Goal: Task Accomplishment & Management: Complete application form

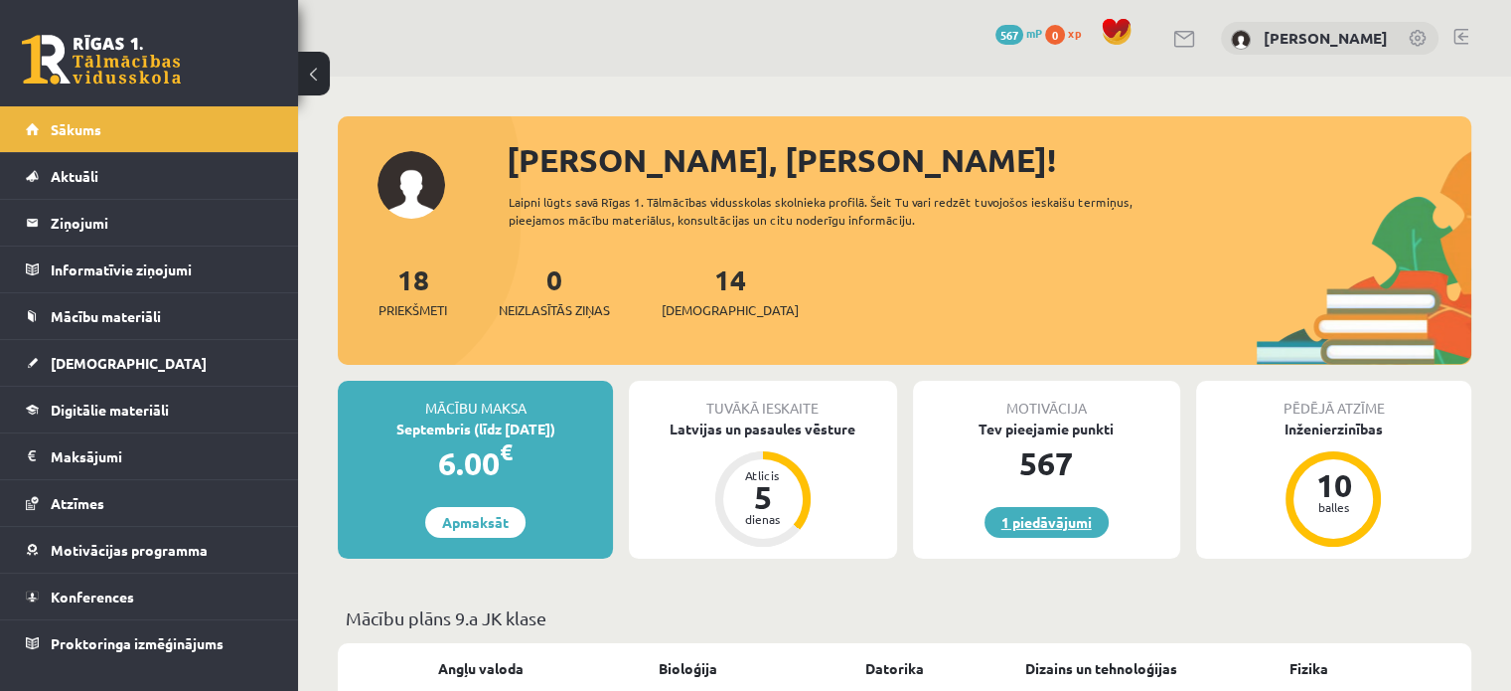
click at [1074, 521] on link "1 piedāvājumi" at bounding box center [1047, 522] width 124 height 31
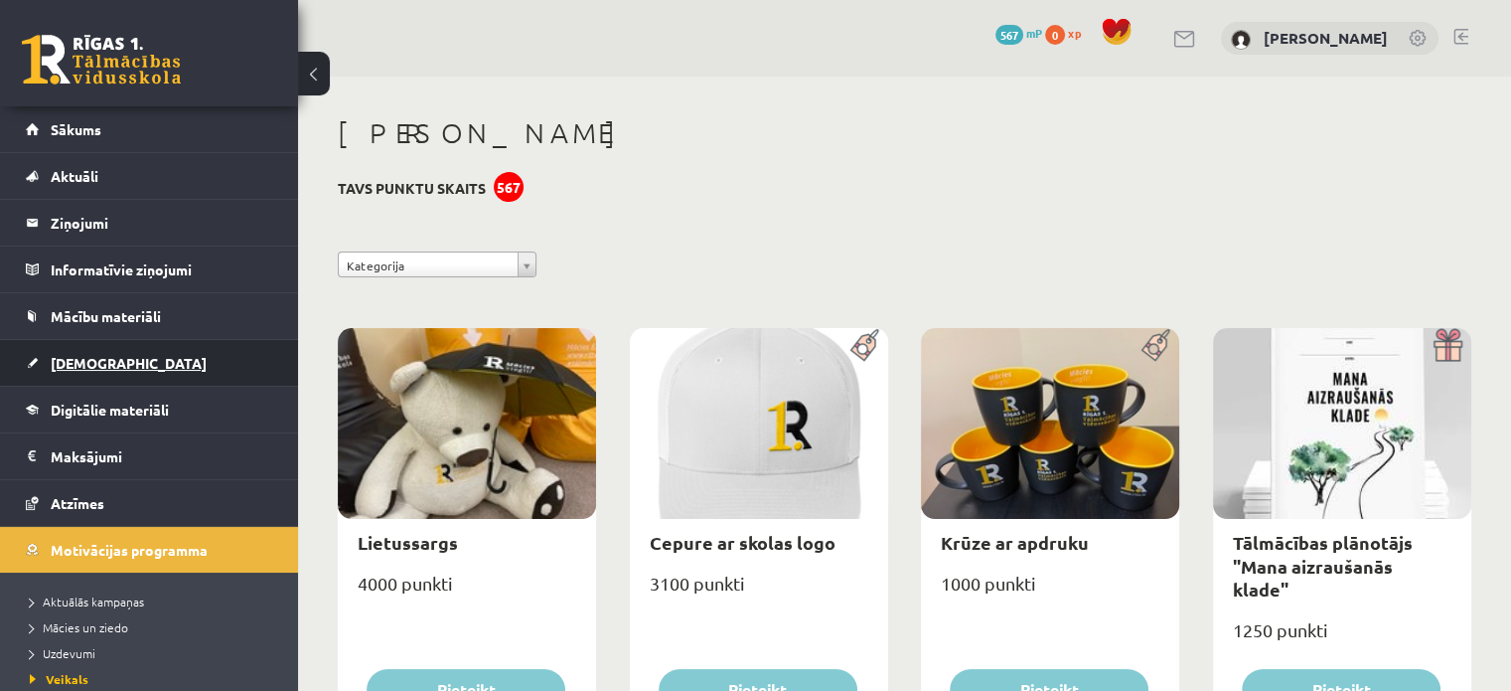
click at [195, 342] on link "[DEMOGRAPHIC_DATA]" at bounding box center [149, 363] width 247 height 46
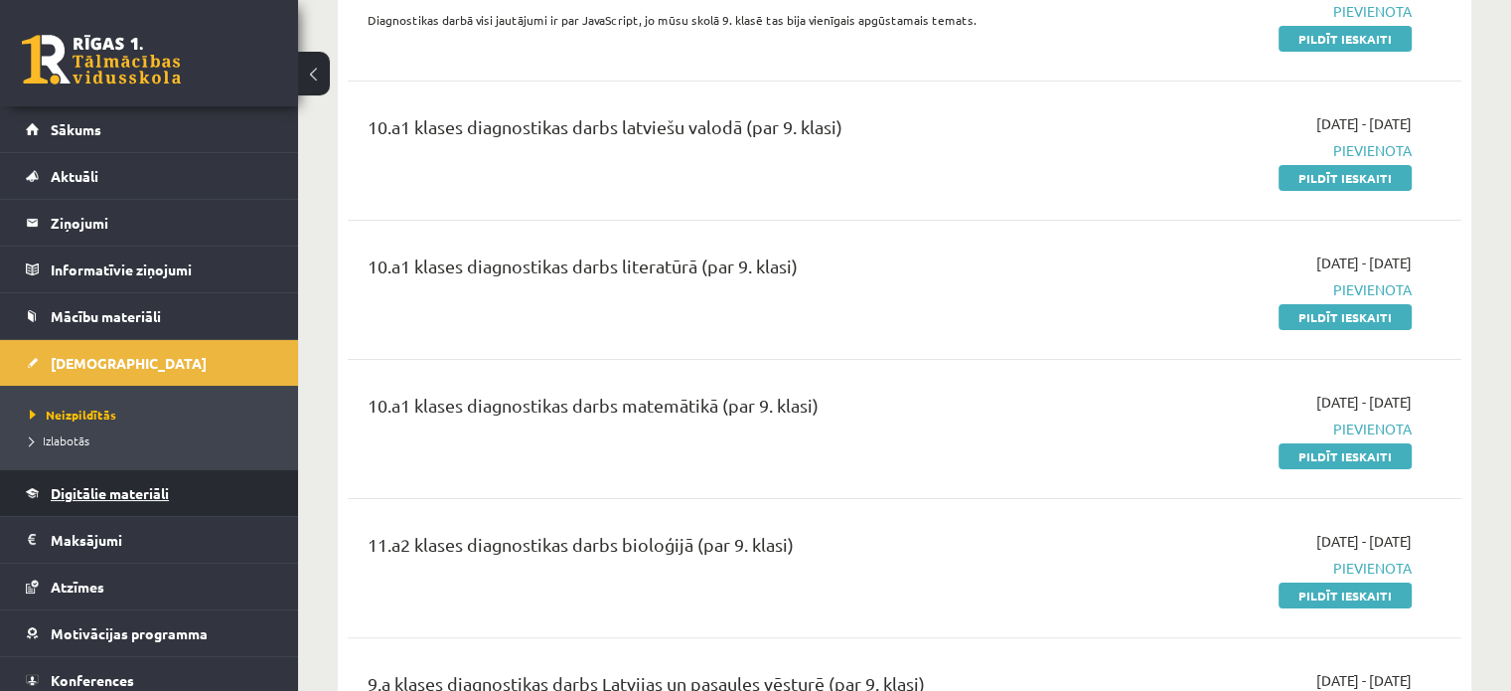
scroll to position [298, 0]
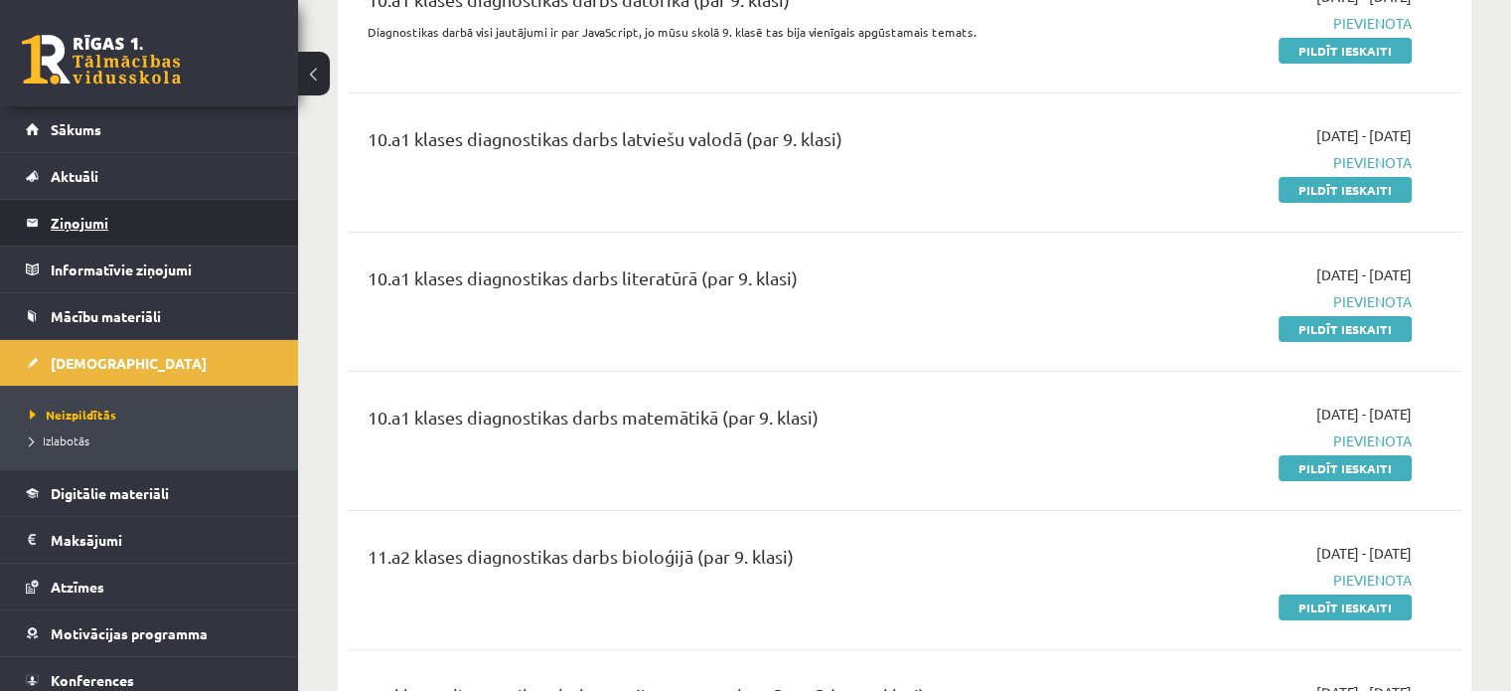
click at [107, 211] on legend "Ziņojumi 0" at bounding box center [162, 223] width 223 height 46
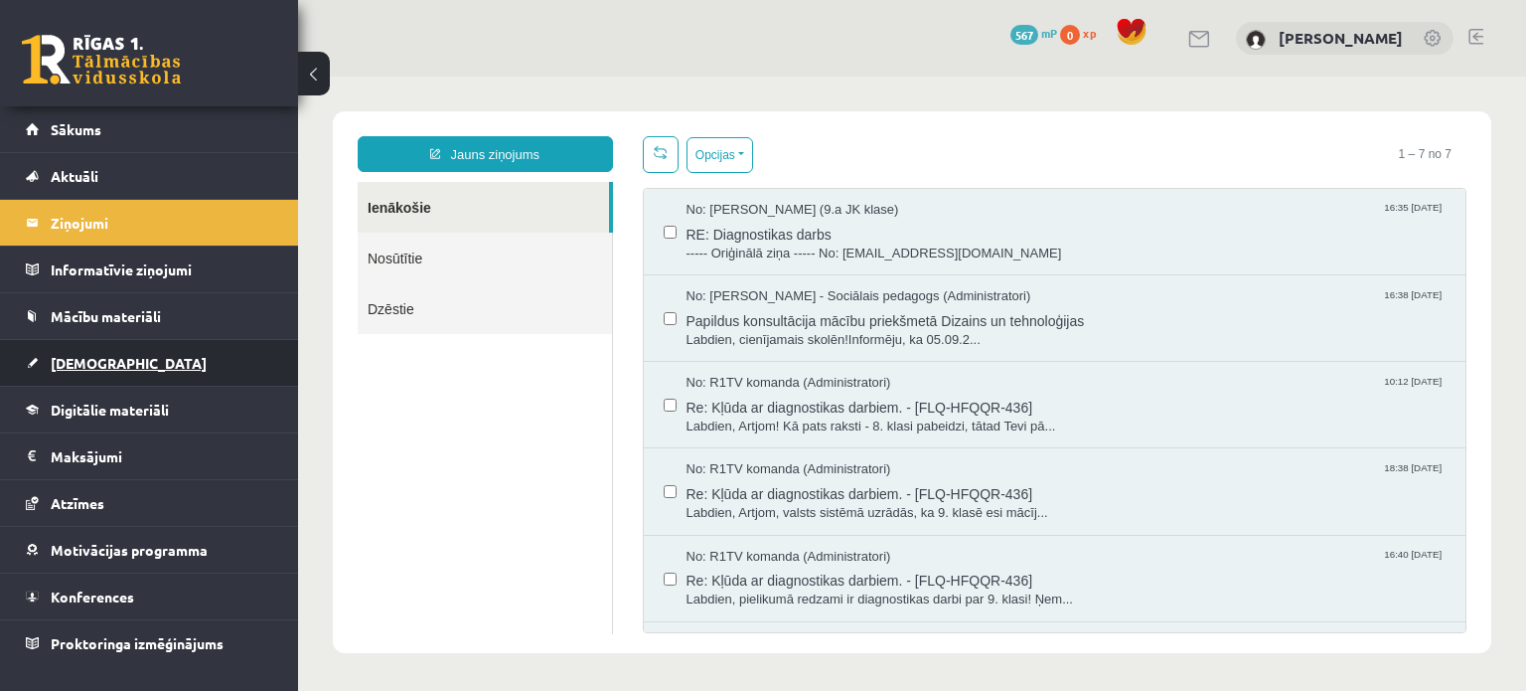
click at [149, 358] on link "[DEMOGRAPHIC_DATA]" at bounding box center [149, 363] width 247 height 46
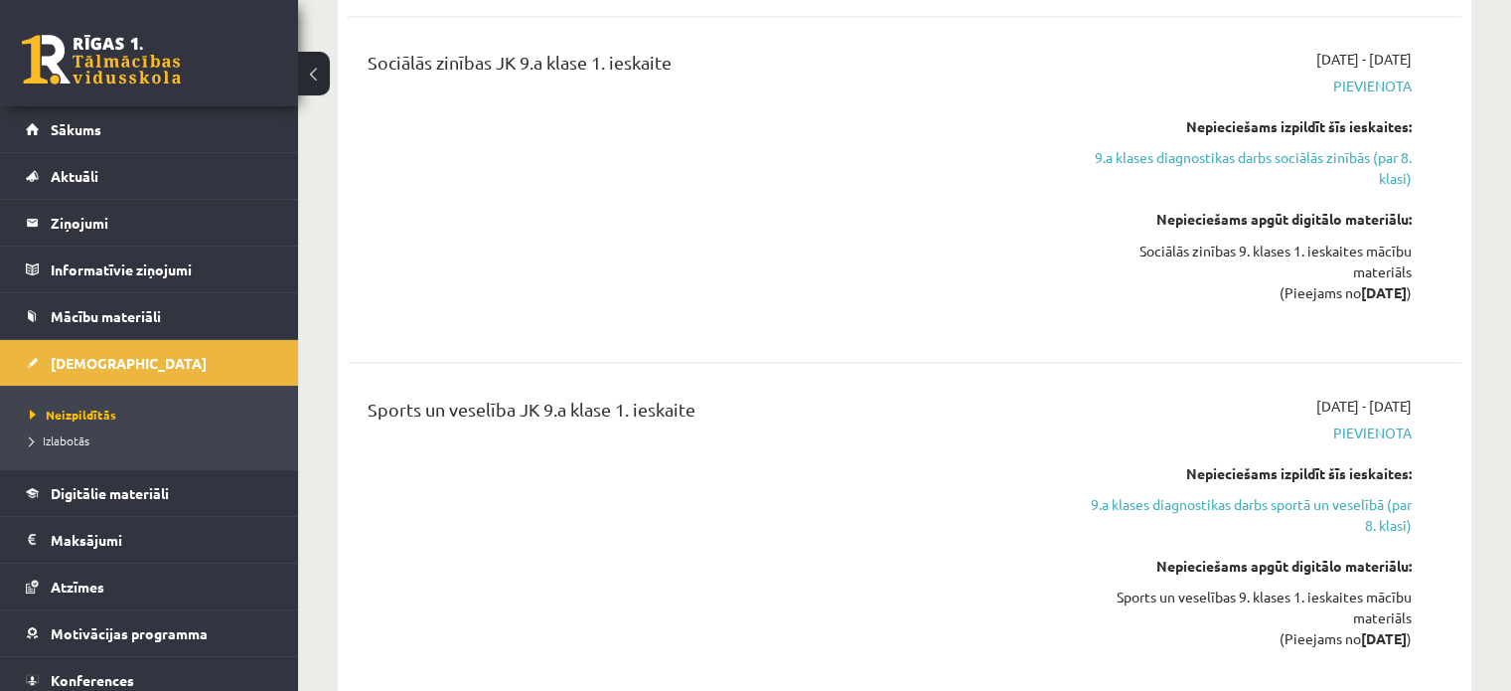
scroll to position [3974, 0]
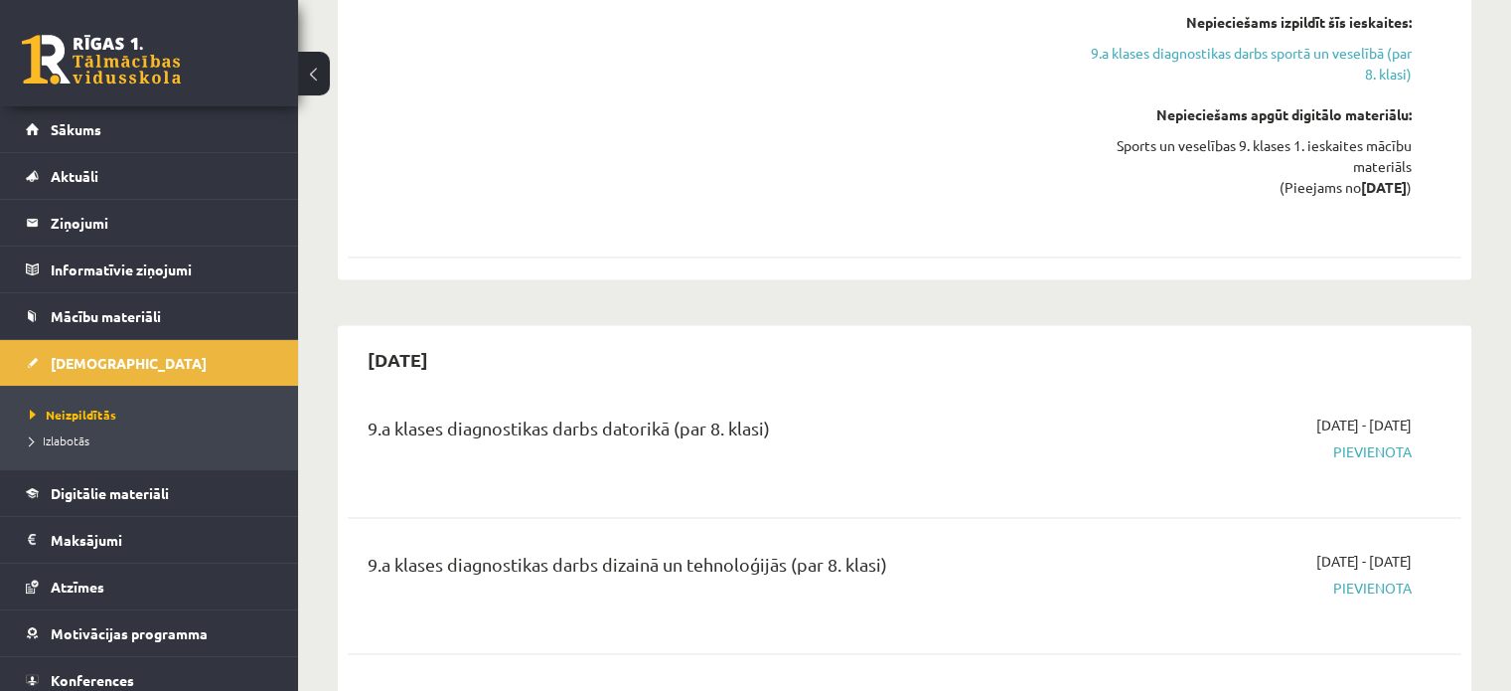
click at [651, 550] on div "9.a klases diagnostikas darbs dizainā un tehnoloģijās (par 8. klasi)" at bounding box center [711, 568] width 687 height 37
click at [1387, 577] on span "Pievienota" at bounding box center [1248, 587] width 328 height 21
click at [1129, 550] on div "2025-10-01 - 2025-10-15 Pievienota" at bounding box center [1248, 586] width 358 height 72
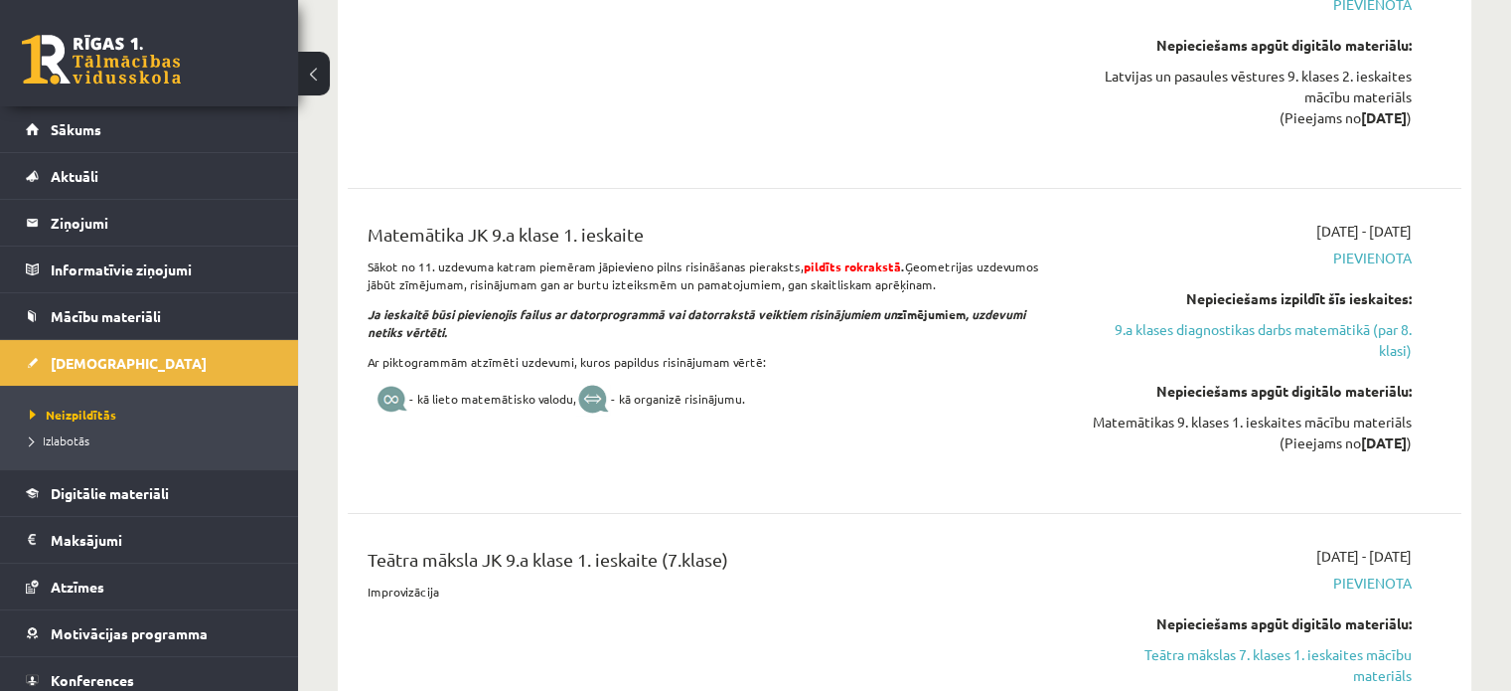
scroll to position [7353, 0]
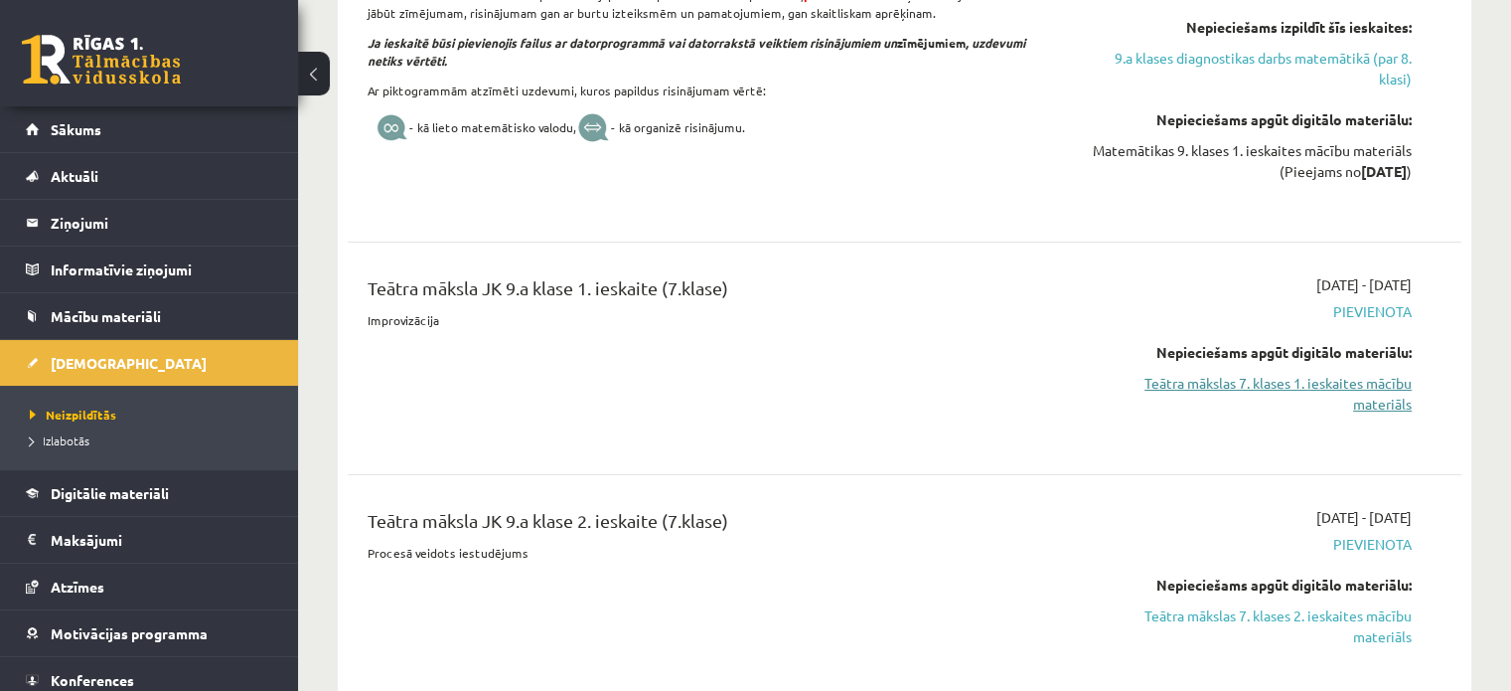
click at [1390, 389] on link "Teātra mākslas 7. klases 1. ieskaites mācību materiāls" at bounding box center [1248, 394] width 328 height 42
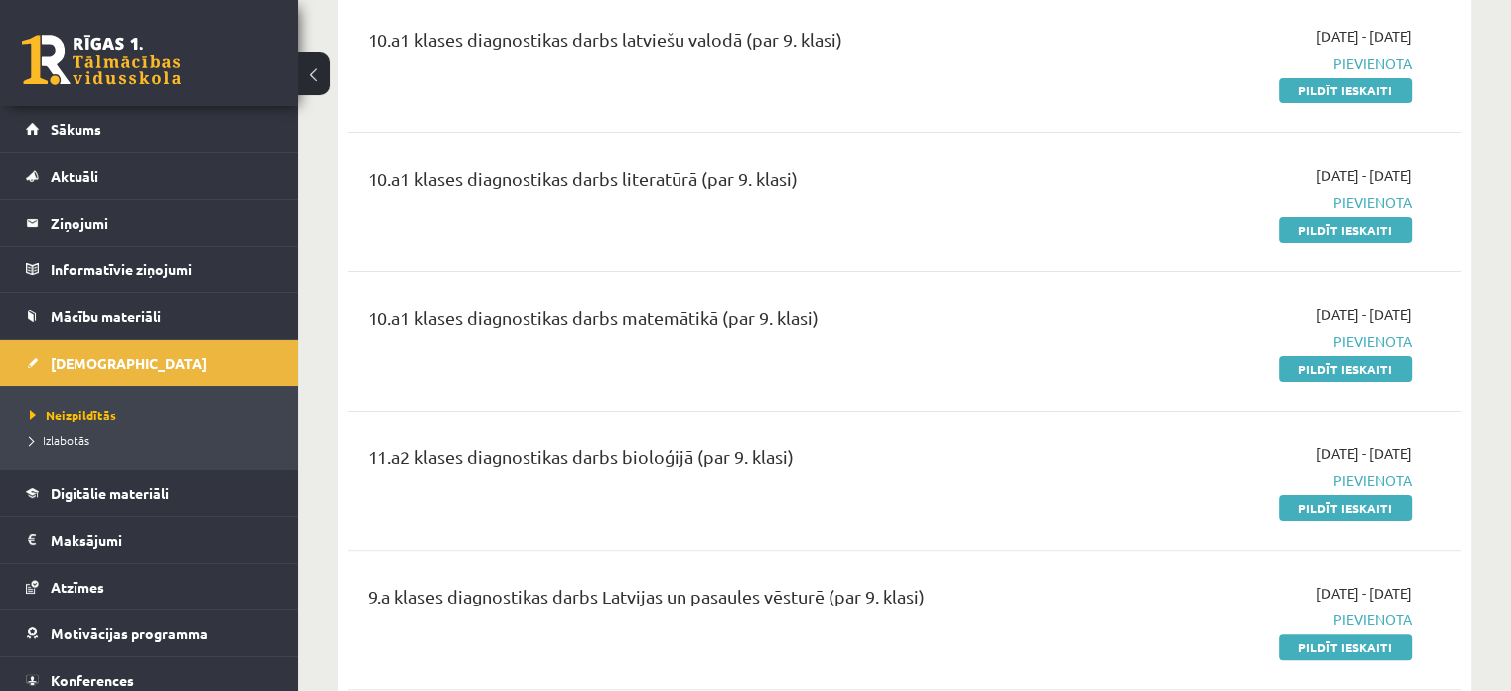
scroll to position [596, 0]
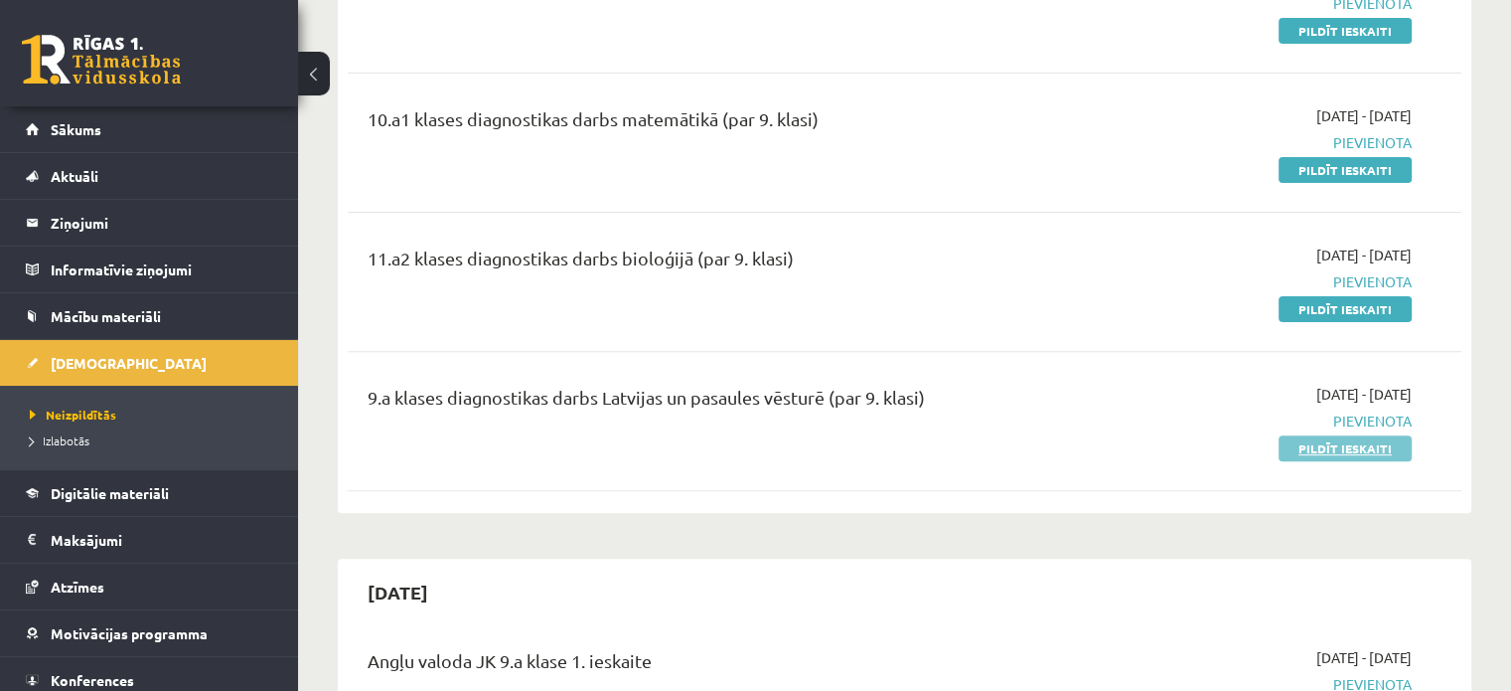
click at [1377, 441] on link "Pildīt ieskaiti" at bounding box center [1345, 448] width 133 height 26
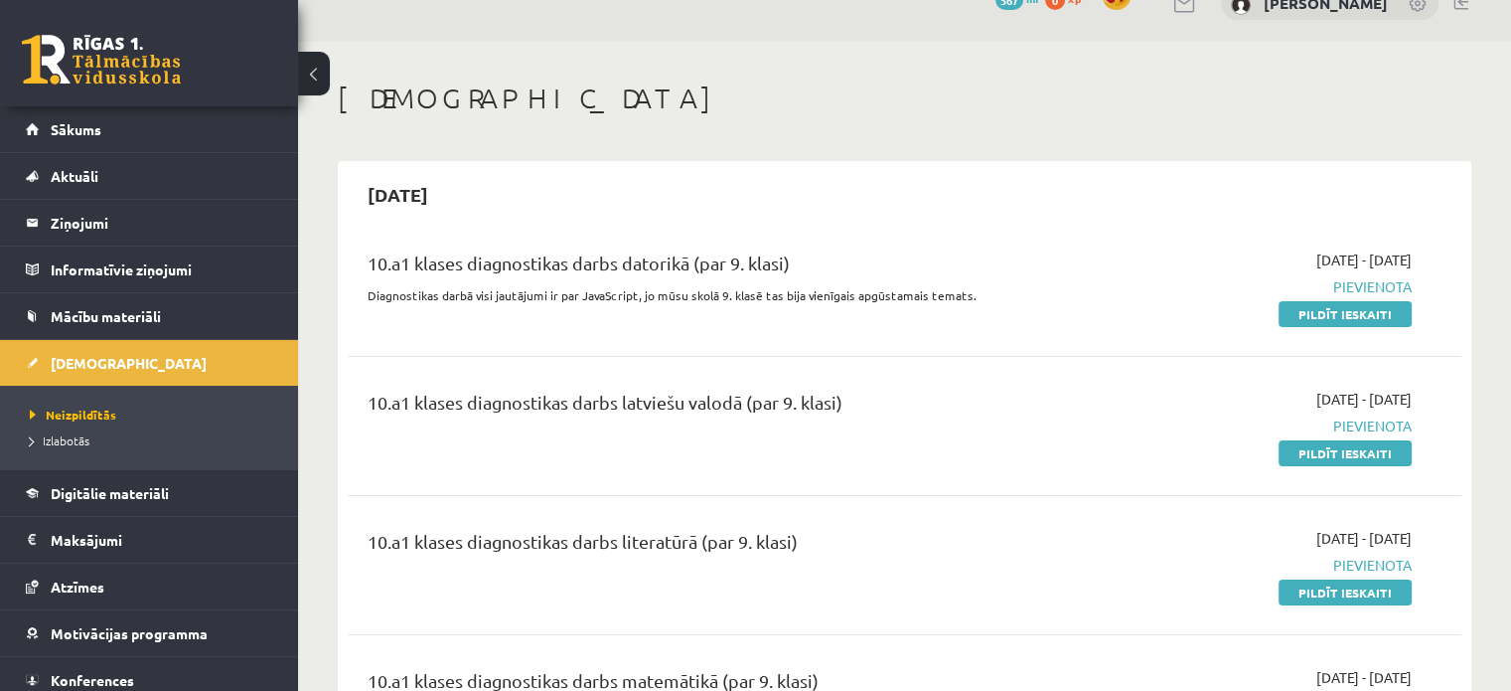
scroll to position [0, 0]
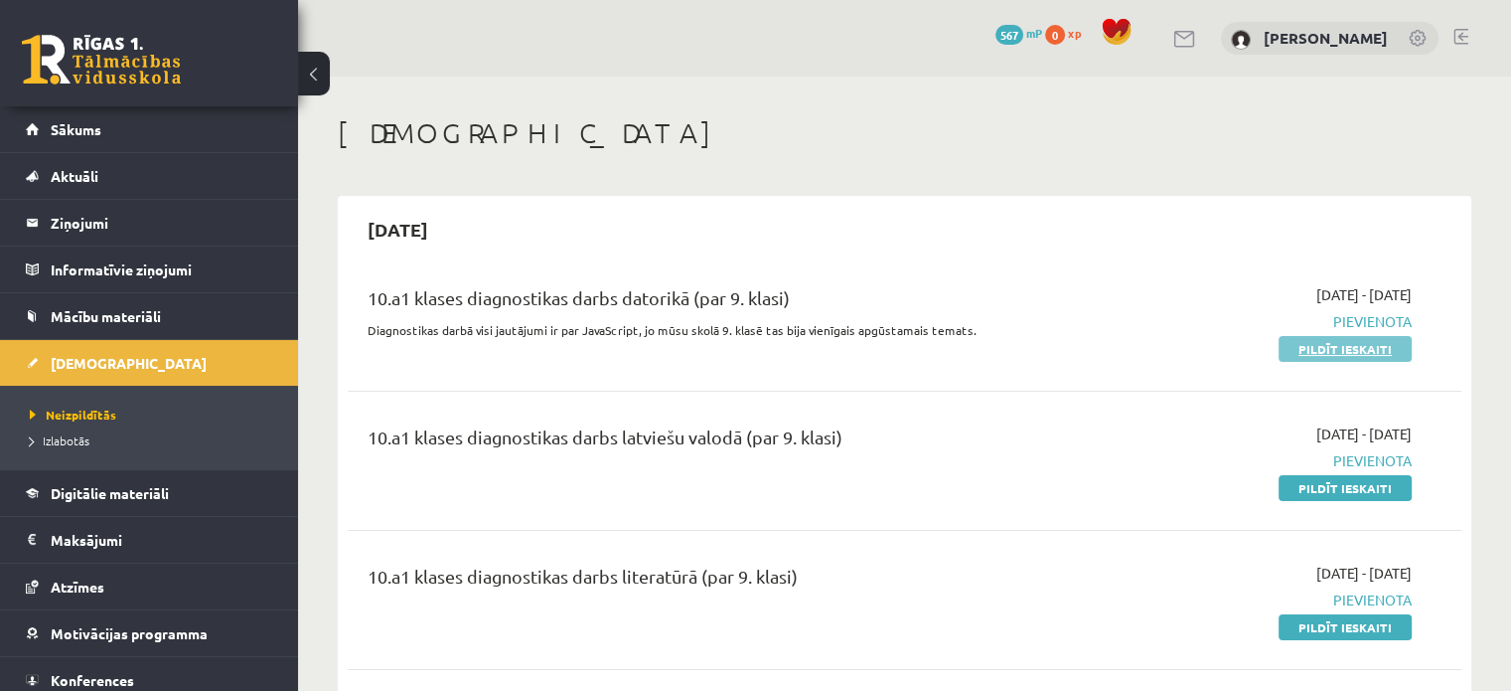
click at [1355, 345] on link "Pildīt ieskaiti" at bounding box center [1345, 349] width 133 height 26
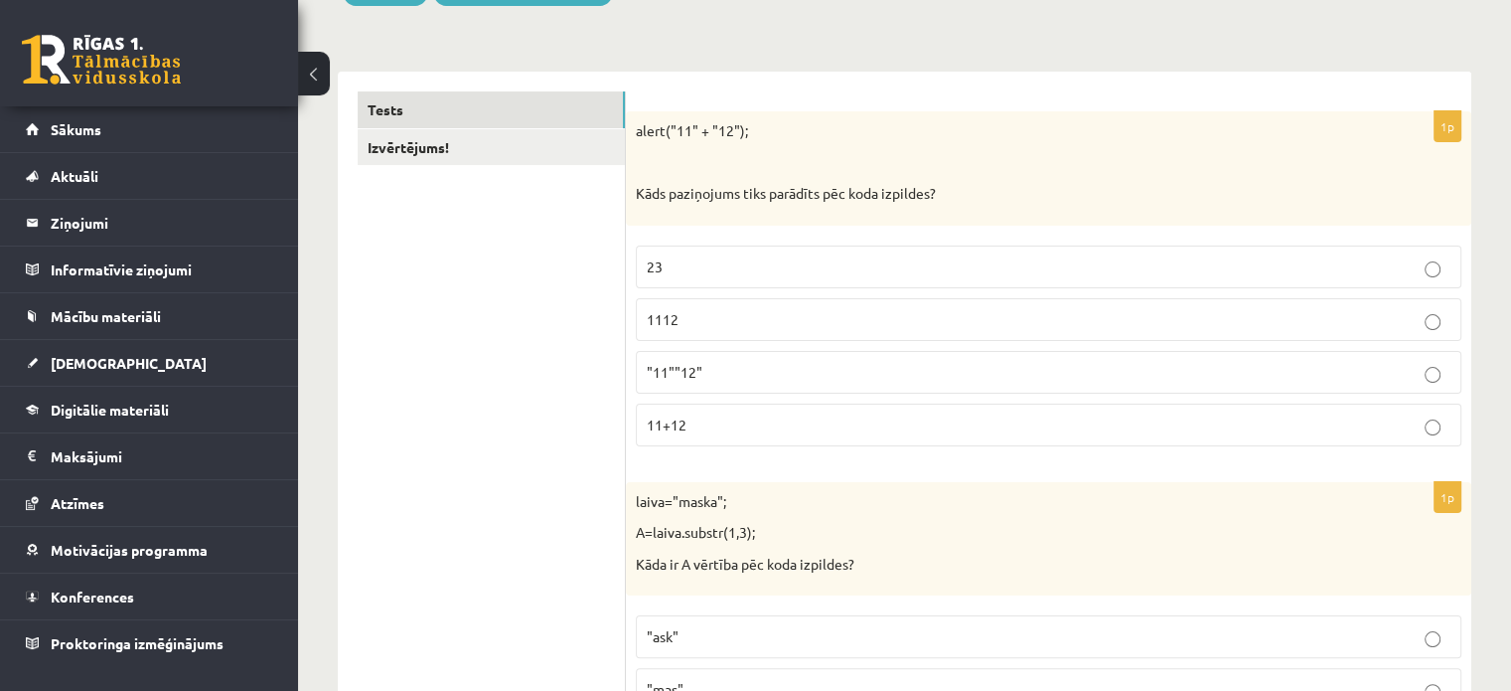
scroll to position [298, 0]
click at [696, 319] on p "1112" at bounding box center [1049, 316] width 804 height 21
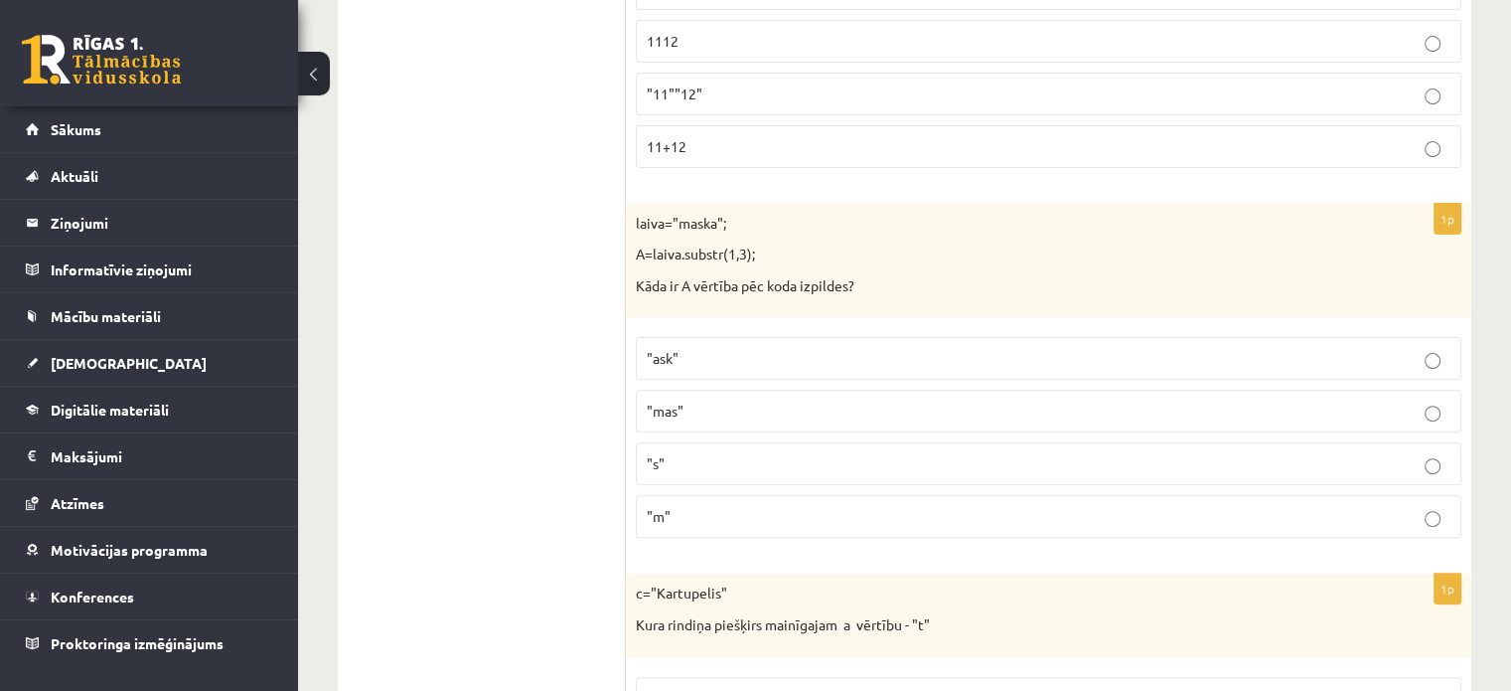
scroll to position [696, 0]
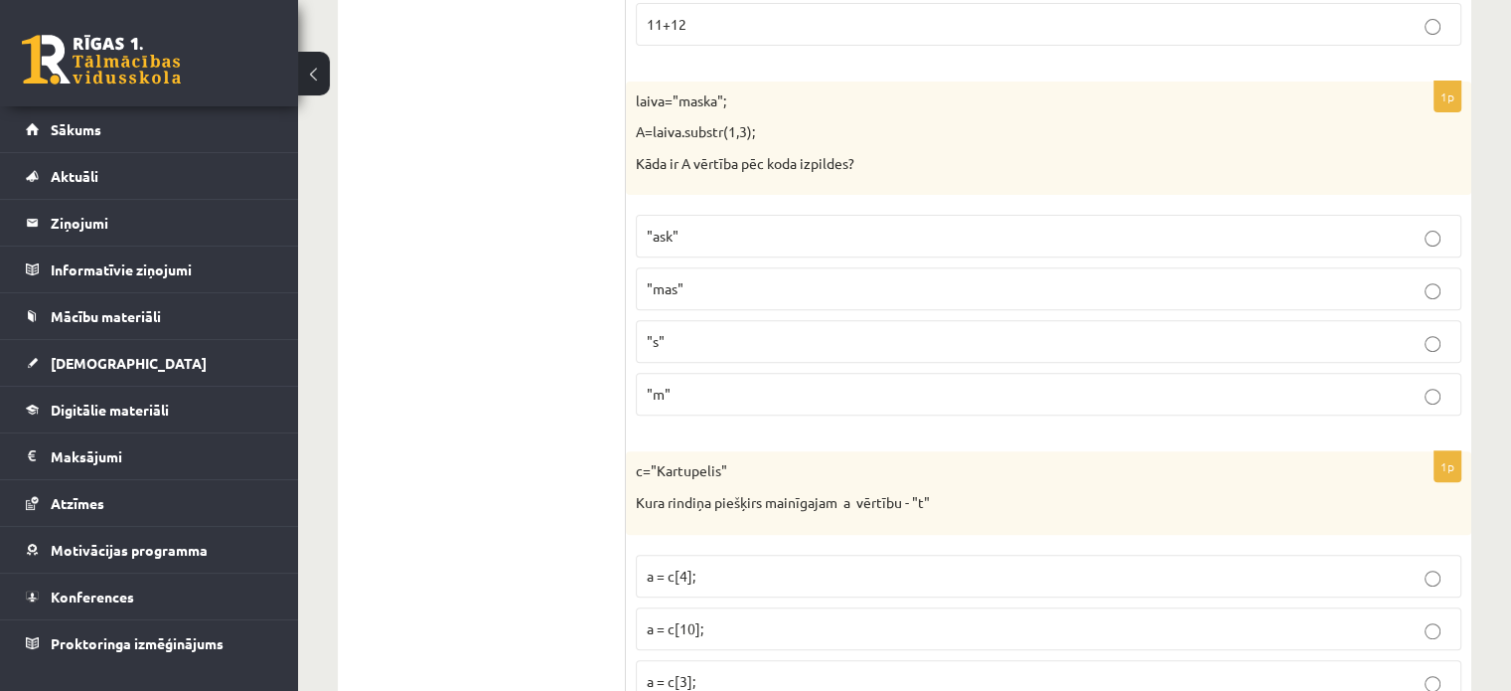
click at [672, 235] on span ""ask"" at bounding box center [663, 236] width 32 height 18
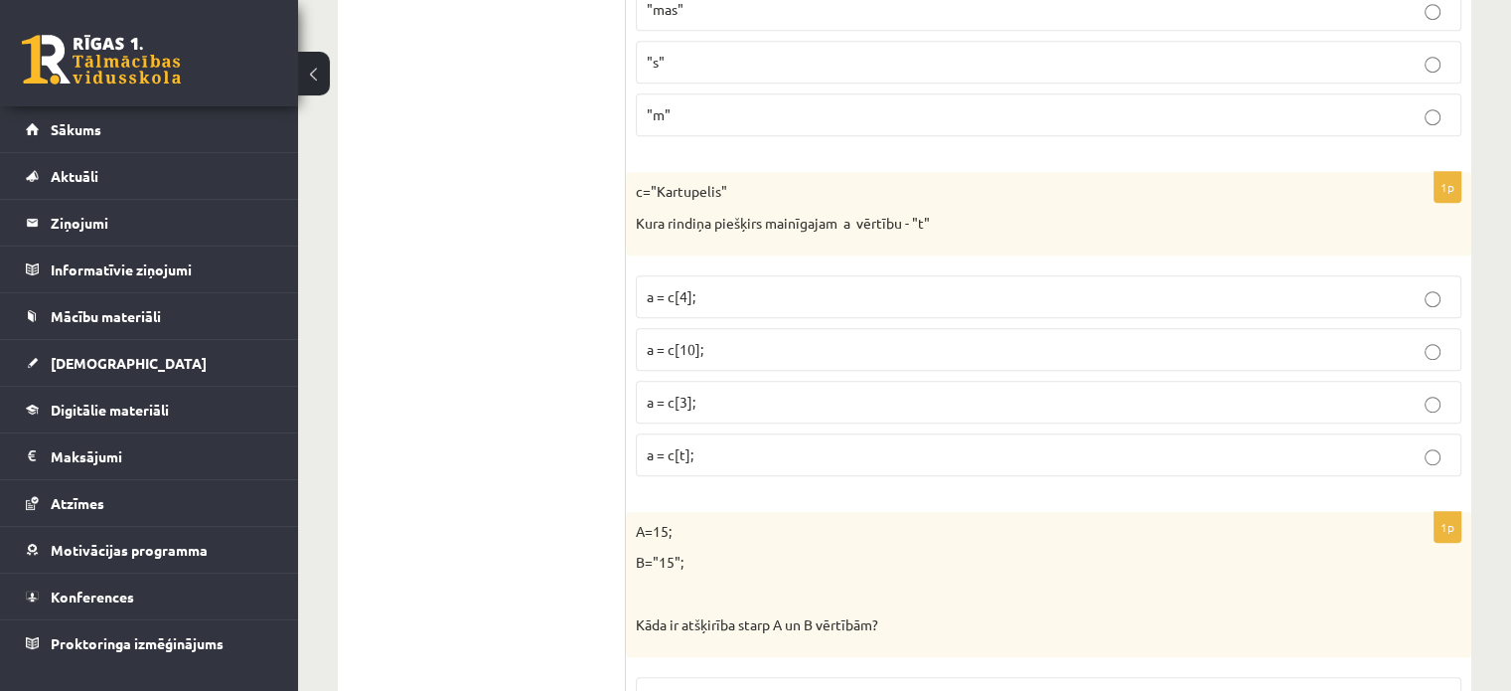
scroll to position [1093, 0]
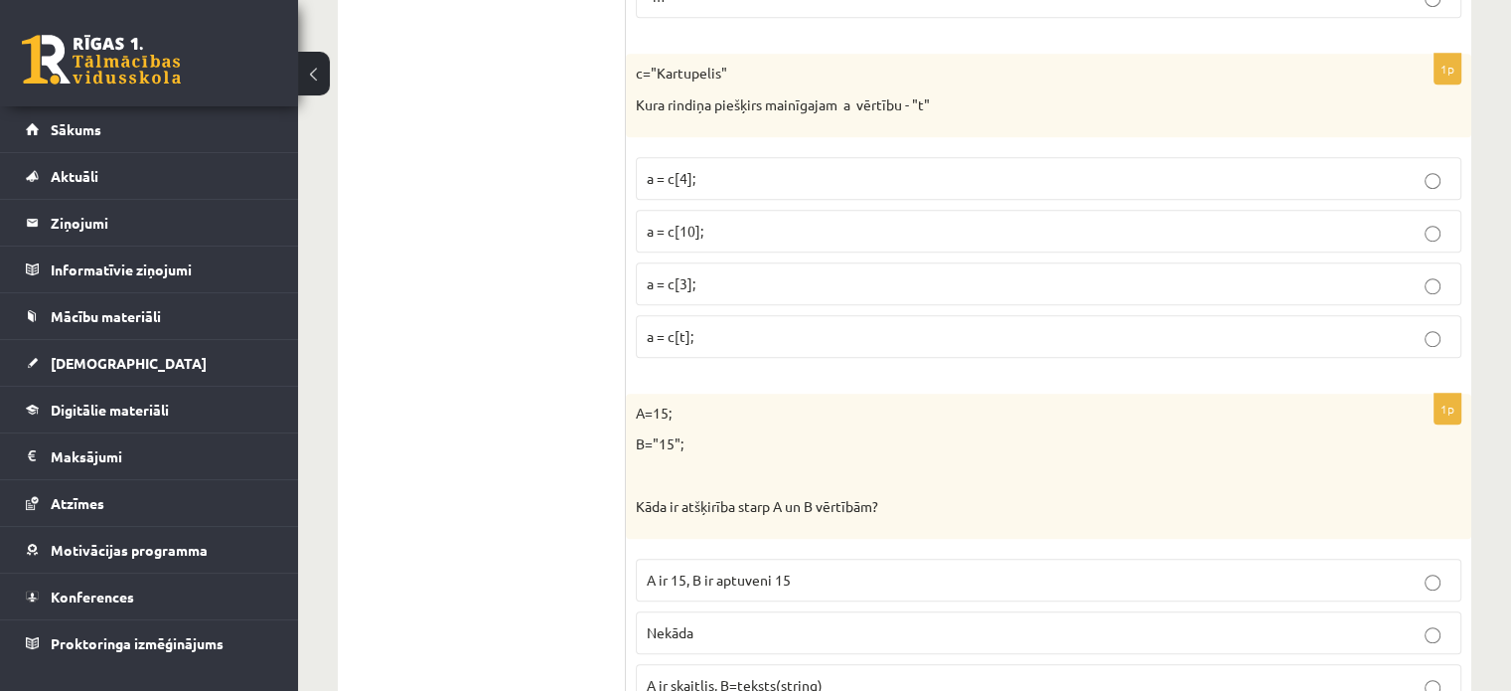
click at [777, 277] on p "a = c[3];" at bounding box center [1049, 283] width 804 height 21
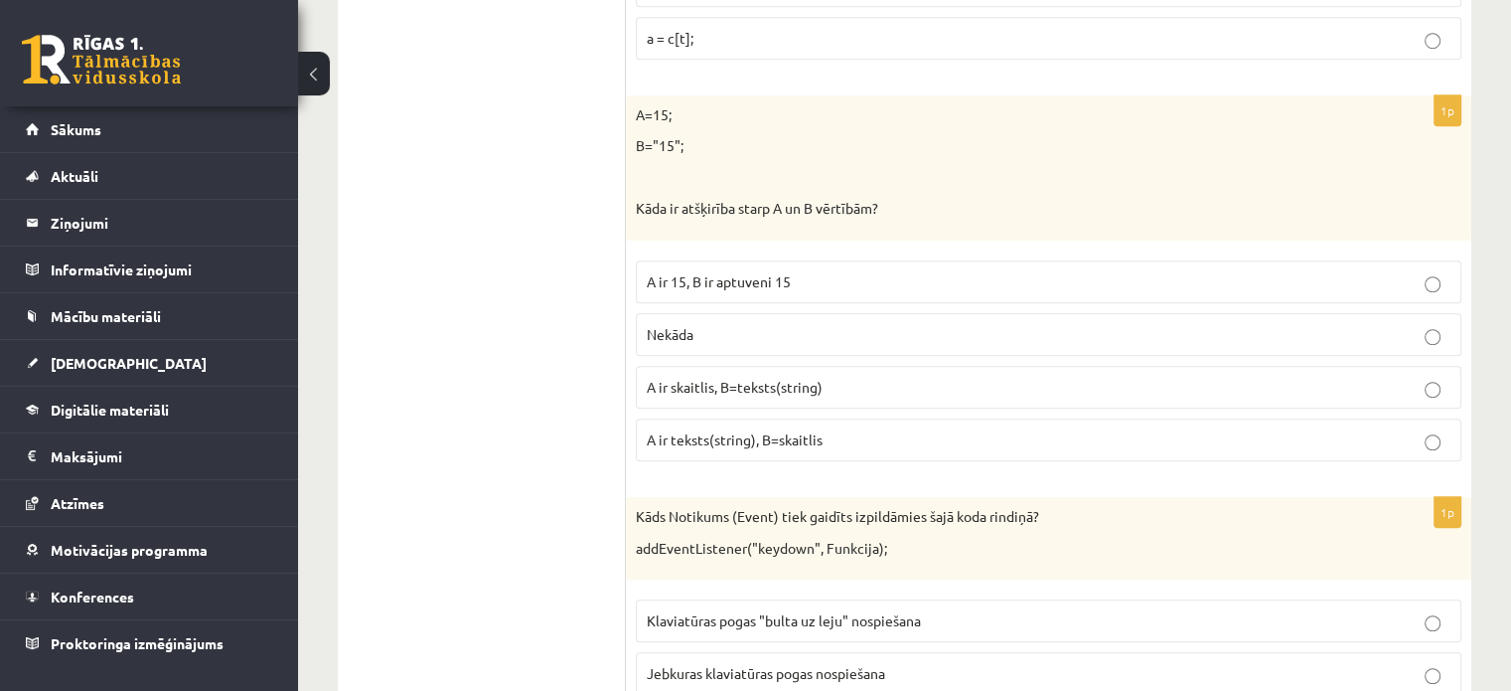
click at [717, 389] on p "A ir skaitlis, B=teksts(string)" at bounding box center [1049, 387] width 804 height 21
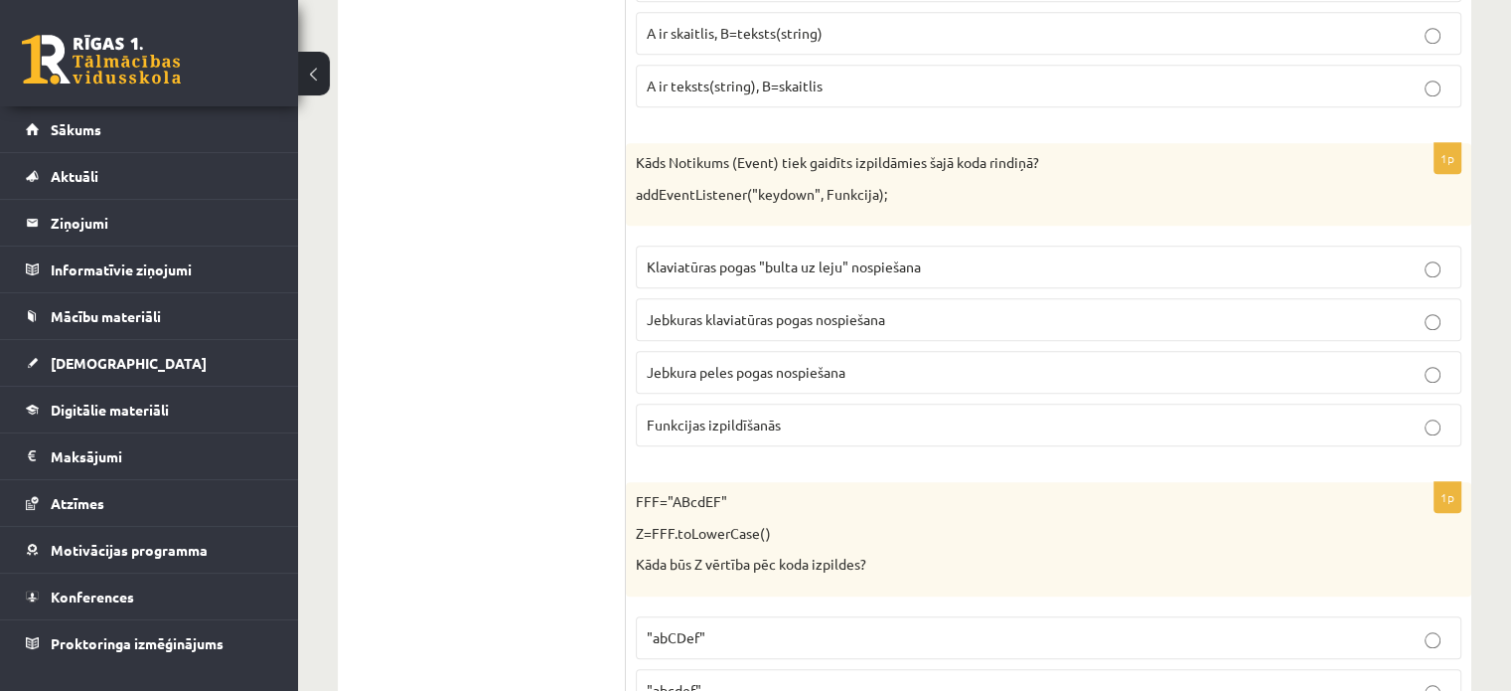
scroll to position [1788, 0]
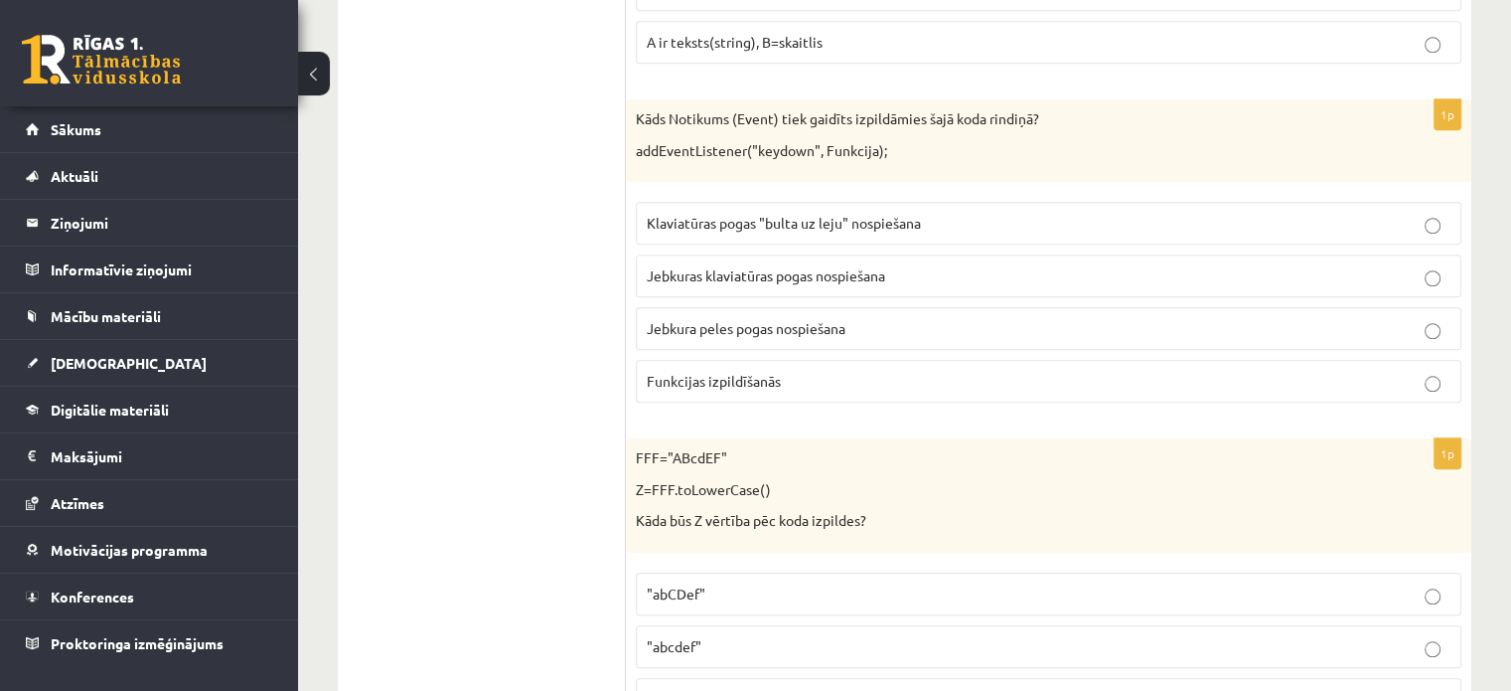
click at [885, 266] on span "Jebkuras klaviatūras pogas nospiešana" at bounding box center [766, 275] width 238 height 18
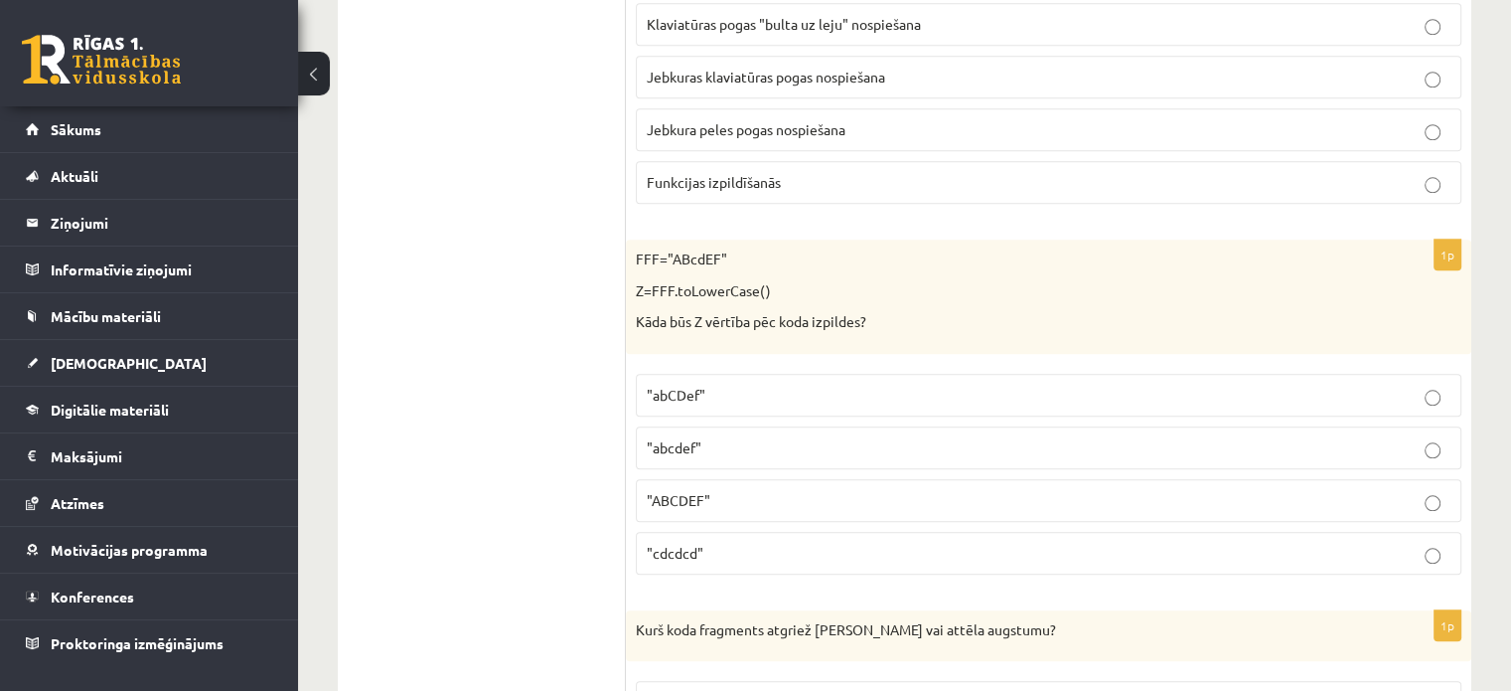
scroll to position [2087, 0]
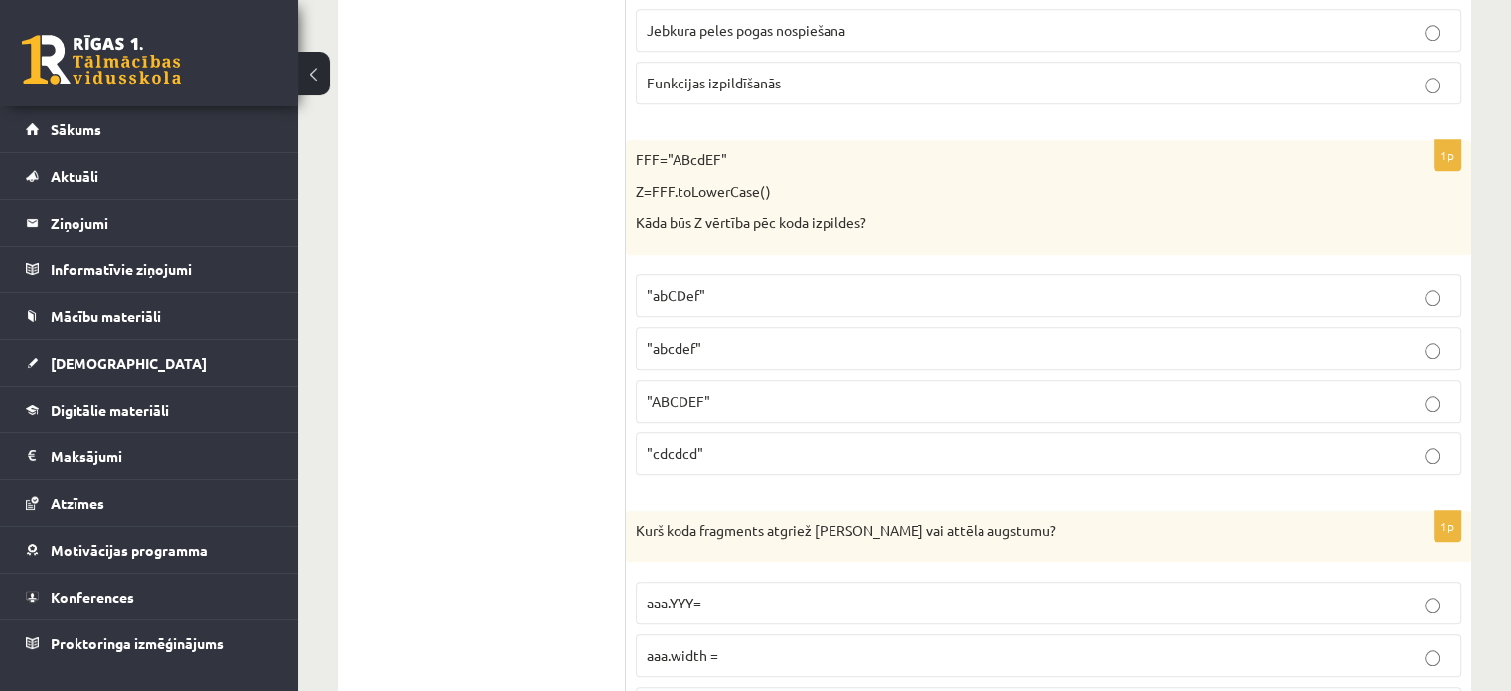
click at [834, 338] on p ""abcdef"" at bounding box center [1049, 348] width 804 height 21
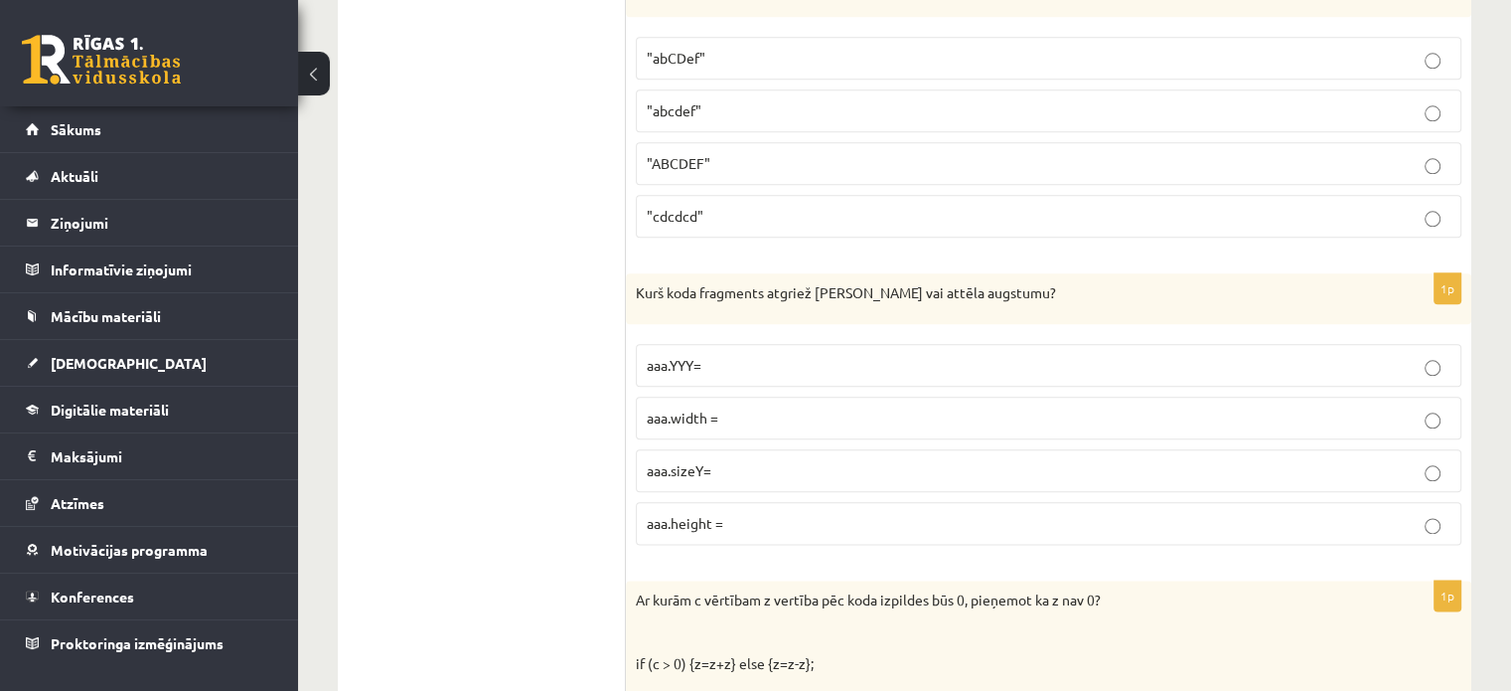
scroll to position [2385, 0]
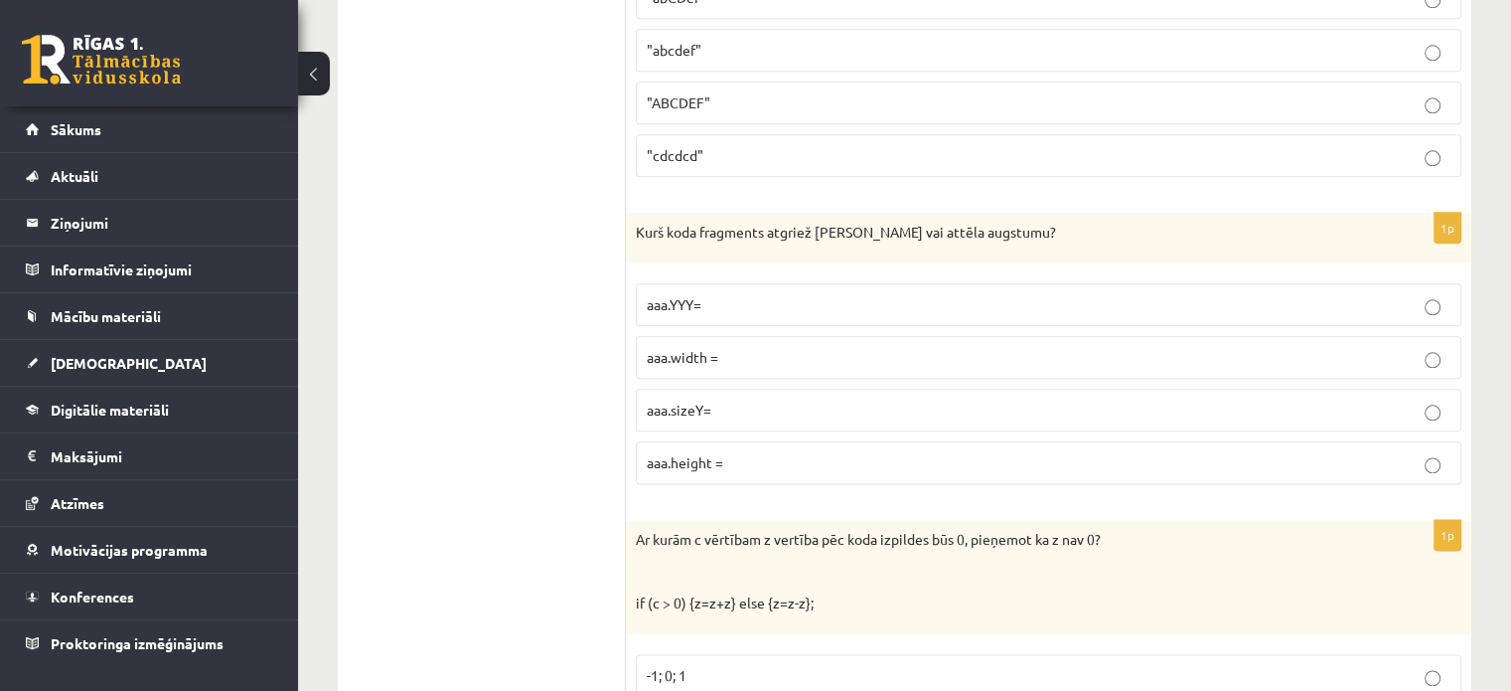
click at [792, 452] on p "aaa.height =" at bounding box center [1049, 462] width 804 height 21
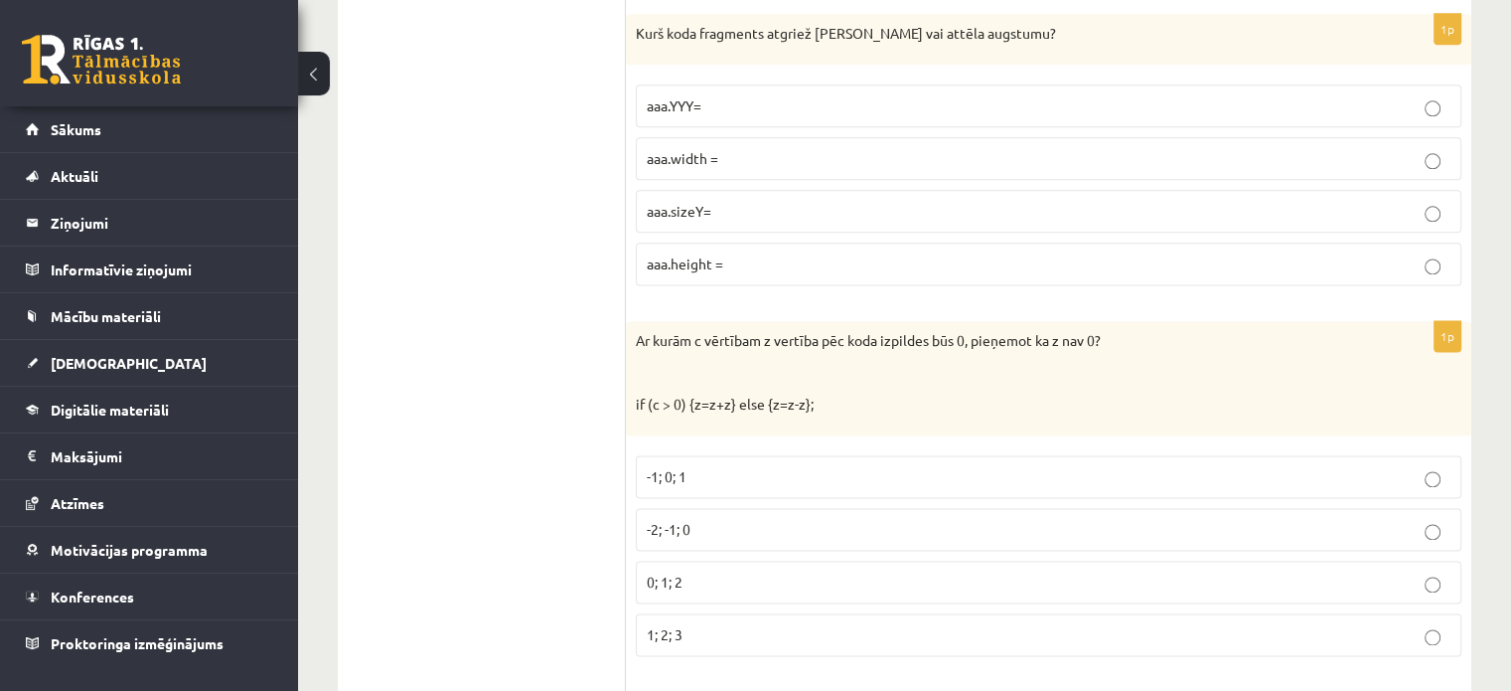
scroll to position [2683, 0]
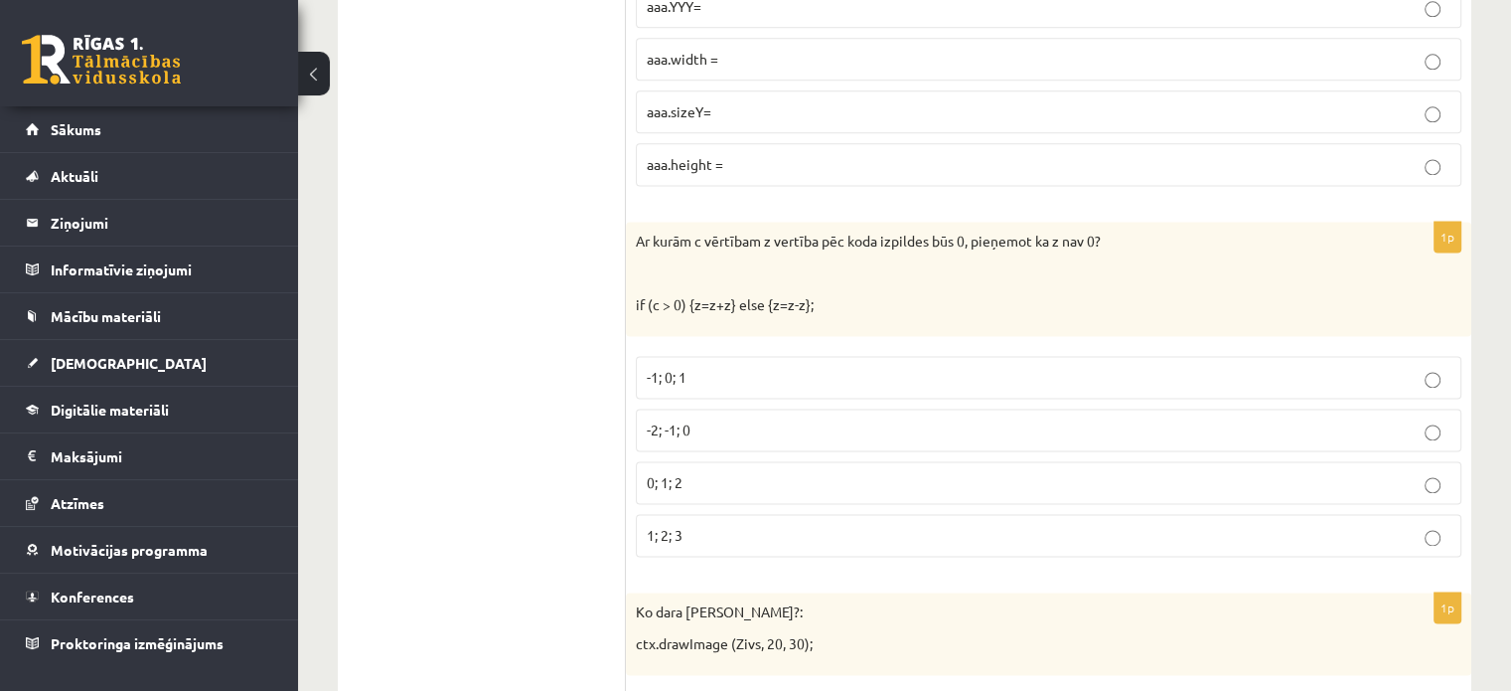
drag, startPoint x: 718, startPoint y: 417, endPoint x: 719, endPoint y: 477, distance: 59.6
click at [717, 419] on p "-2; -1; 0" at bounding box center [1049, 429] width 804 height 21
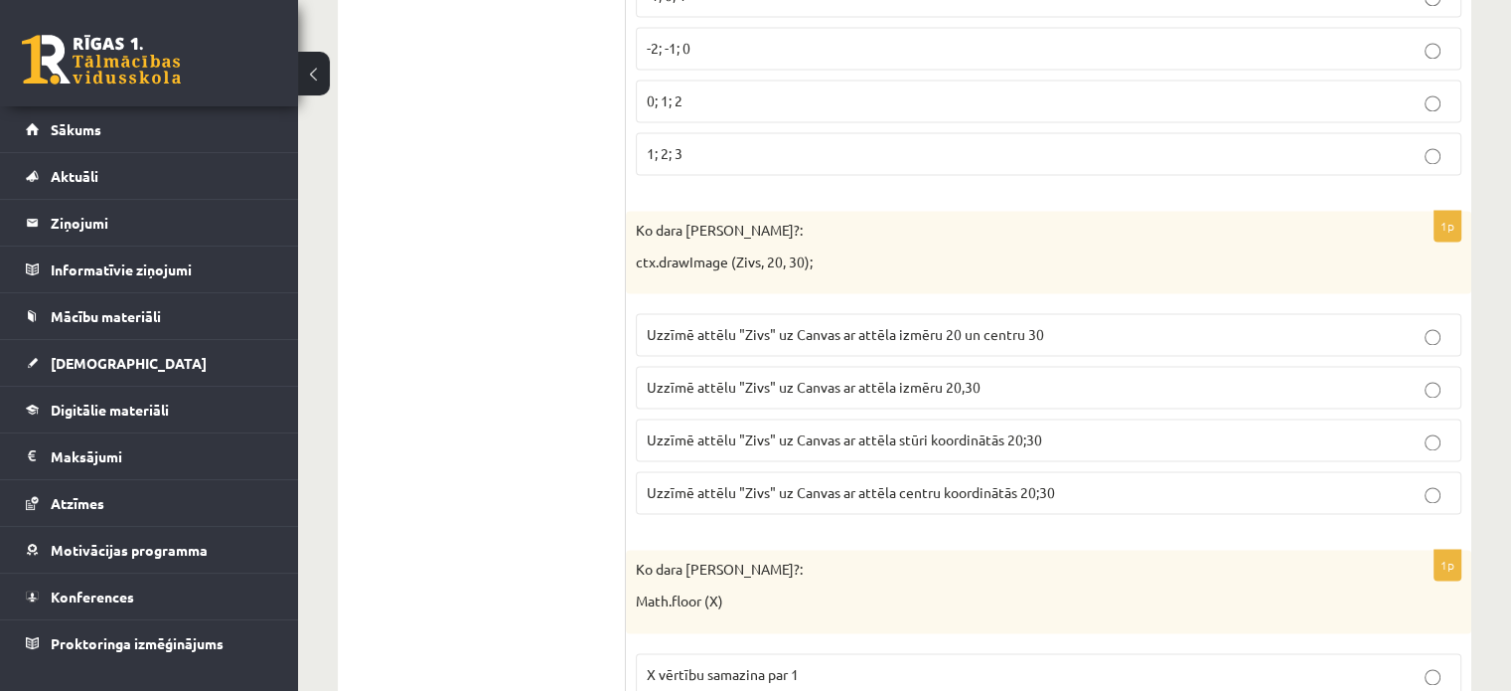
scroll to position [3080, 0]
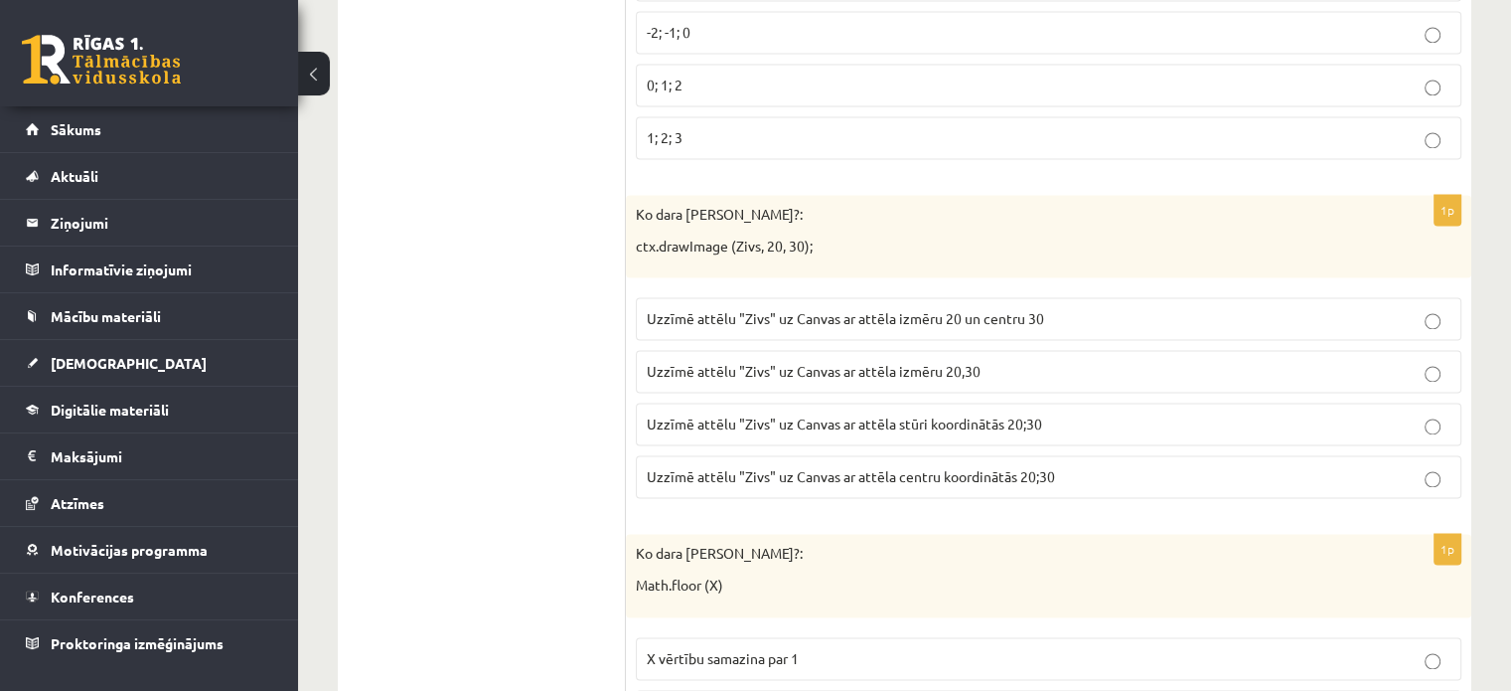
click at [926, 362] on span "Uzzīmē attēlu "Zivs" uz Canvas ar attēla izmēru 20,30" at bounding box center [814, 371] width 334 height 18
click at [960, 414] on span "Uzzīmē attēlu "Zivs" uz Canvas ar attēla stūri koordinātās 20;30" at bounding box center [844, 423] width 395 height 18
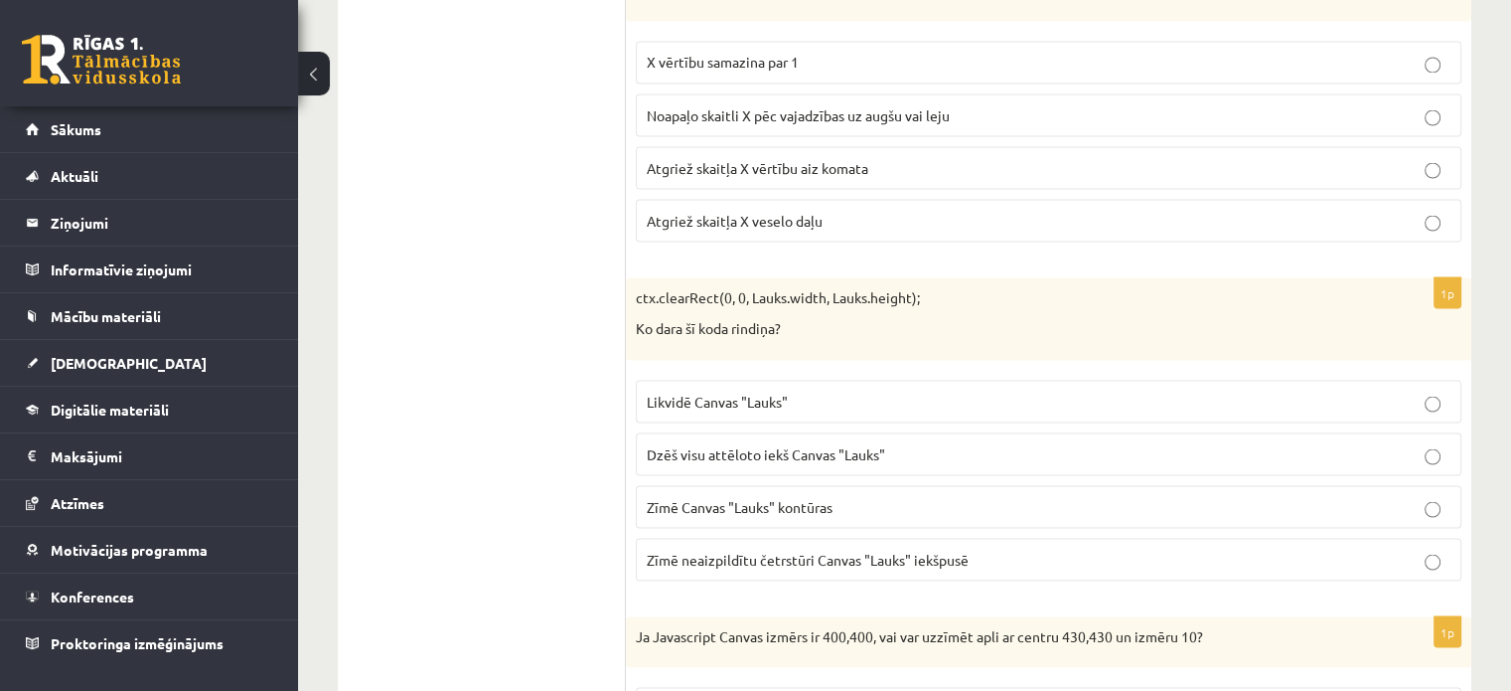
scroll to position [3577, 0]
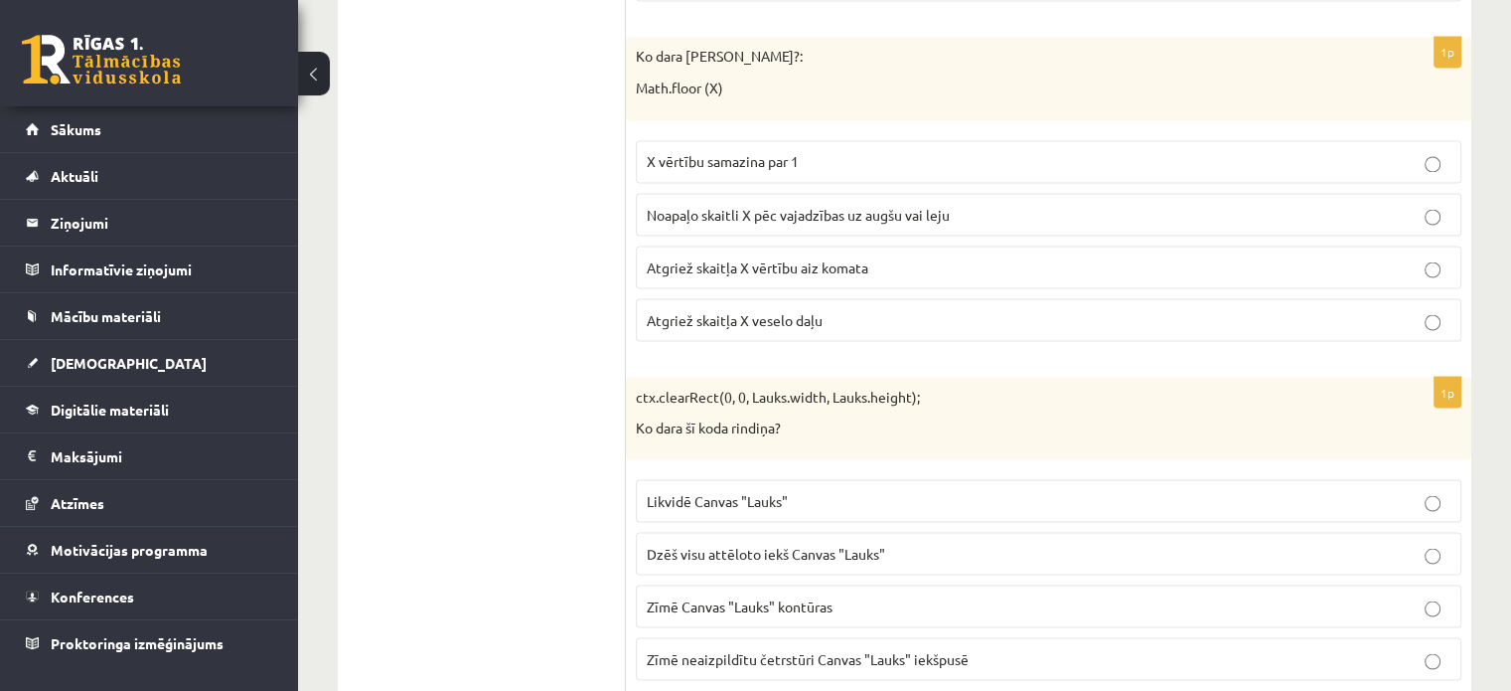
click at [811, 317] on label "Atgriež skaitļa X veselo daļu" at bounding box center [1049, 319] width 826 height 43
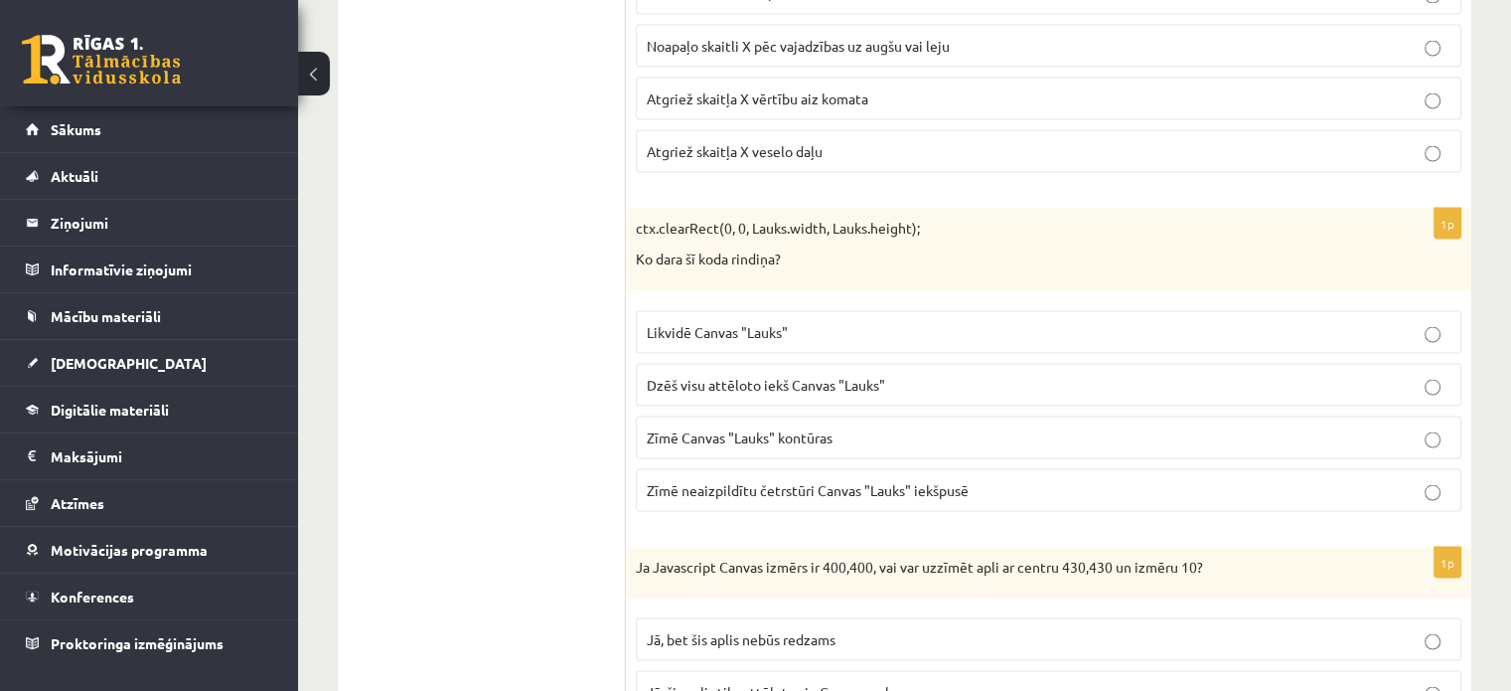
scroll to position [3776, 0]
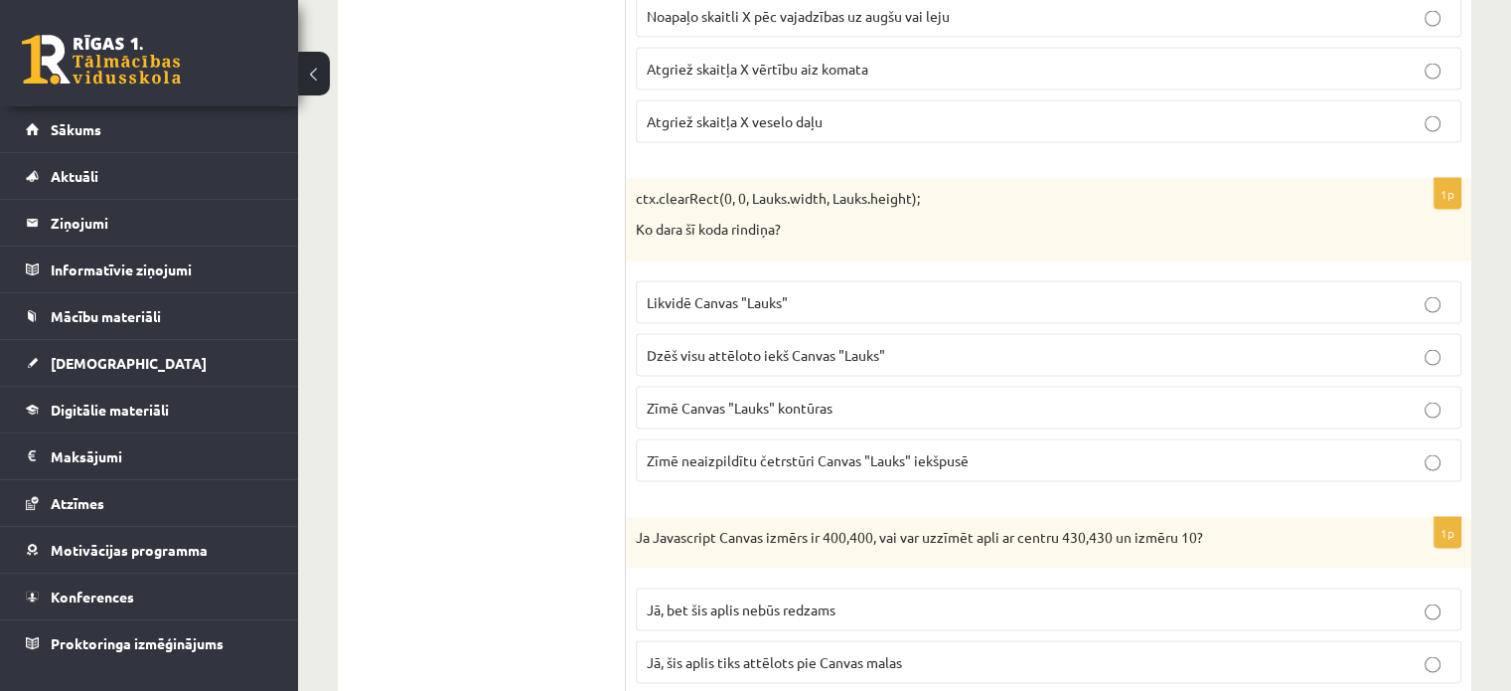
click at [802, 345] on span "Dzēš visu attēloto iekš Canvas "Lauks"" at bounding box center [766, 354] width 238 height 18
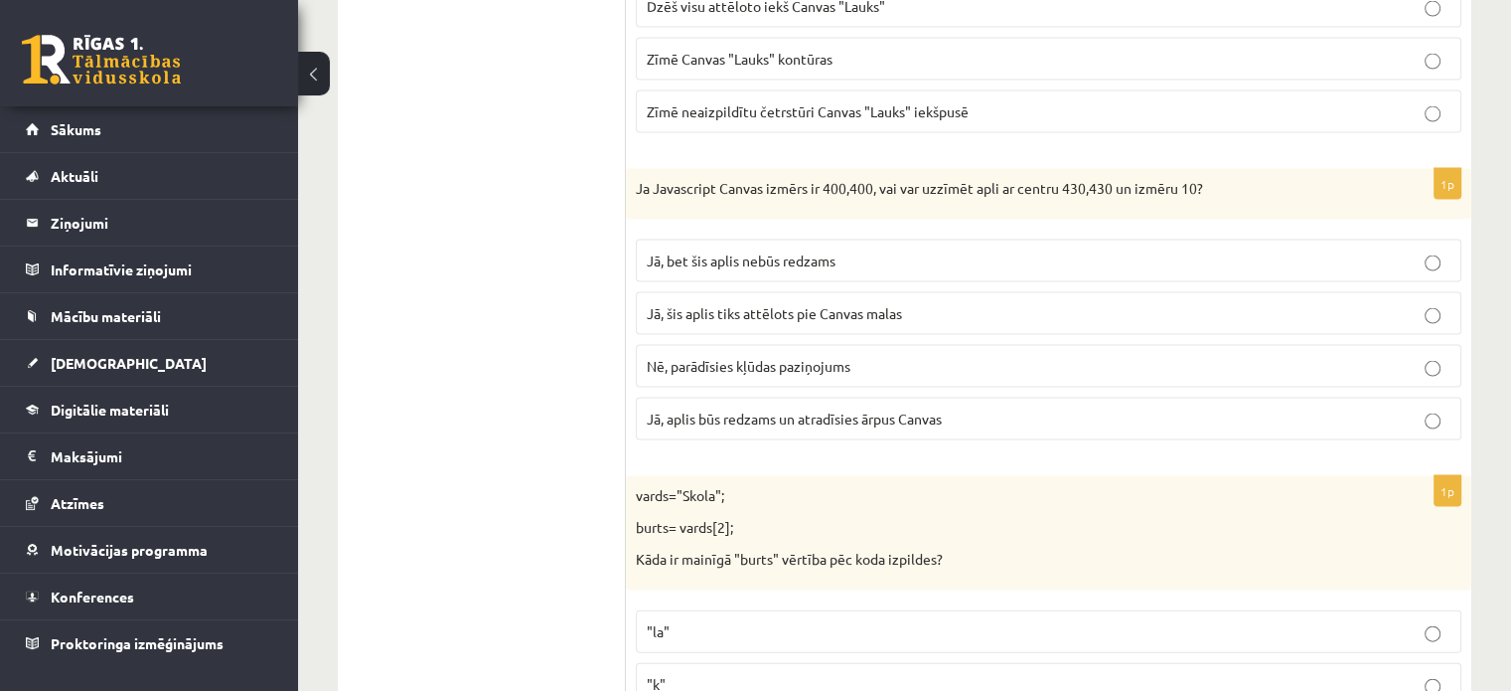
scroll to position [4173, 0]
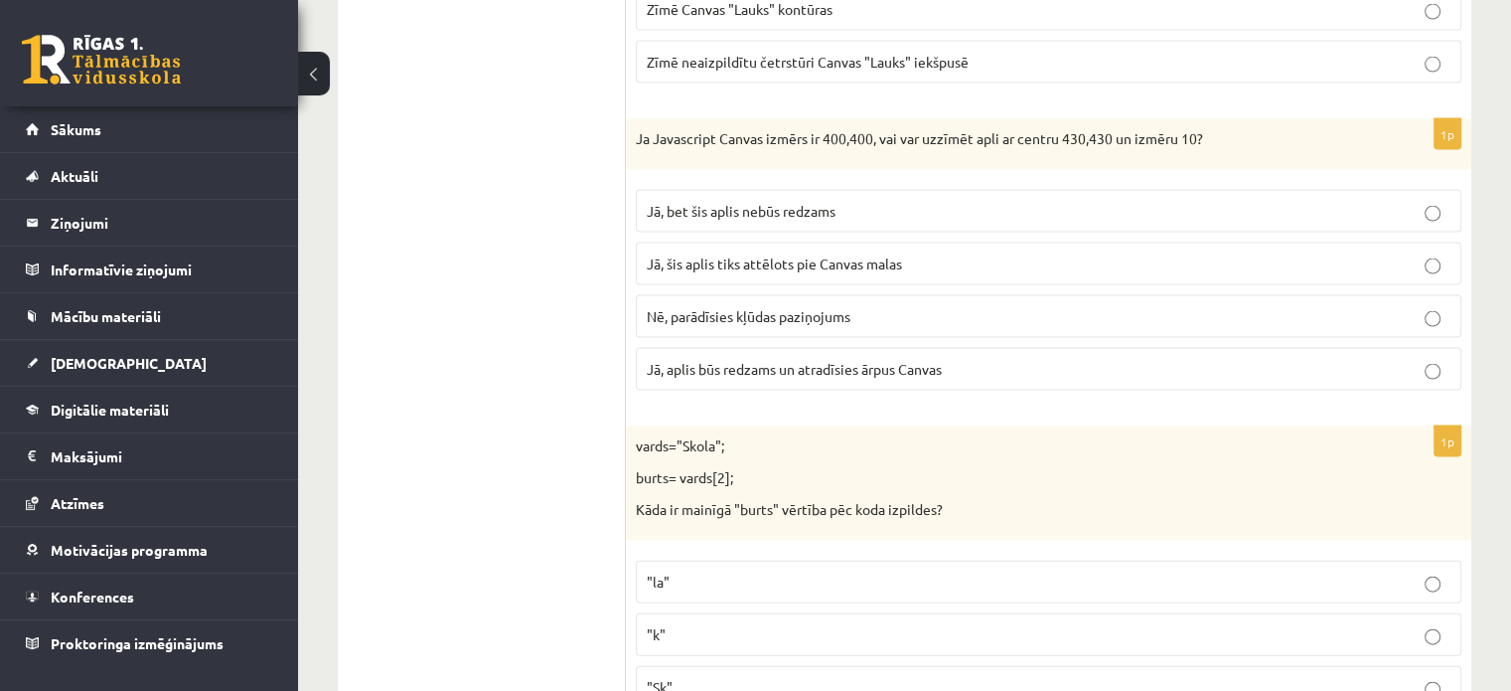
click at [794, 202] on span "Jā, bet šis aplis nebūs redzams" at bounding box center [741, 211] width 189 height 18
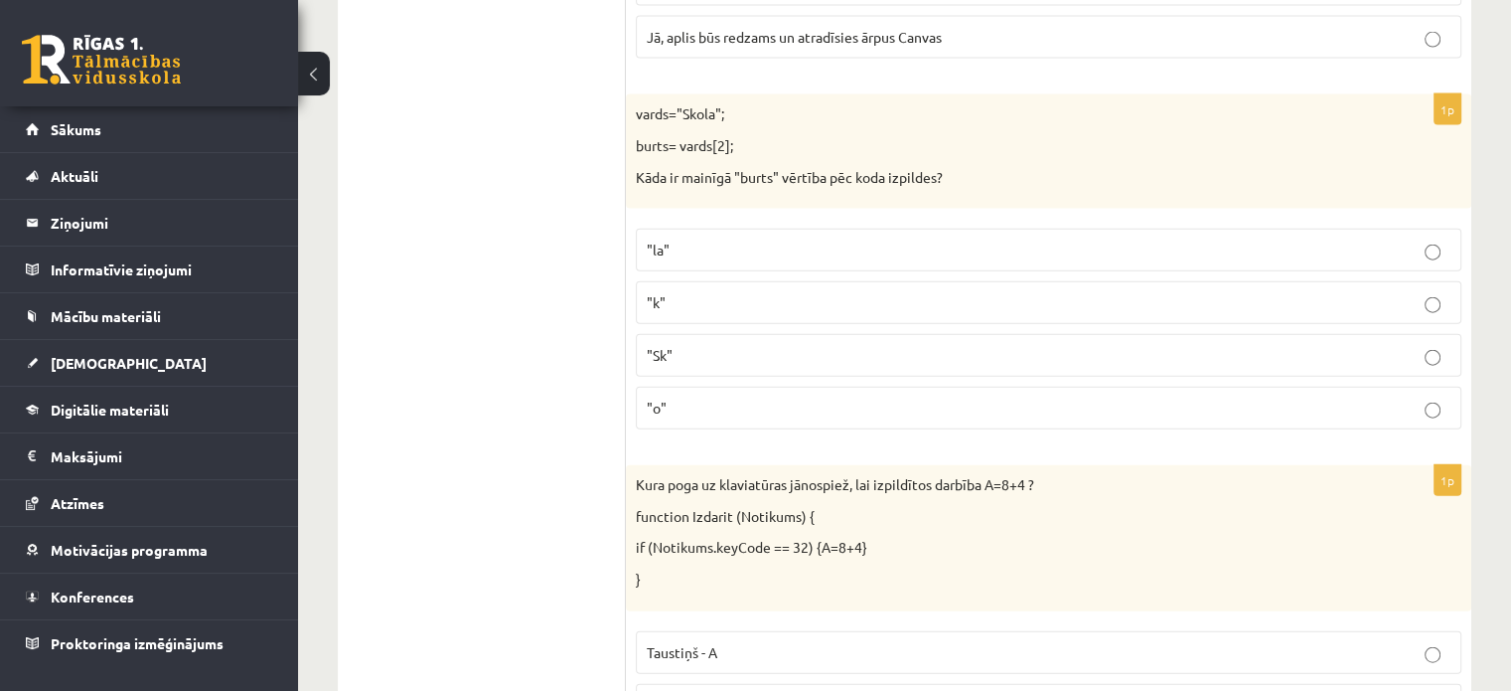
scroll to position [4471, 0]
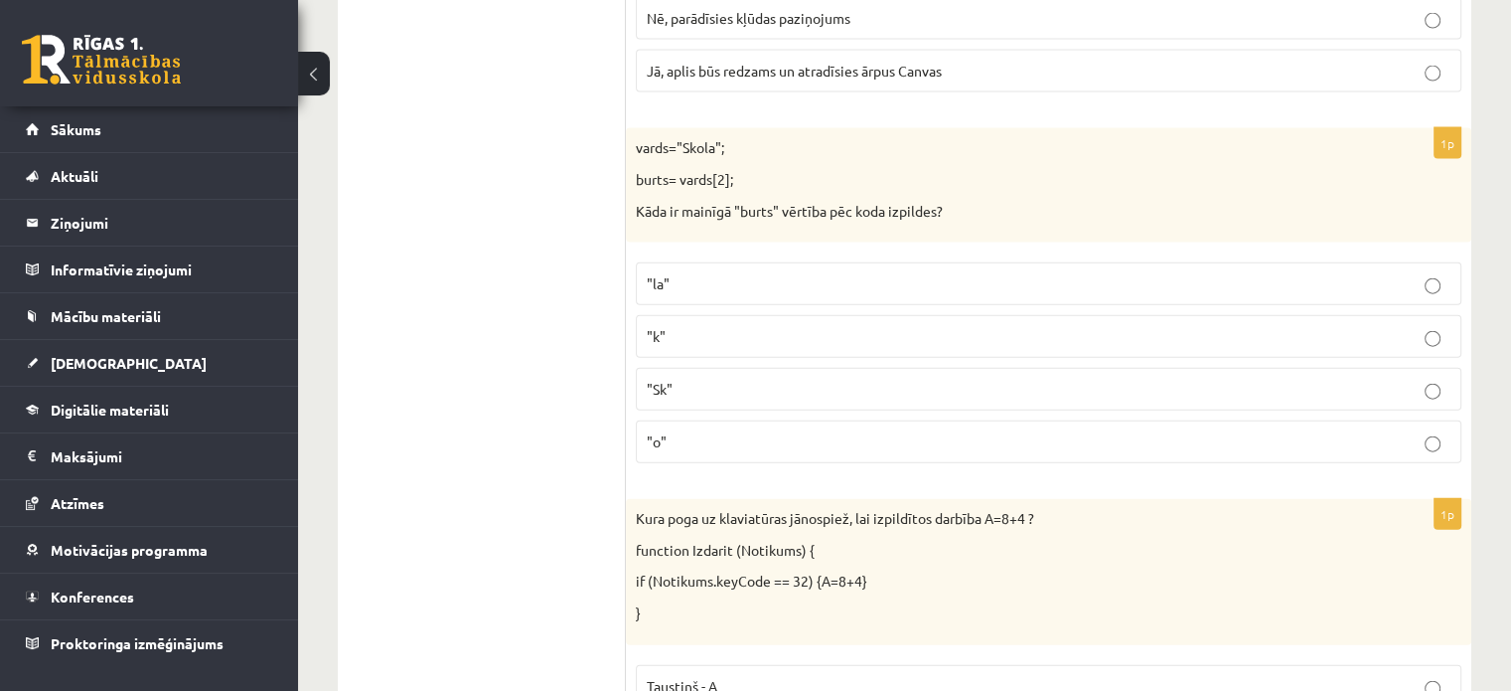
click at [725, 431] on p ""o"" at bounding box center [1049, 441] width 804 height 21
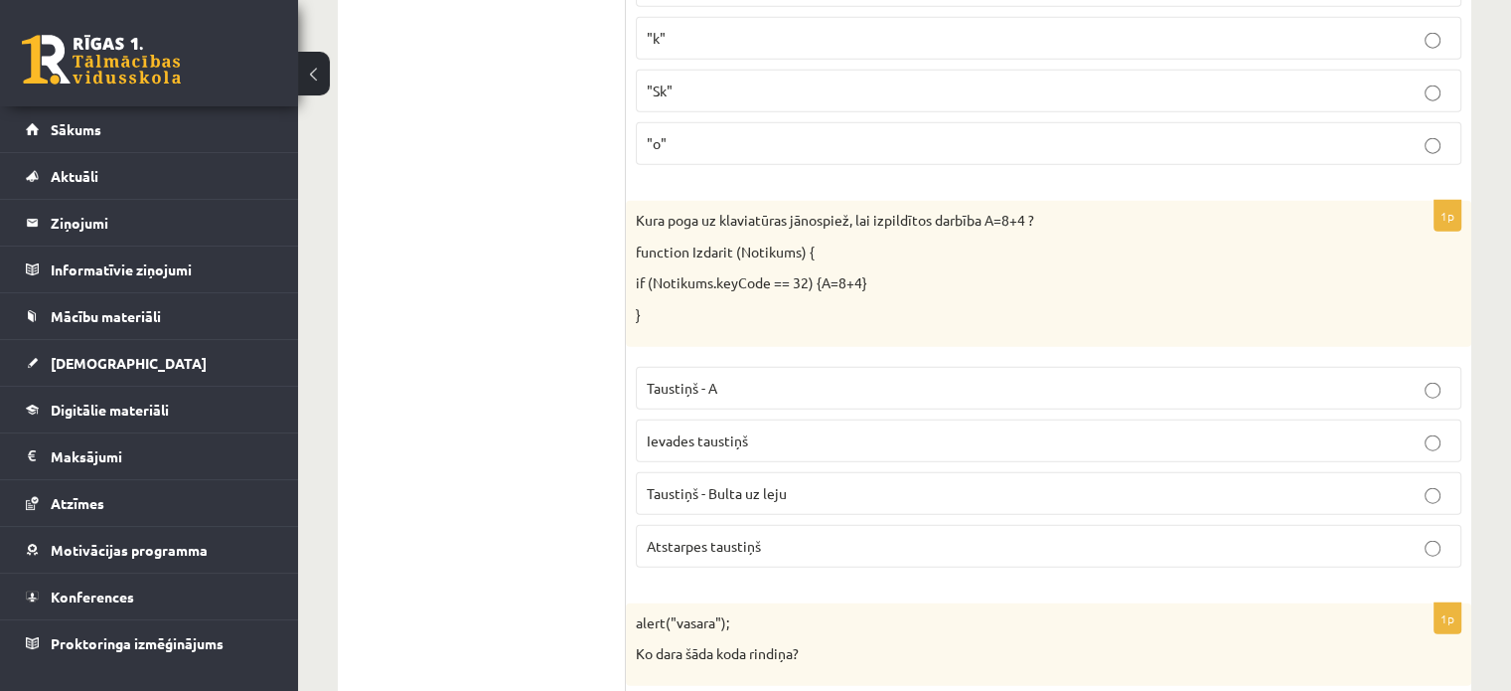
scroll to position [4869, 0]
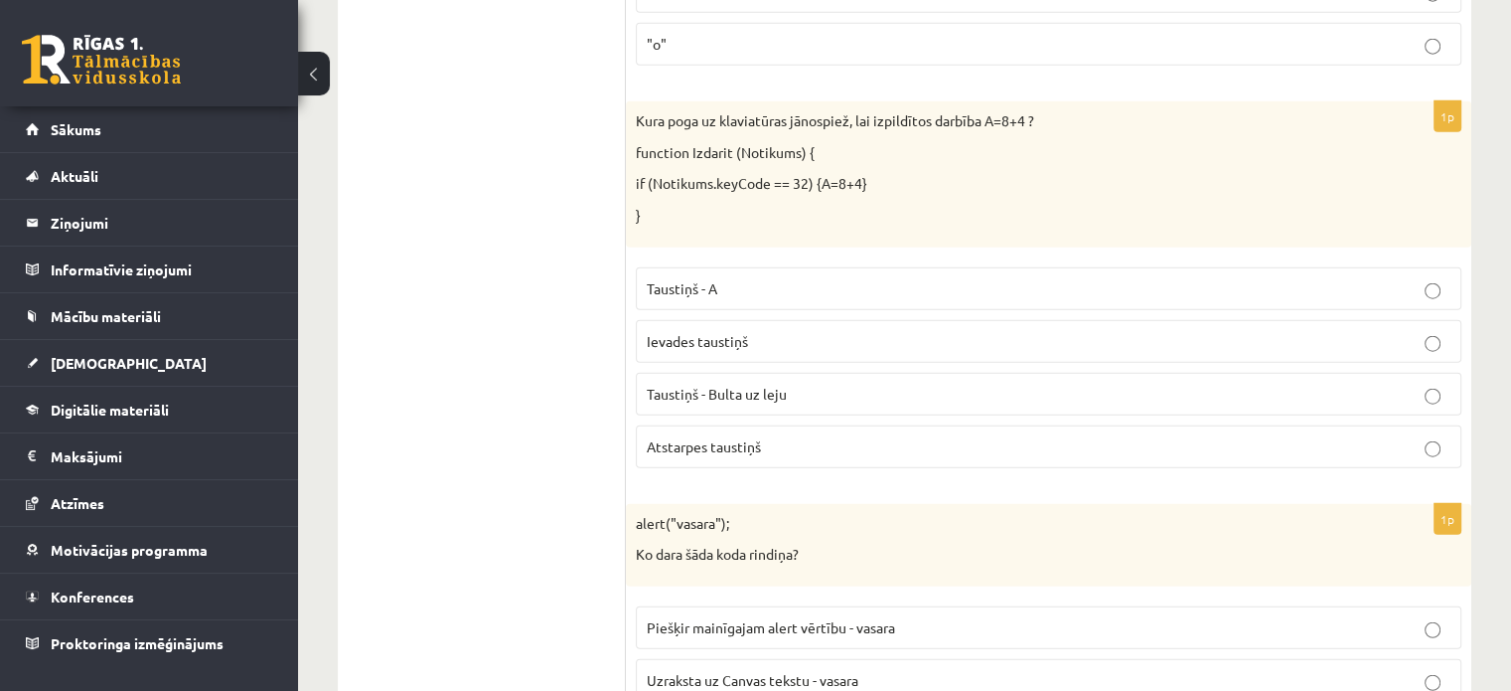
click at [806, 437] on label "Atstarpes taustiņš" at bounding box center [1049, 446] width 826 height 43
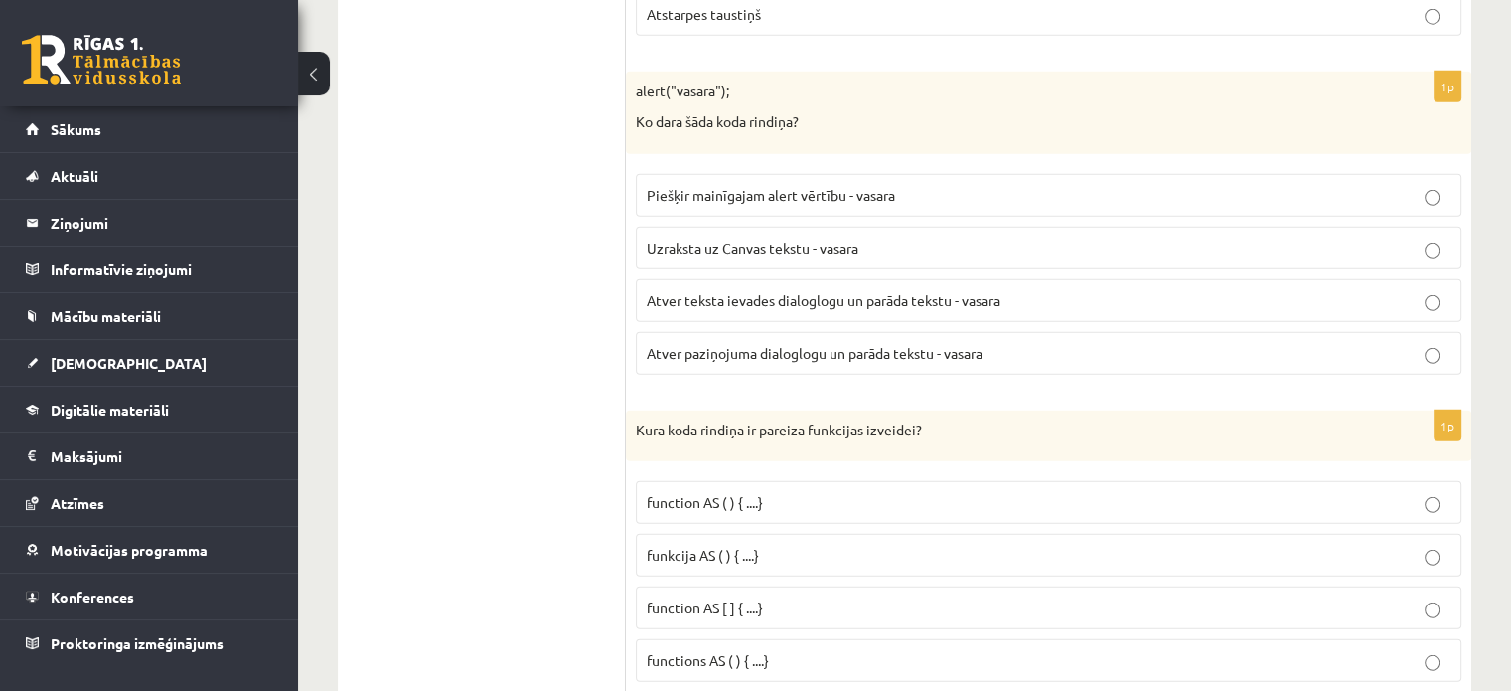
scroll to position [5266, 0]
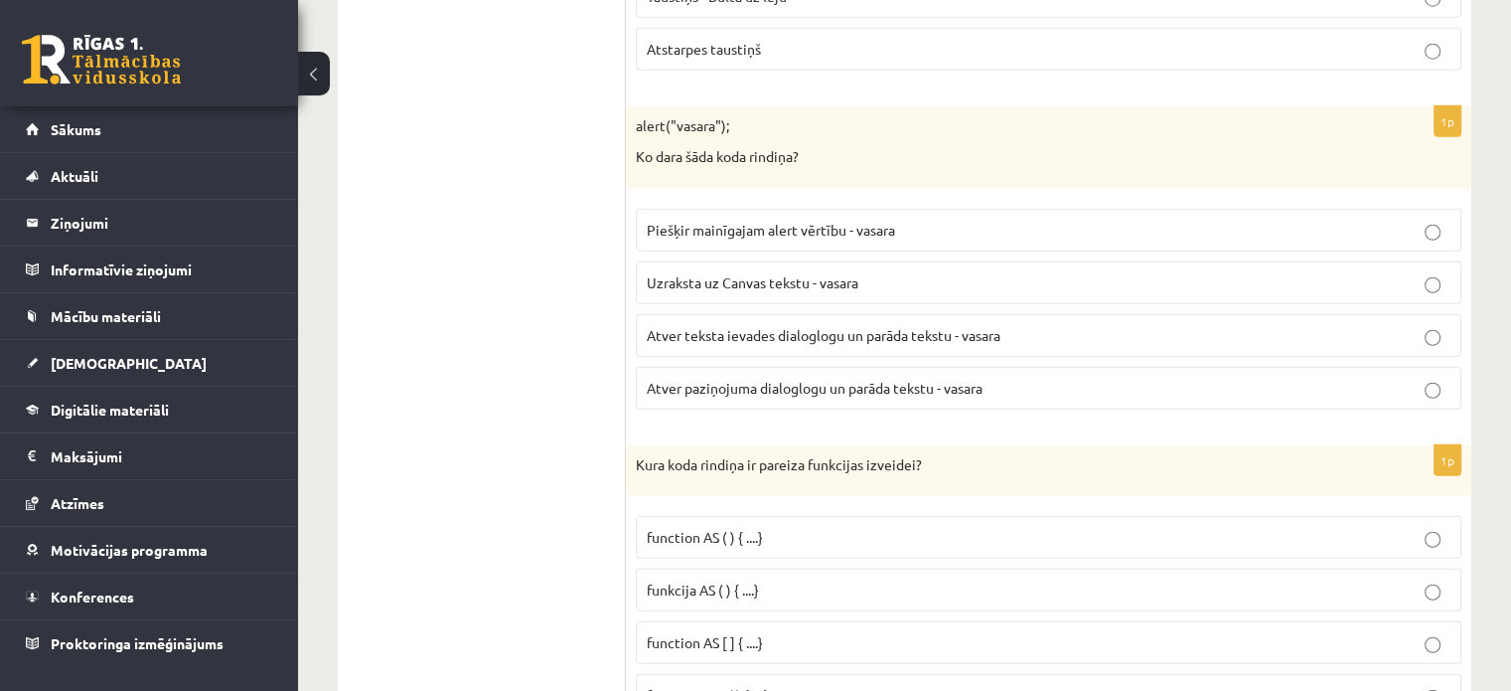
click at [863, 379] on span "Atver paziņojuma dialoglogu un parāda tekstu - vasara" at bounding box center [815, 388] width 336 height 18
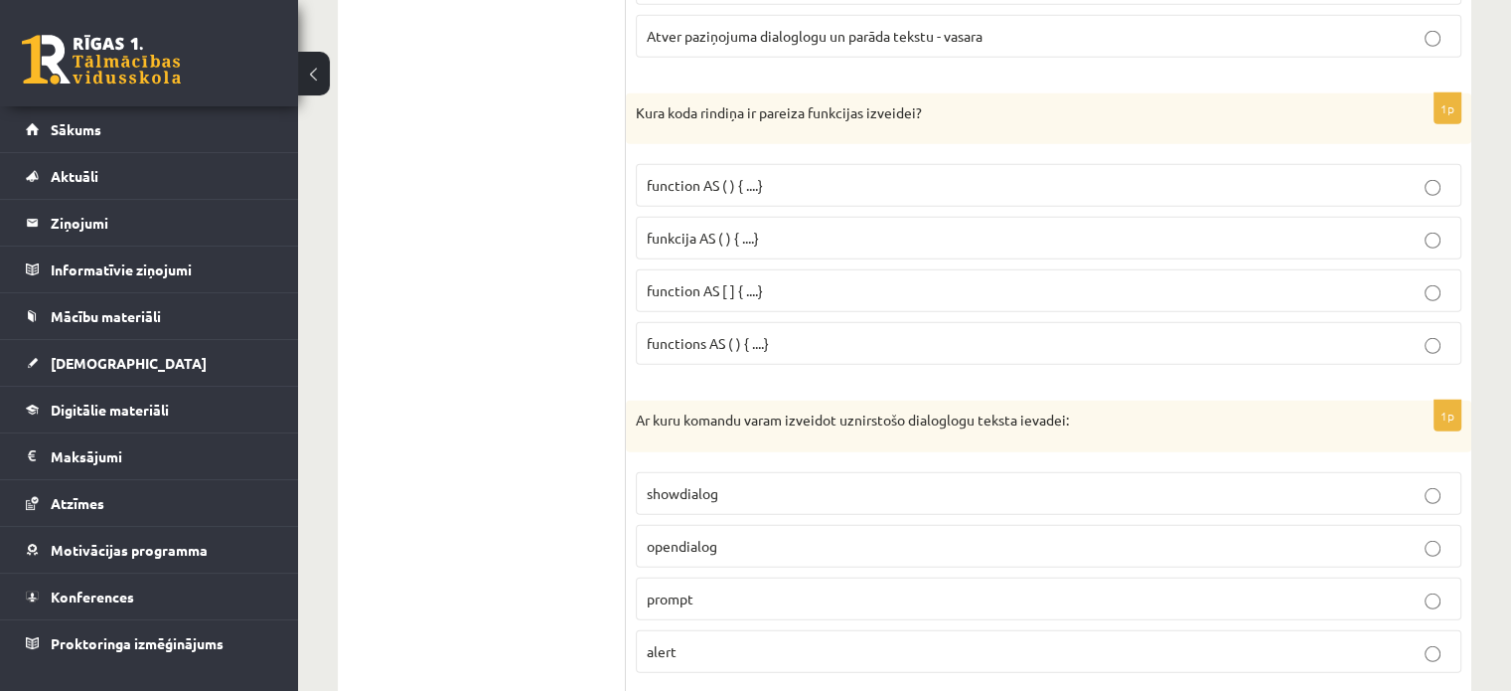
scroll to position [5664, 0]
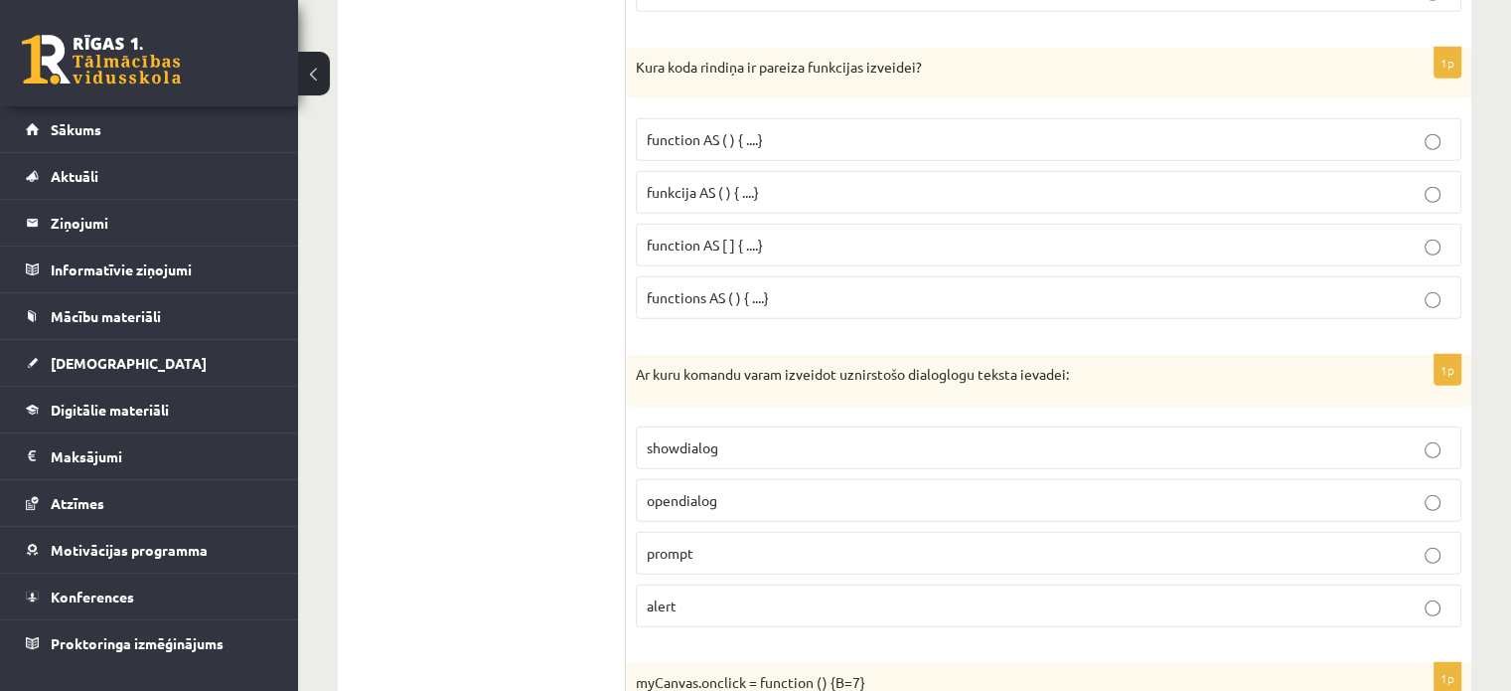
click at [712, 130] on span "function AS ( ) { ....}" at bounding box center [705, 139] width 116 height 18
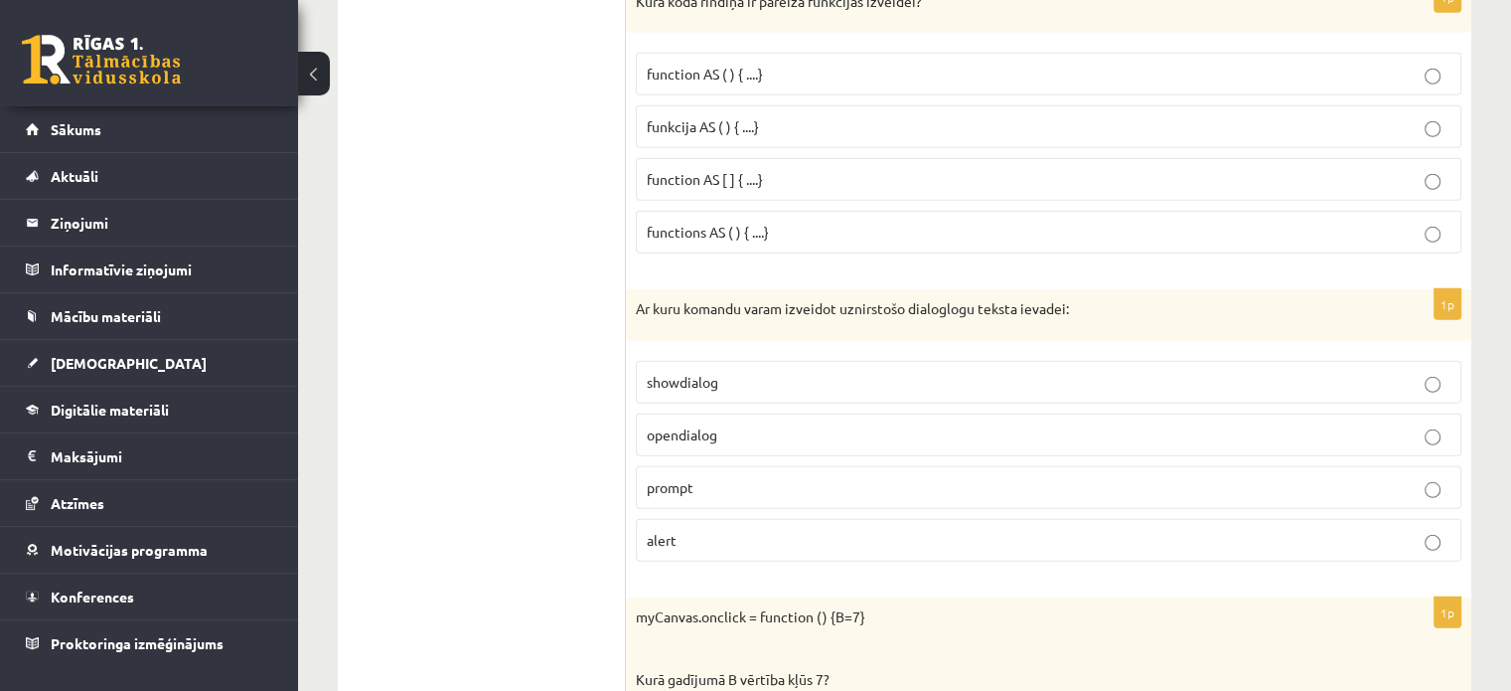
scroll to position [5763, 0]
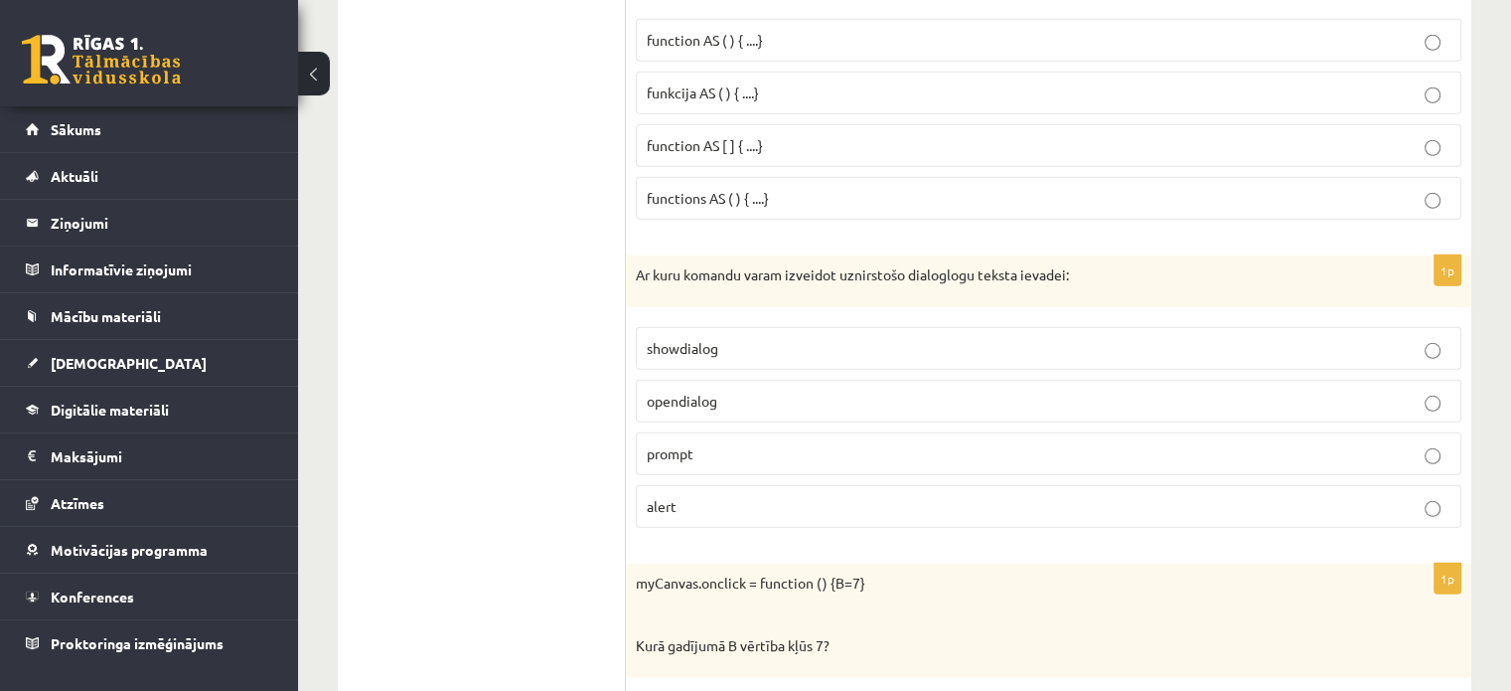
click at [707, 485] on label "alert" at bounding box center [1049, 506] width 826 height 43
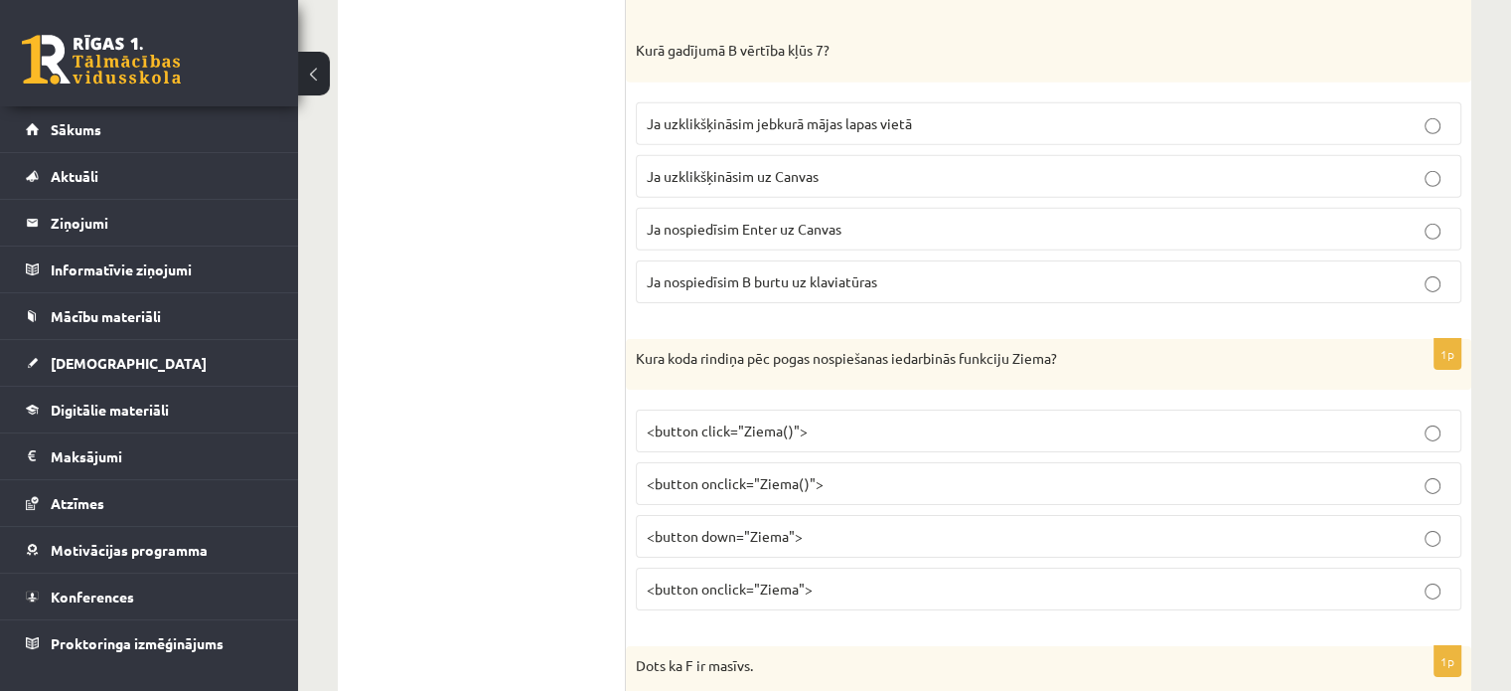
scroll to position [6359, 0]
click at [796, 264] on label "Ja nospiedīsim B burtu uz klaviatūras" at bounding box center [1049, 280] width 826 height 43
click at [808, 470] on label "<button onclick="Ziema()">" at bounding box center [1049, 482] width 826 height 43
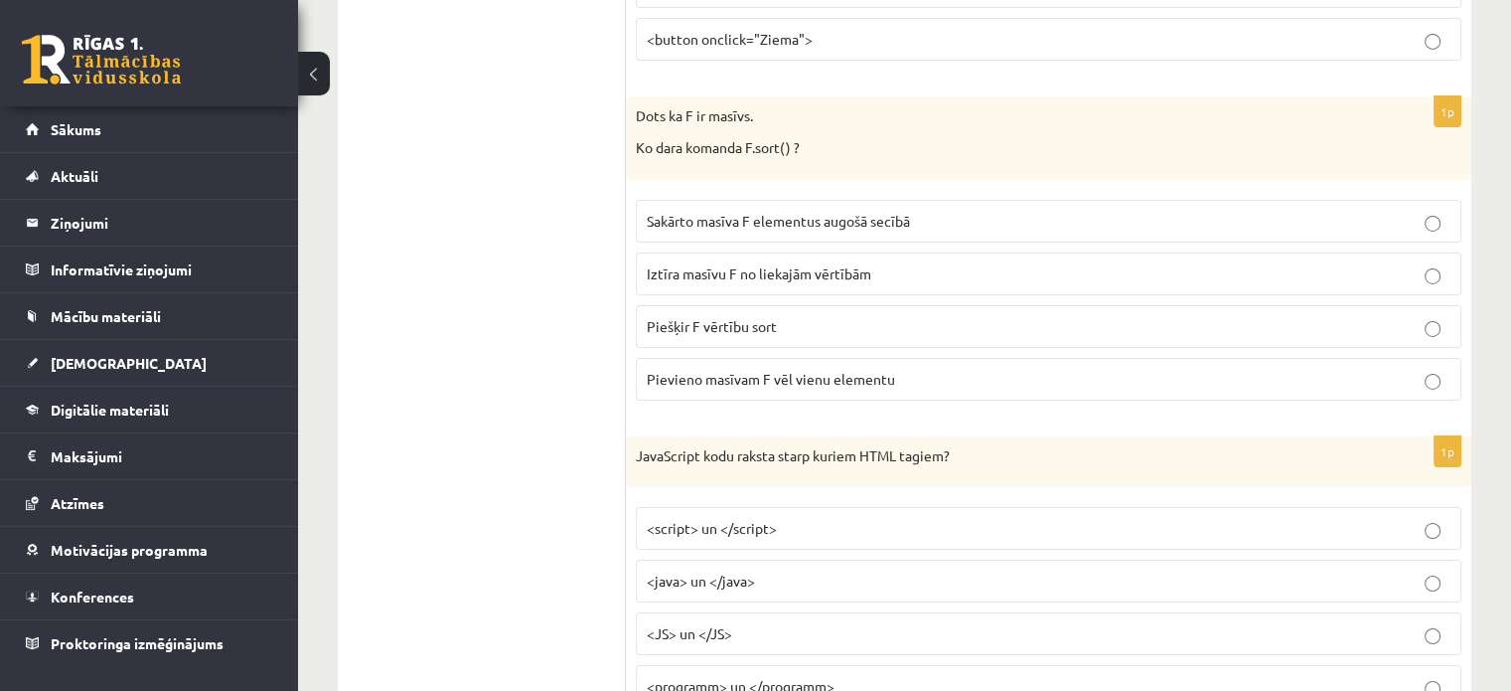
scroll to position [6955, 0]
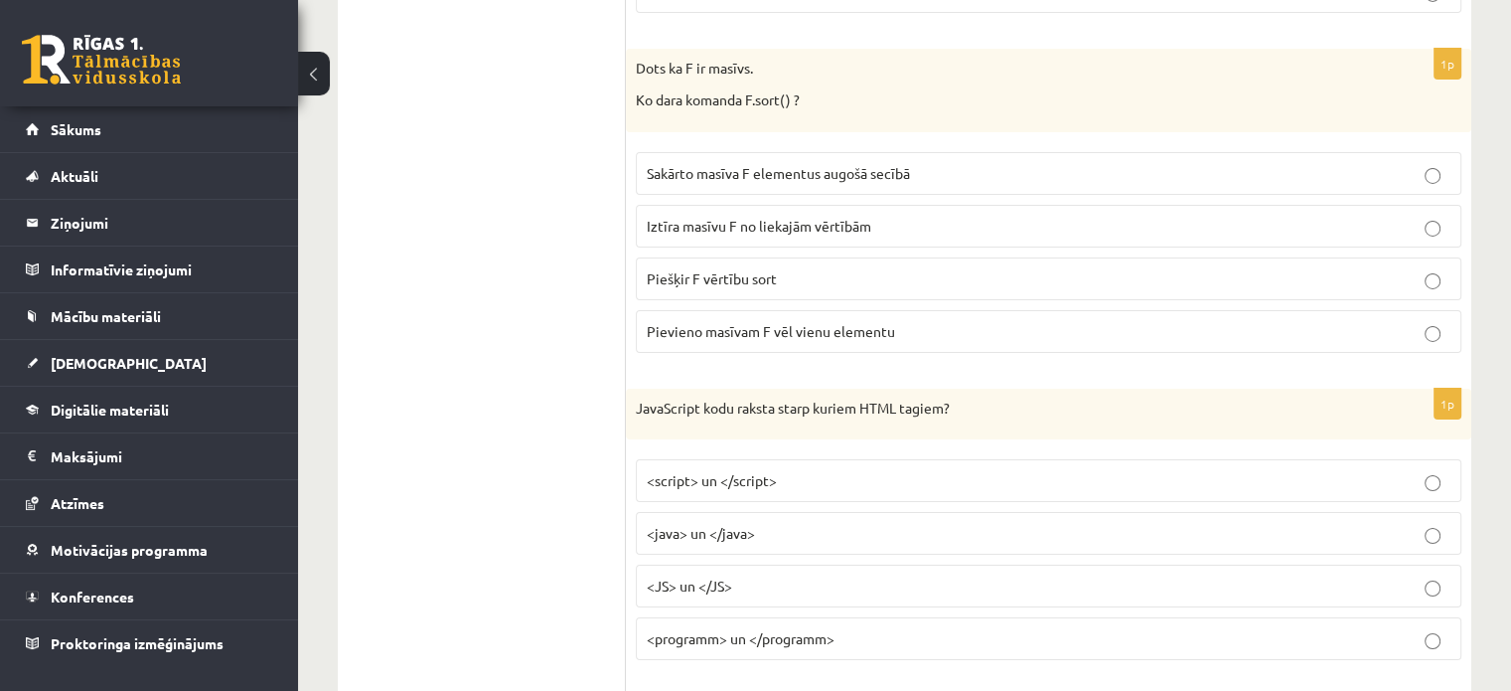
click at [672, 164] on span "Sakārto masīva F elementus augošā secībā" at bounding box center [778, 173] width 263 height 18
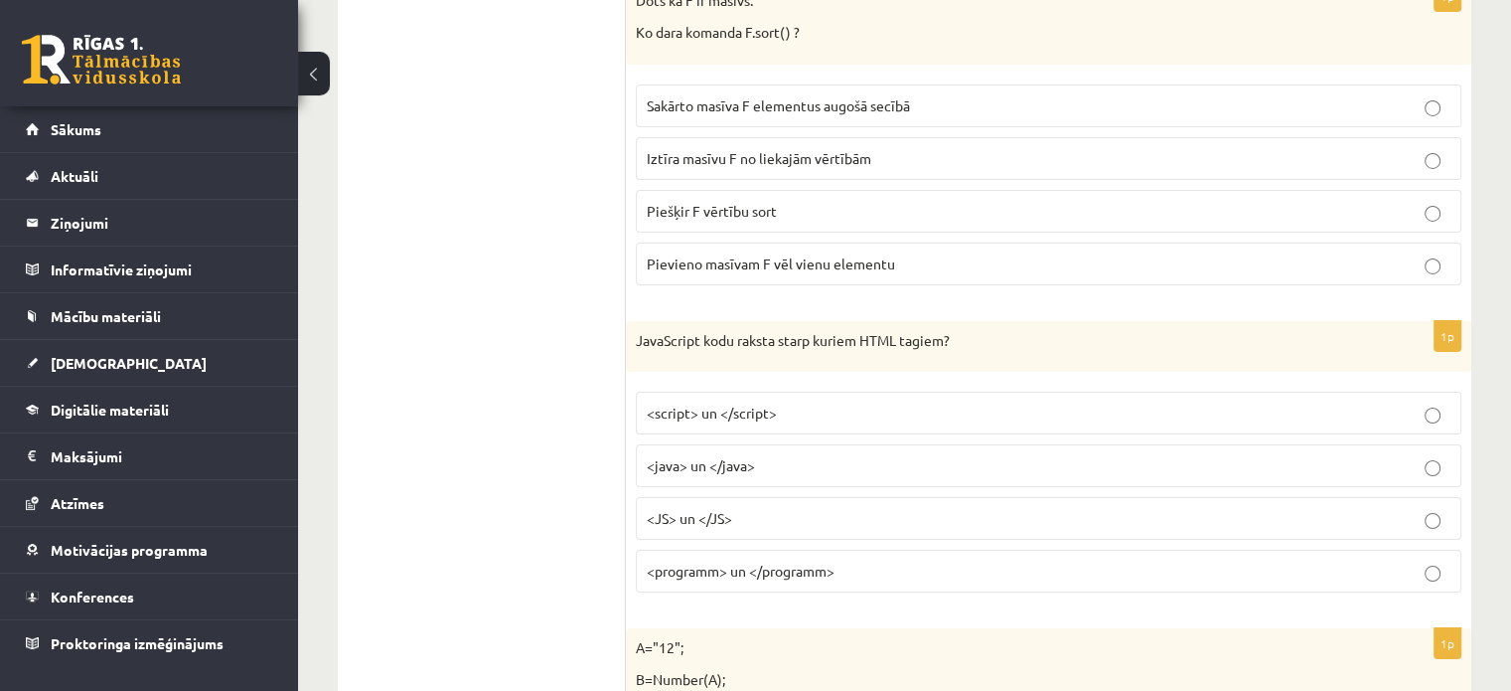
scroll to position [7055, 0]
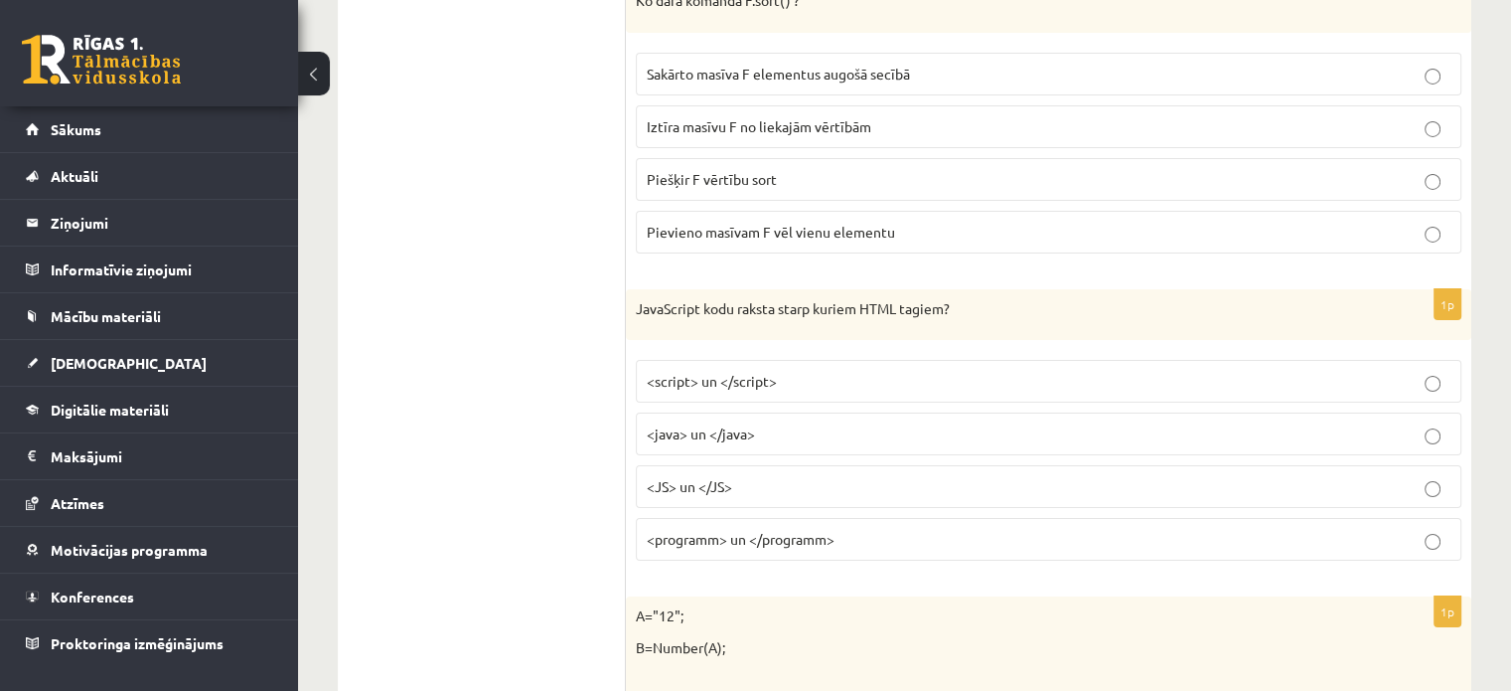
click at [880, 360] on label "<script> un </script>" at bounding box center [1049, 381] width 826 height 43
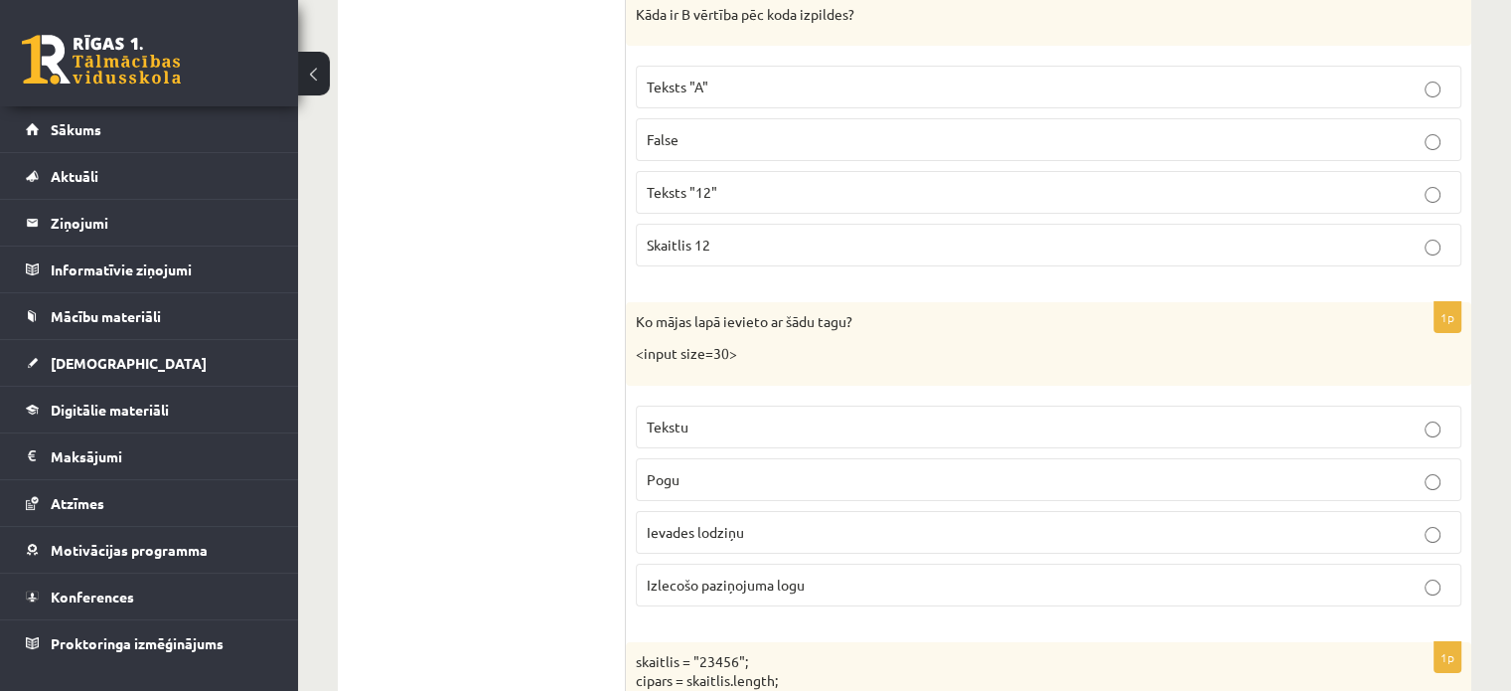
scroll to position [7651, 0]
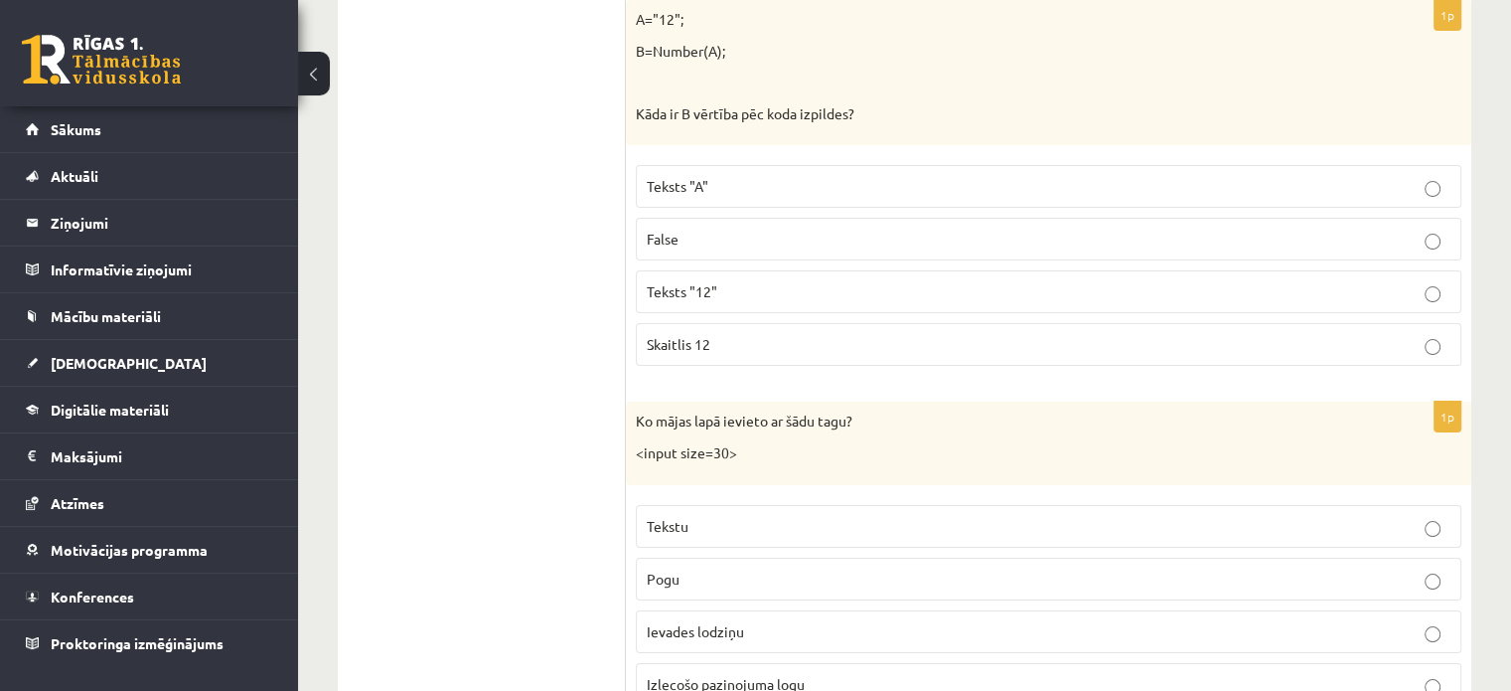
click at [789, 281] on p "Teksts "12"" at bounding box center [1049, 291] width 804 height 21
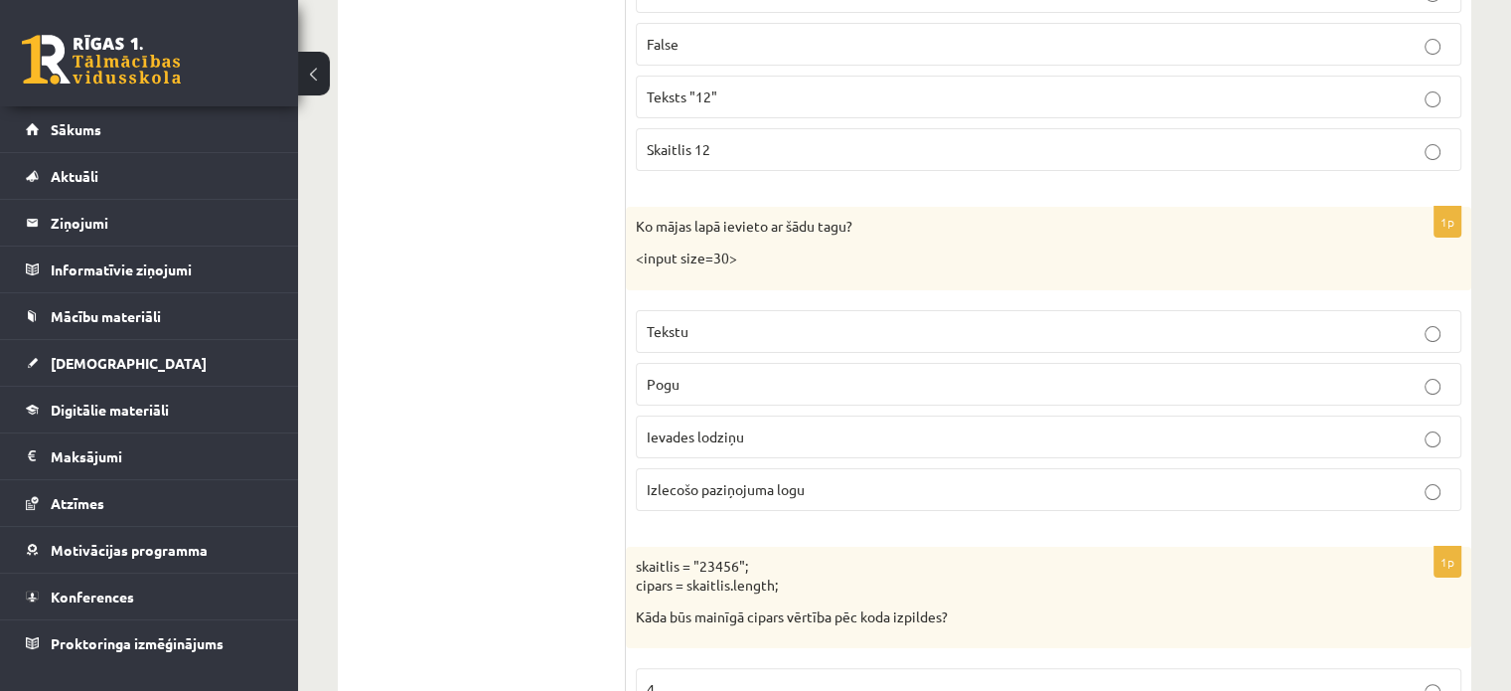
scroll to position [7850, 0]
click at [792, 422] on p "Ievades lodziņu" at bounding box center [1049, 432] width 804 height 21
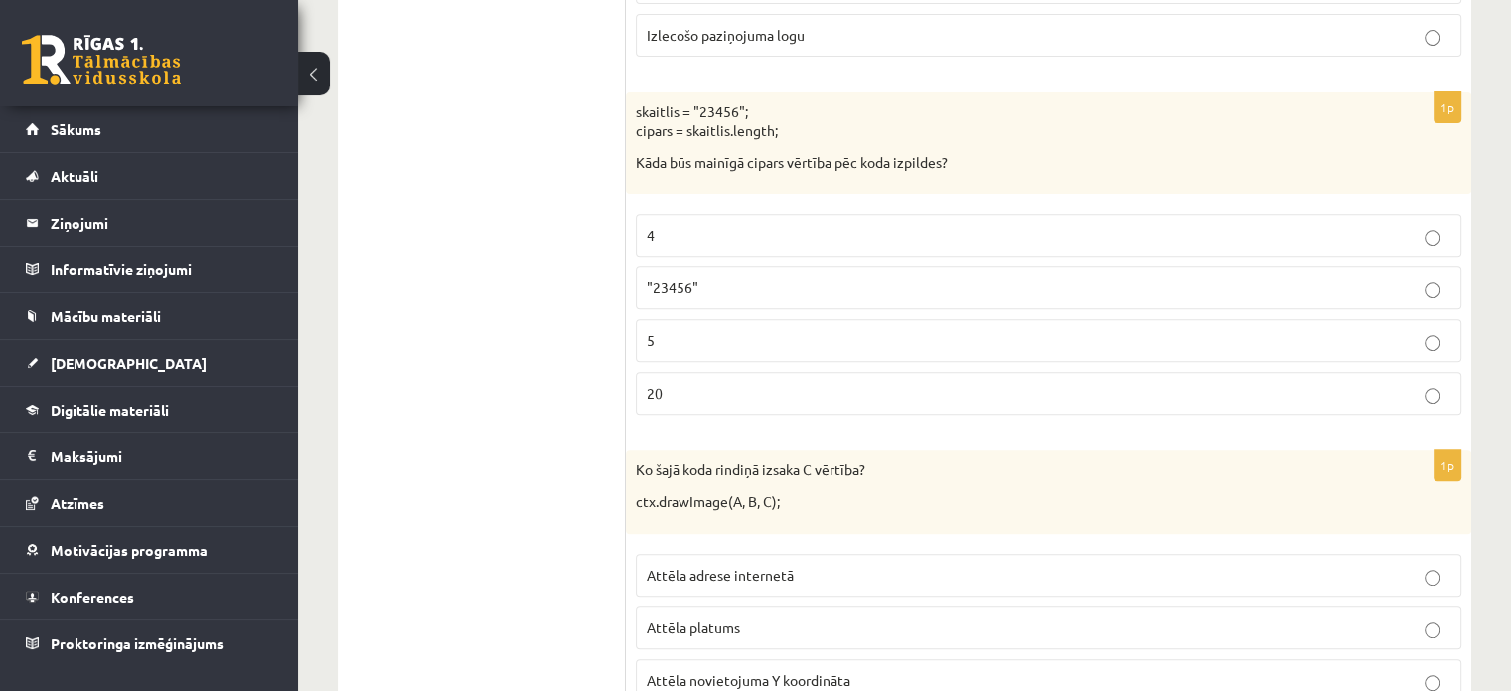
scroll to position [8346, 0]
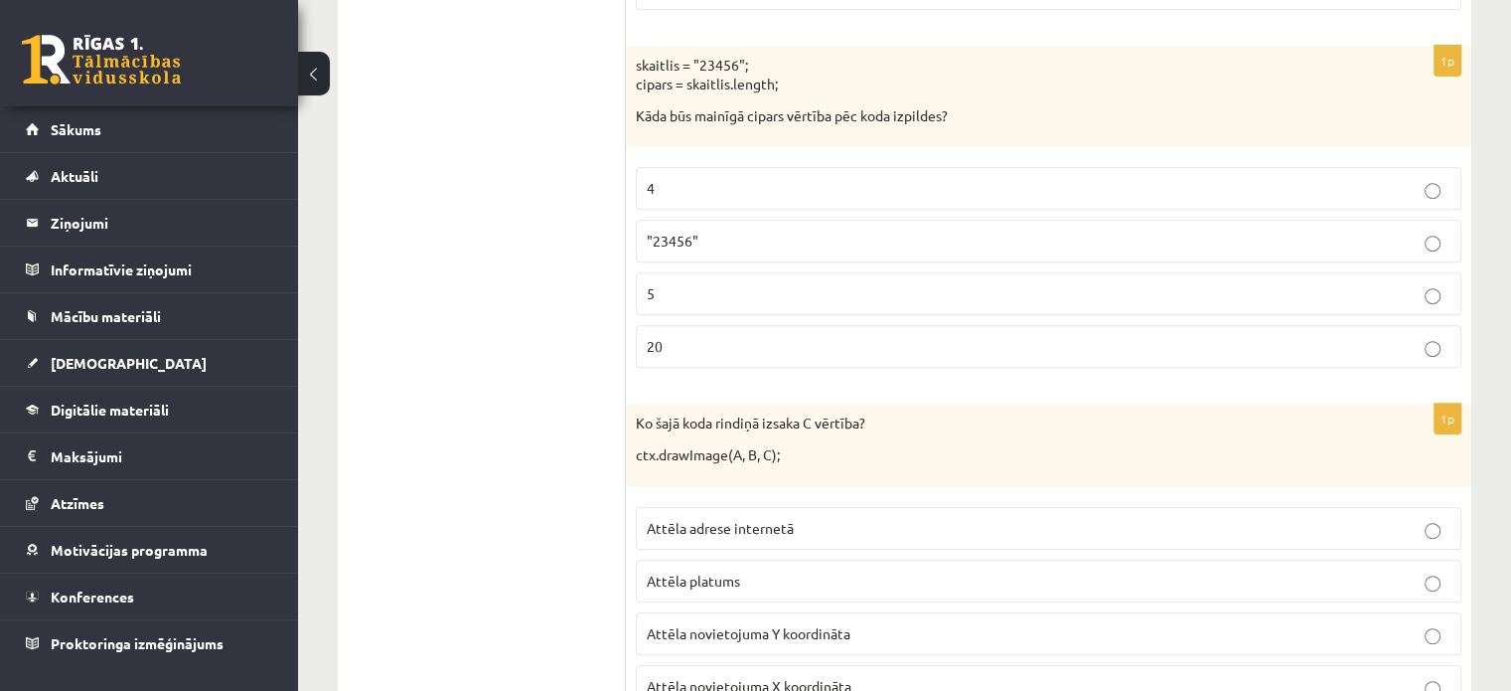
click at [835, 272] on label "5" at bounding box center [1049, 293] width 826 height 43
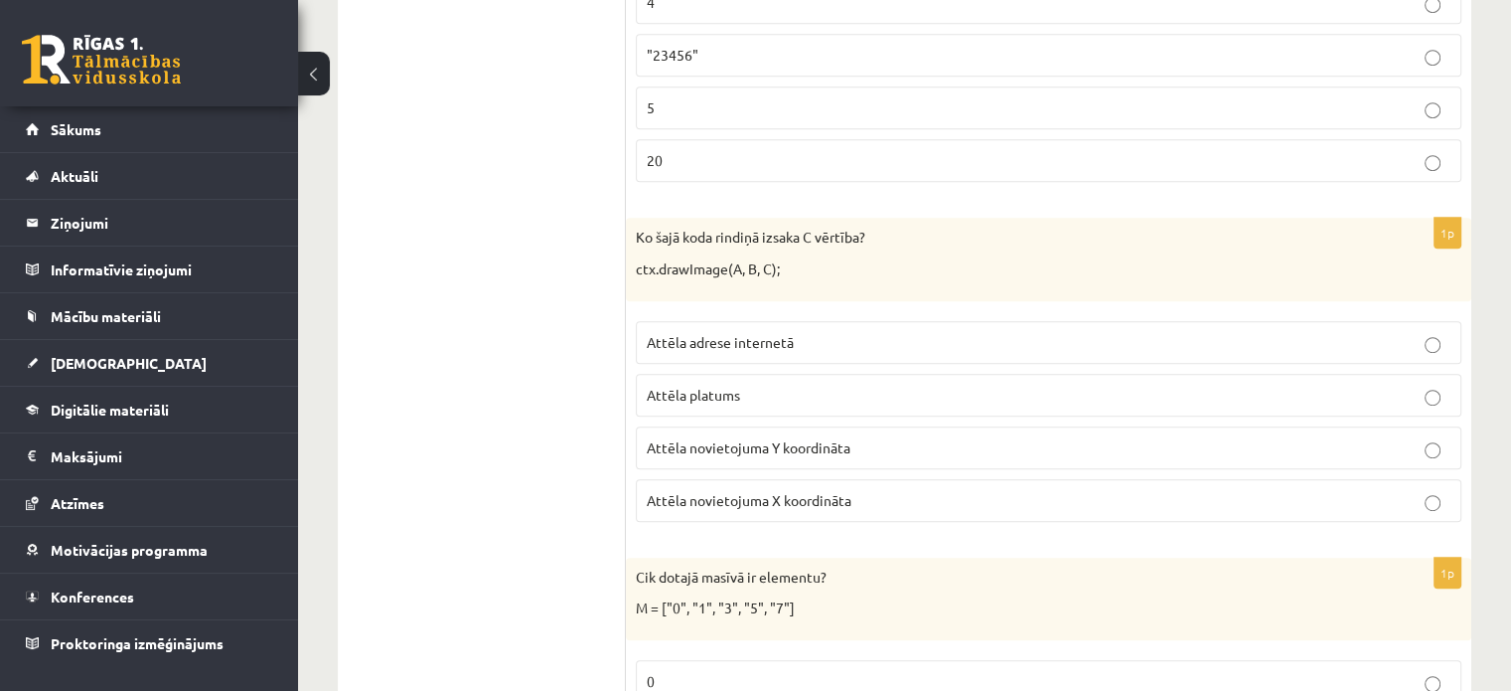
scroll to position [8545, 0]
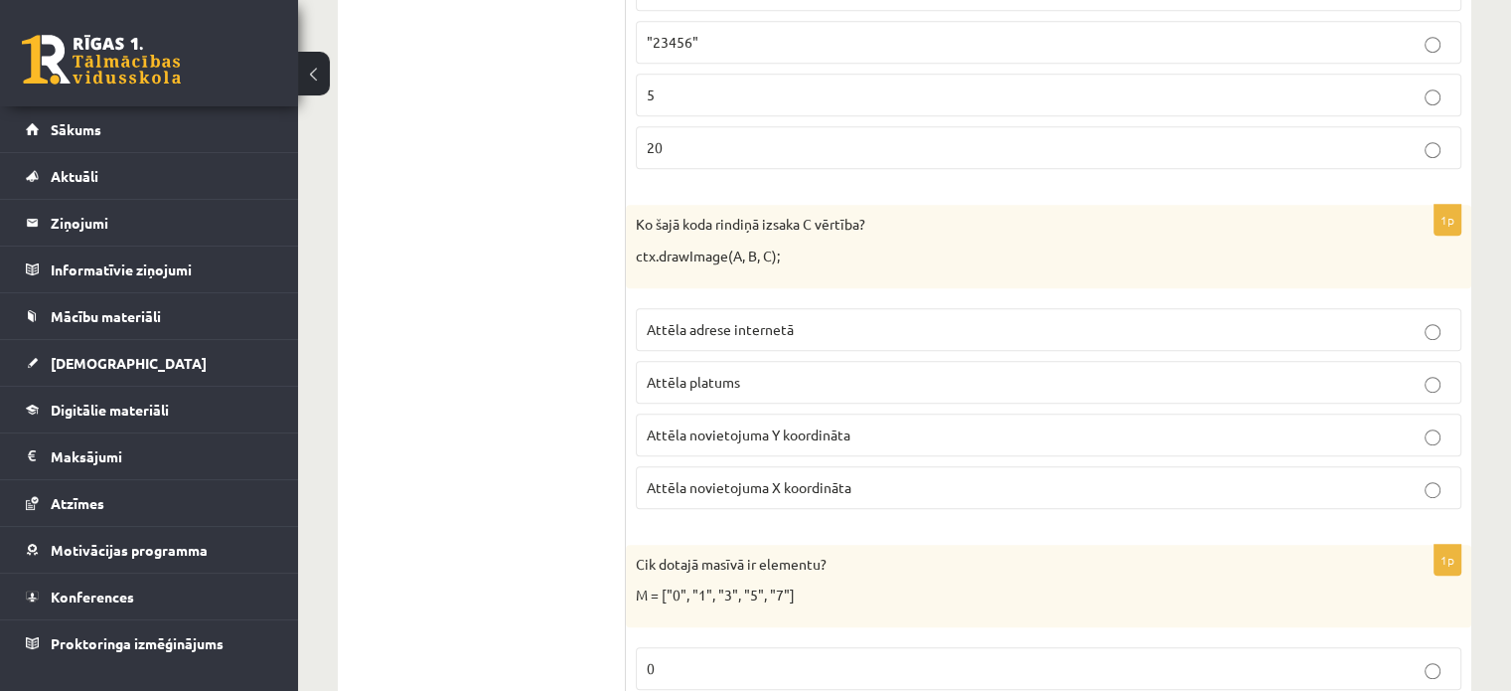
click at [1188, 424] on p "Attēla novietojuma Y koordināta" at bounding box center [1049, 434] width 804 height 21
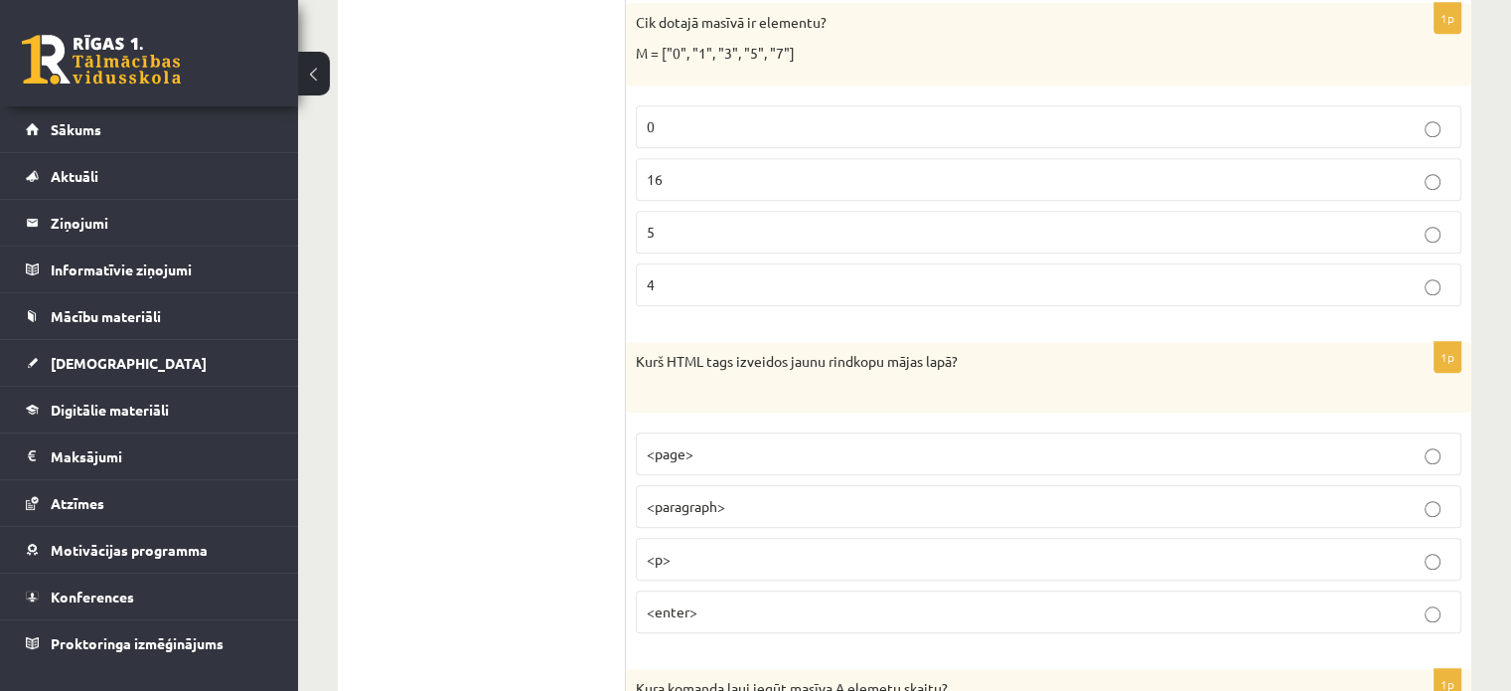
scroll to position [9042, 0]
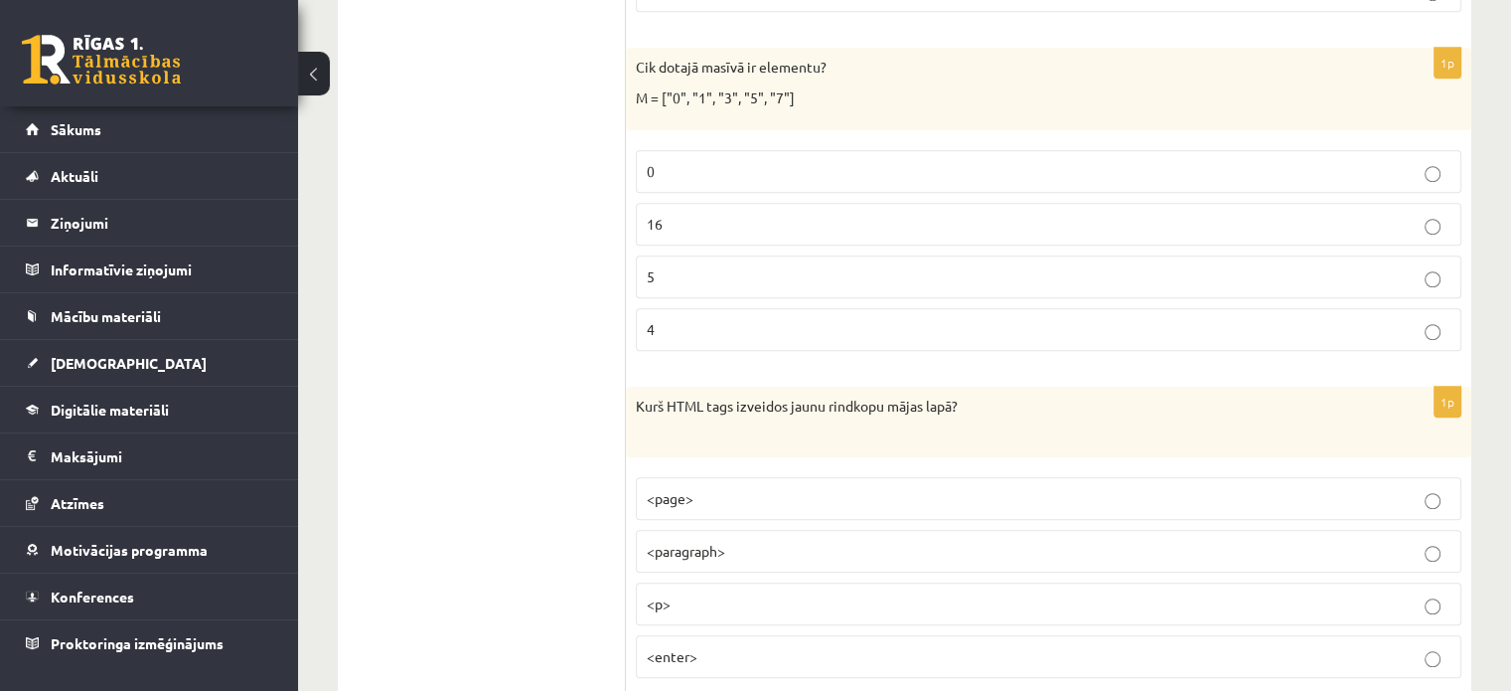
click at [711, 266] on p "5" at bounding box center [1049, 276] width 804 height 21
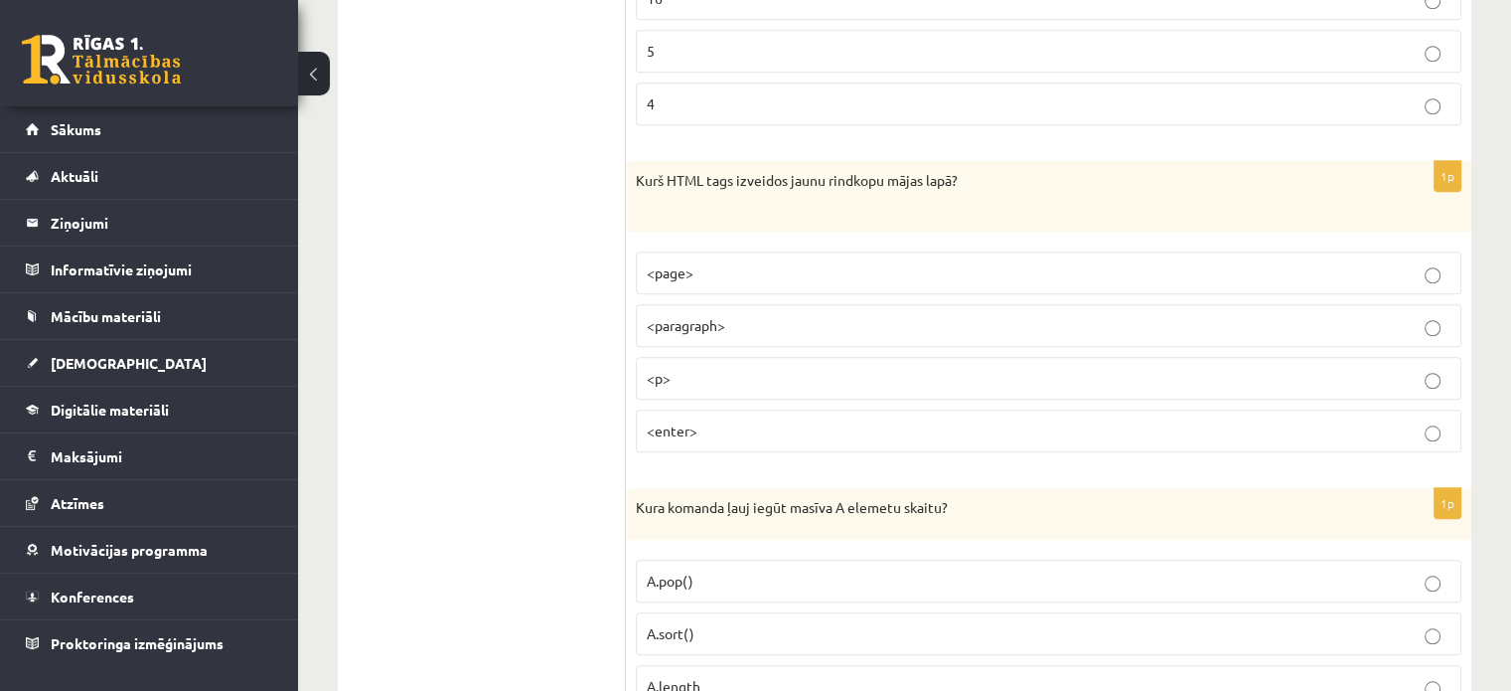
scroll to position [9340, 0]
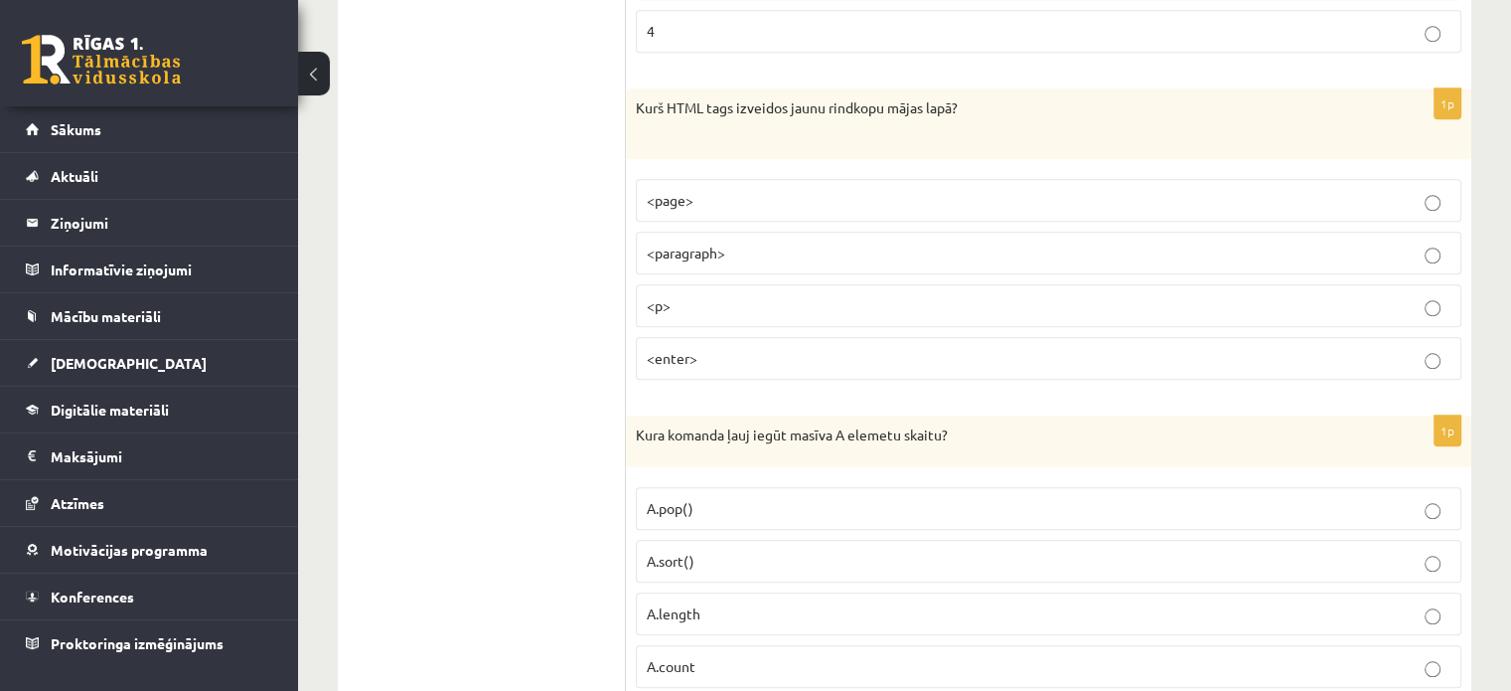
click at [757, 295] on p "<p>" at bounding box center [1049, 305] width 804 height 21
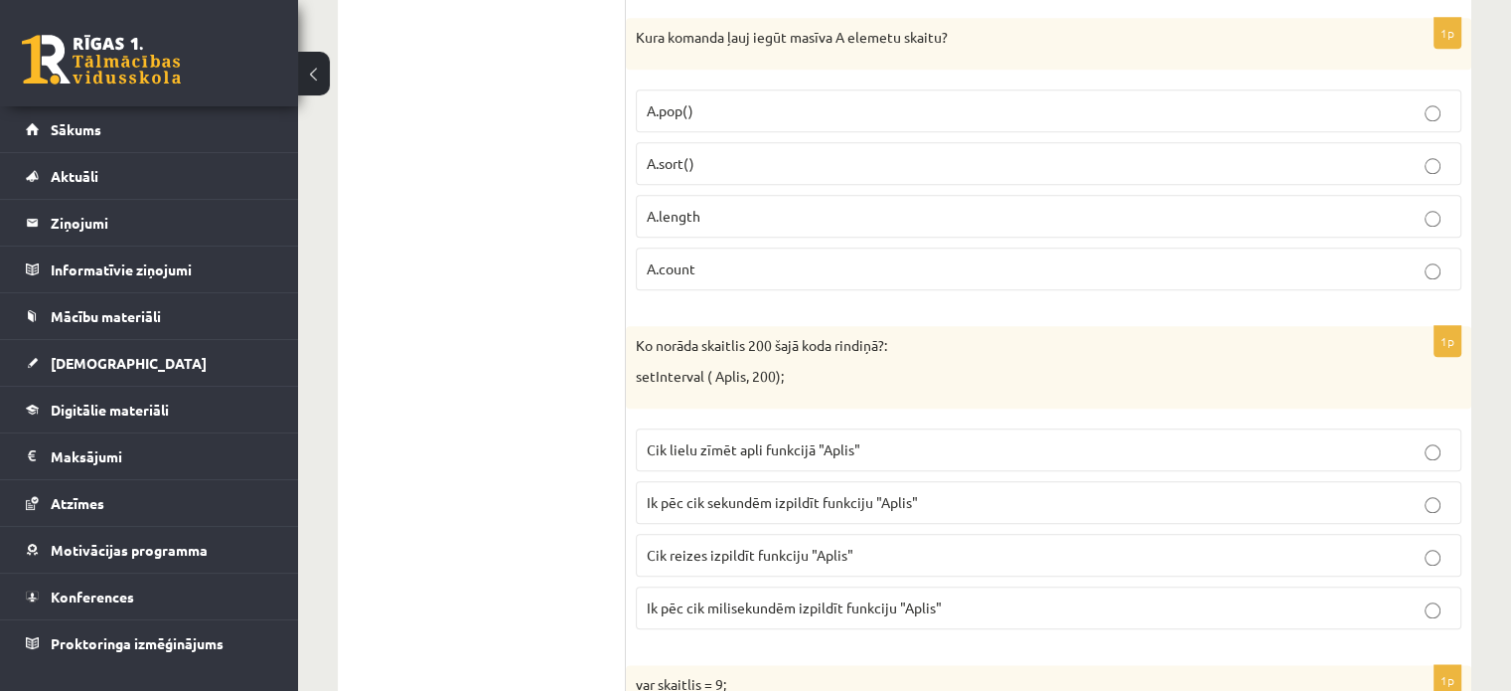
scroll to position [9638, 0]
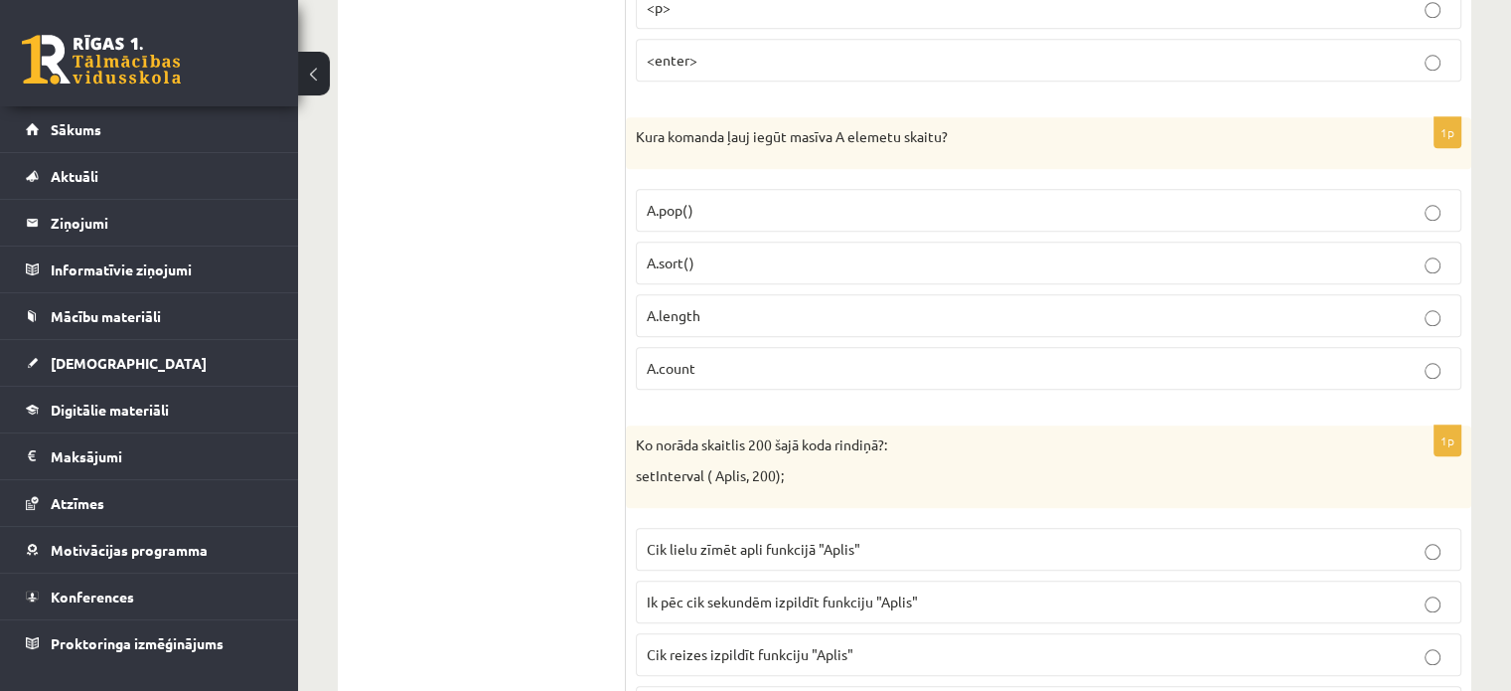
click at [749, 305] on p "A.length" at bounding box center [1049, 315] width 804 height 21
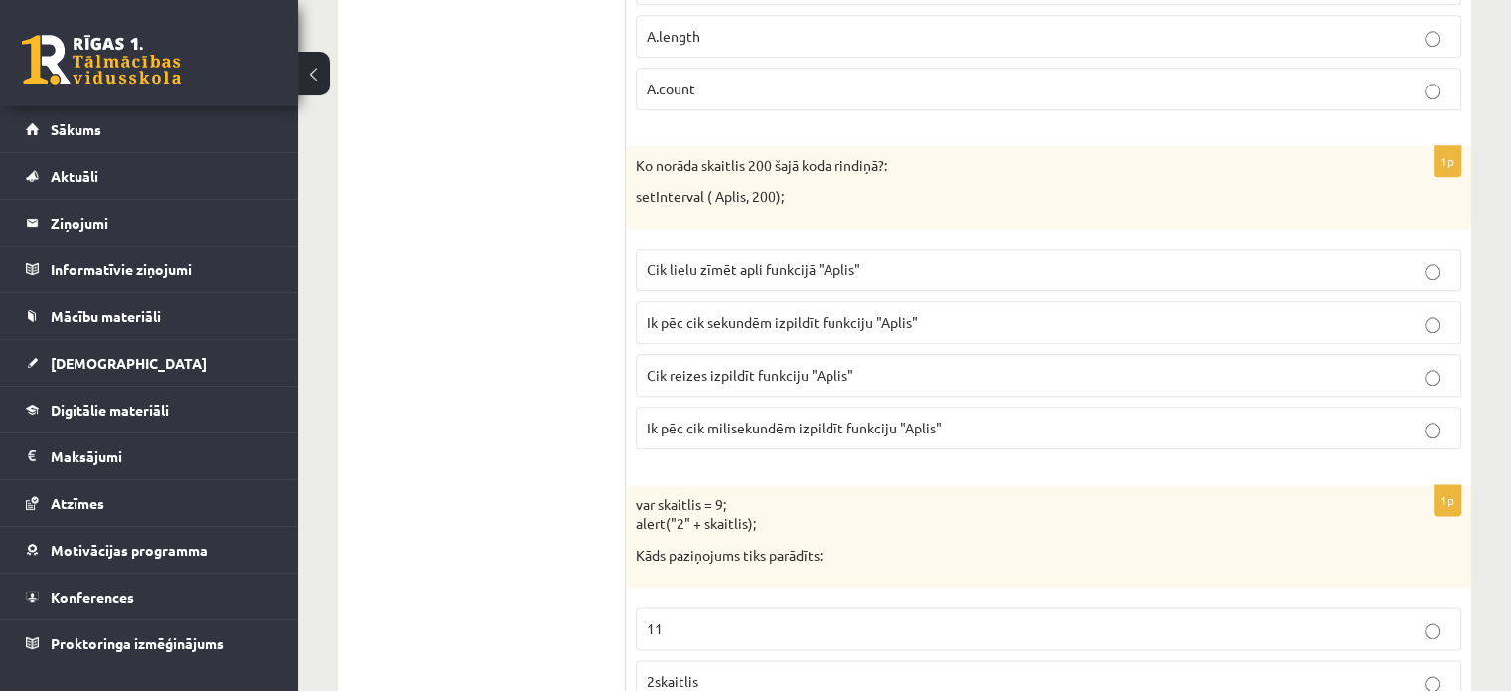
scroll to position [9936, 0]
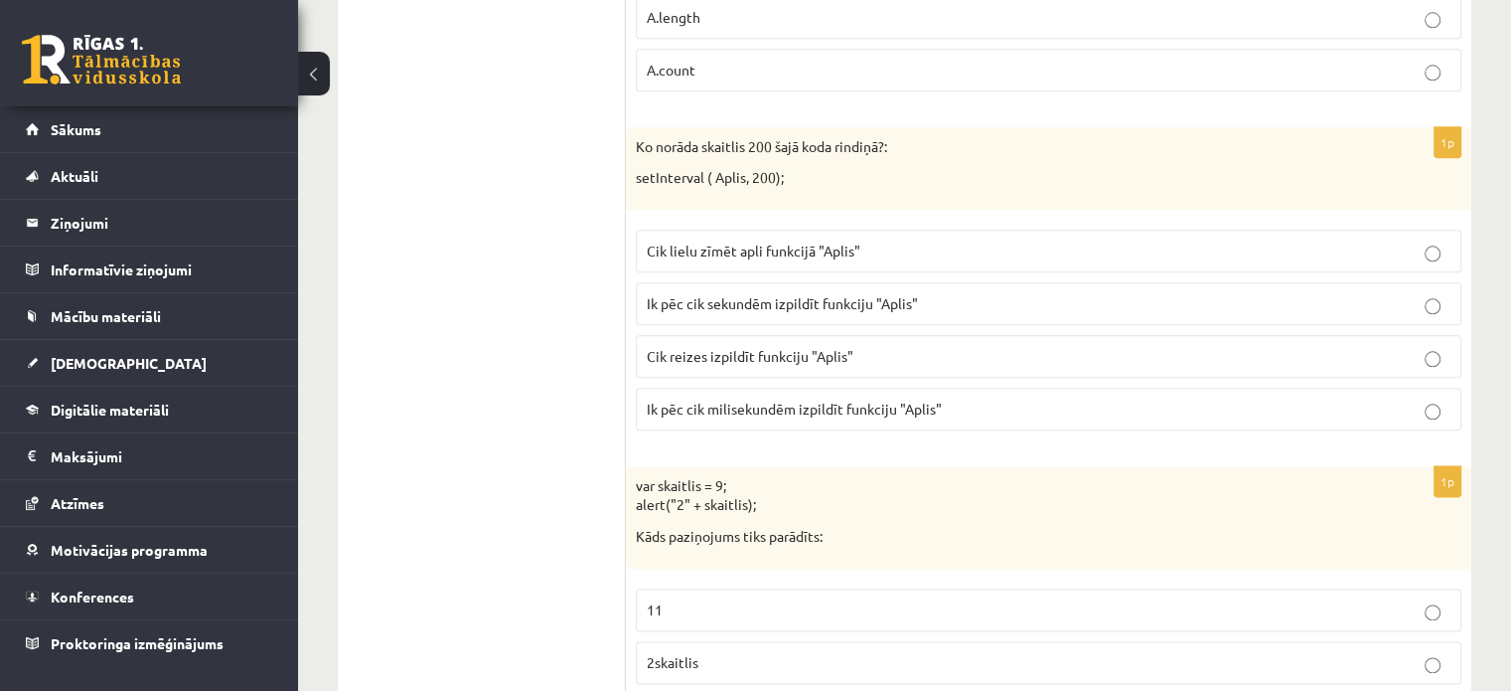
click at [879, 399] on span "Ik pēc cik milisekundēm izpildīt funkciju "Aplis"" at bounding box center [794, 408] width 295 height 18
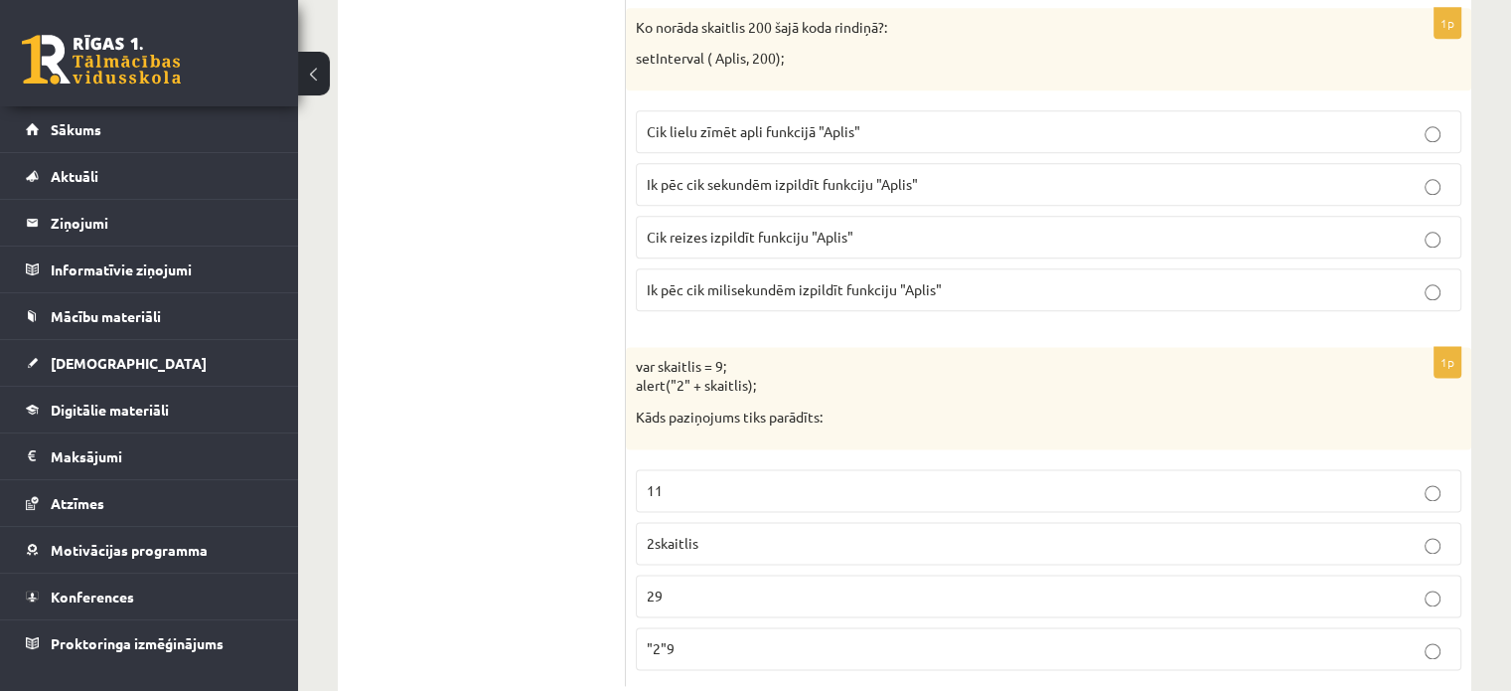
scroll to position [10062, 0]
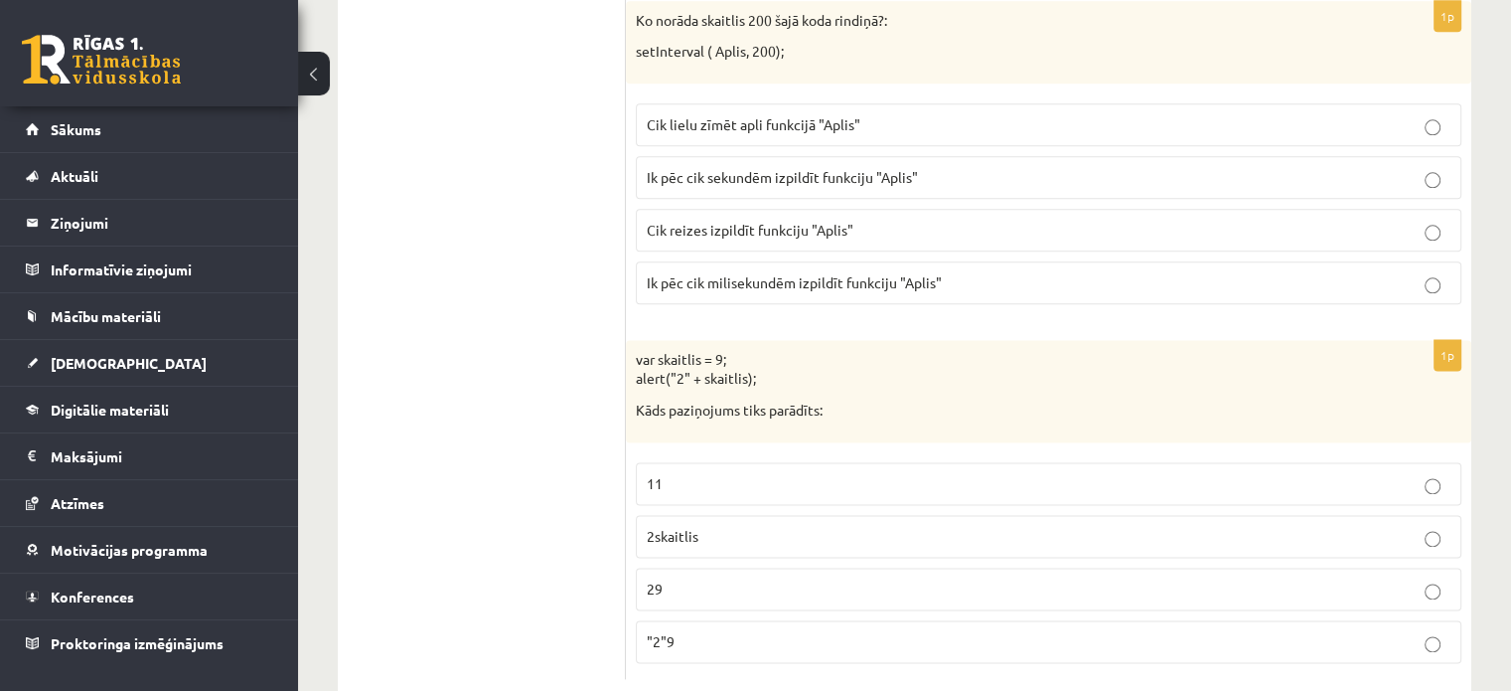
click at [793, 578] on p "29" at bounding box center [1049, 588] width 804 height 21
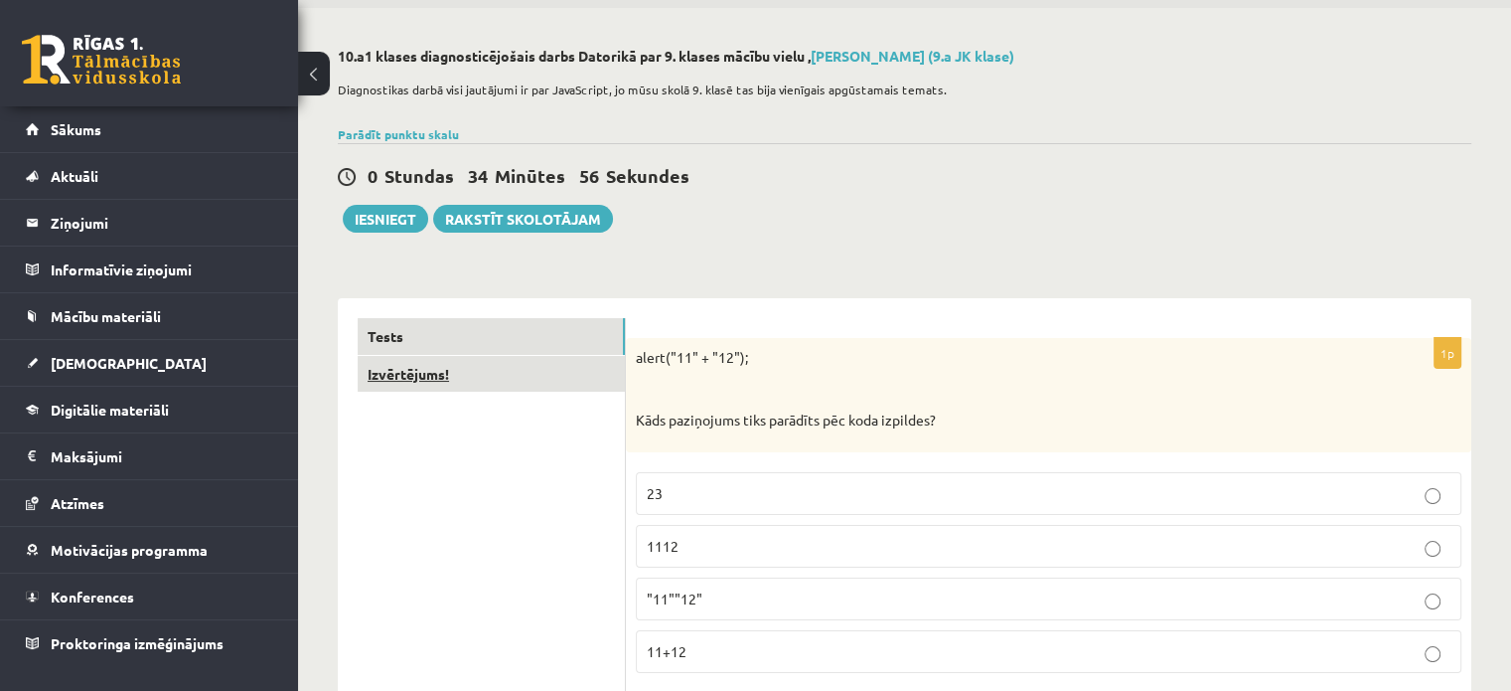
scroll to position [99, 0]
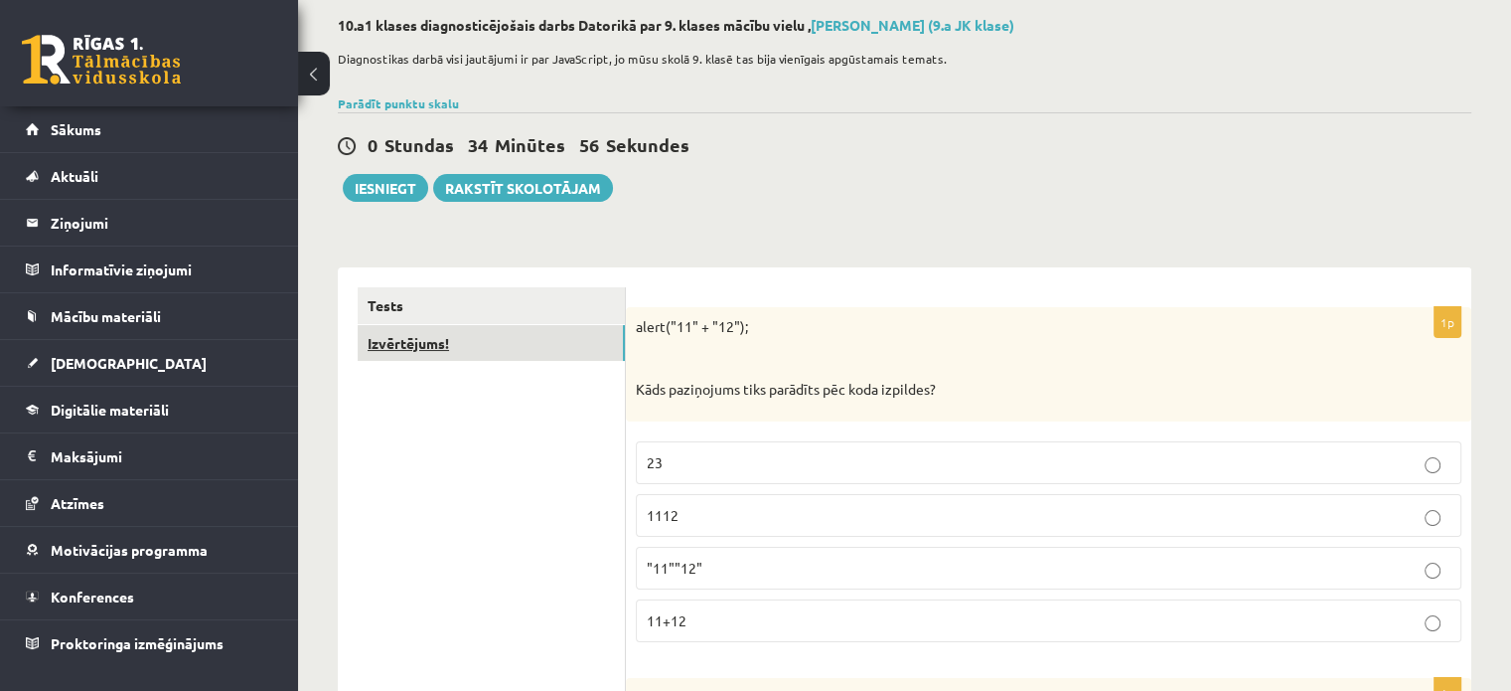
click at [484, 348] on link "Izvērtējums!" at bounding box center [491, 343] width 267 height 37
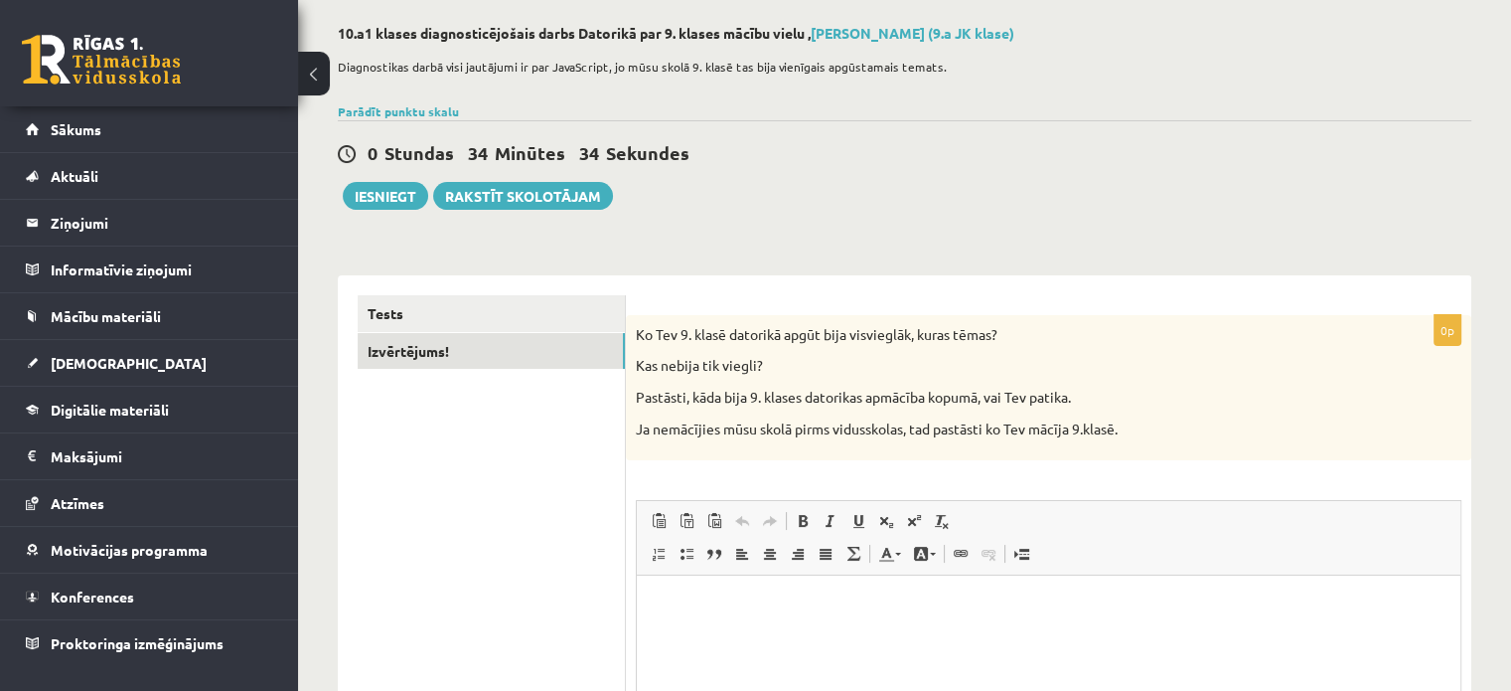
scroll to position [76, 0]
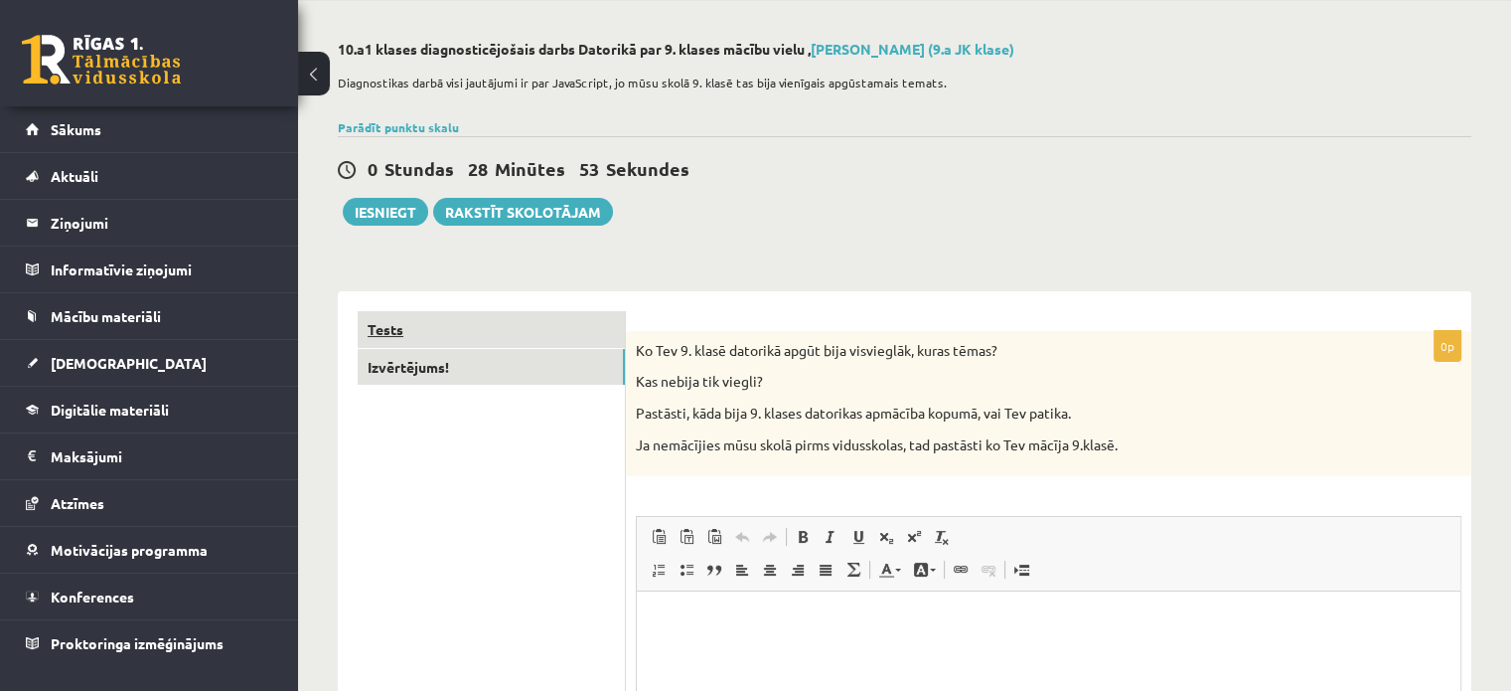
click at [401, 323] on link "Tests" at bounding box center [491, 329] width 267 height 37
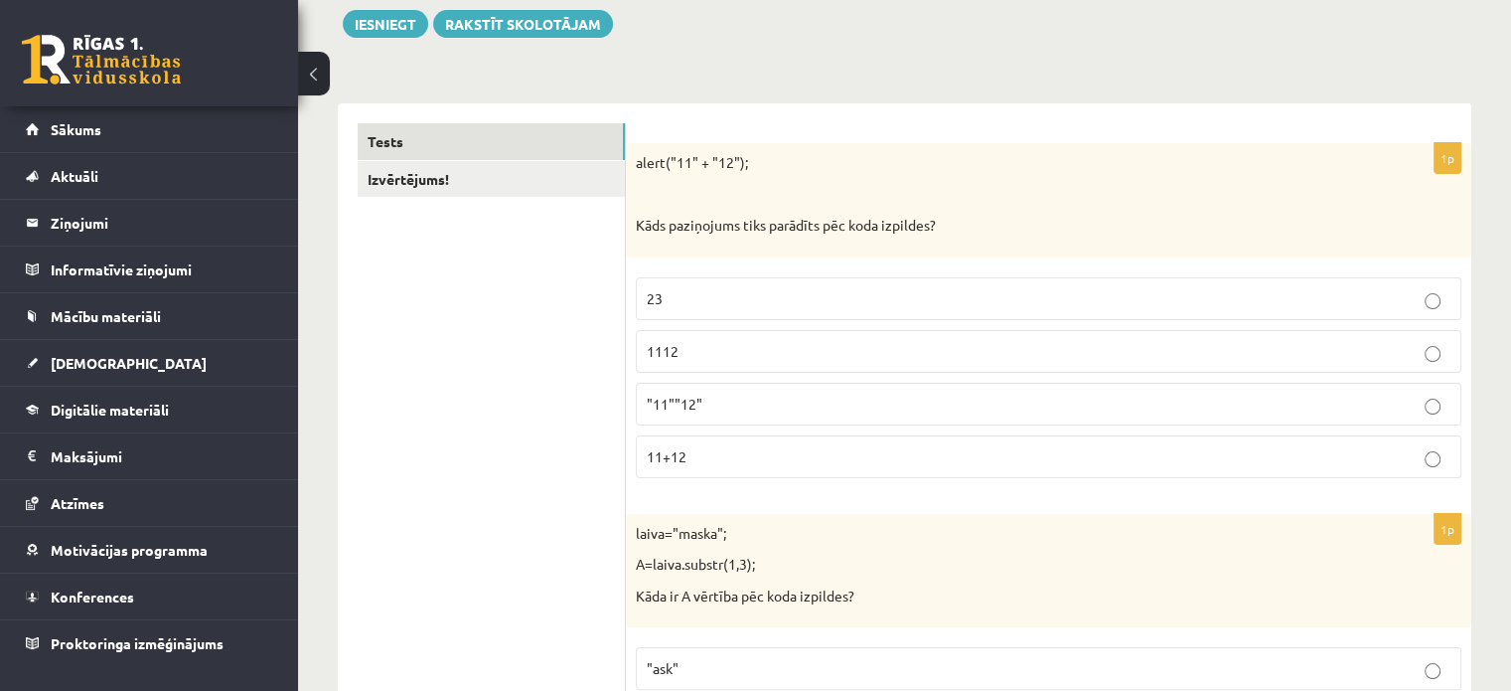
scroll to position [0, 0]
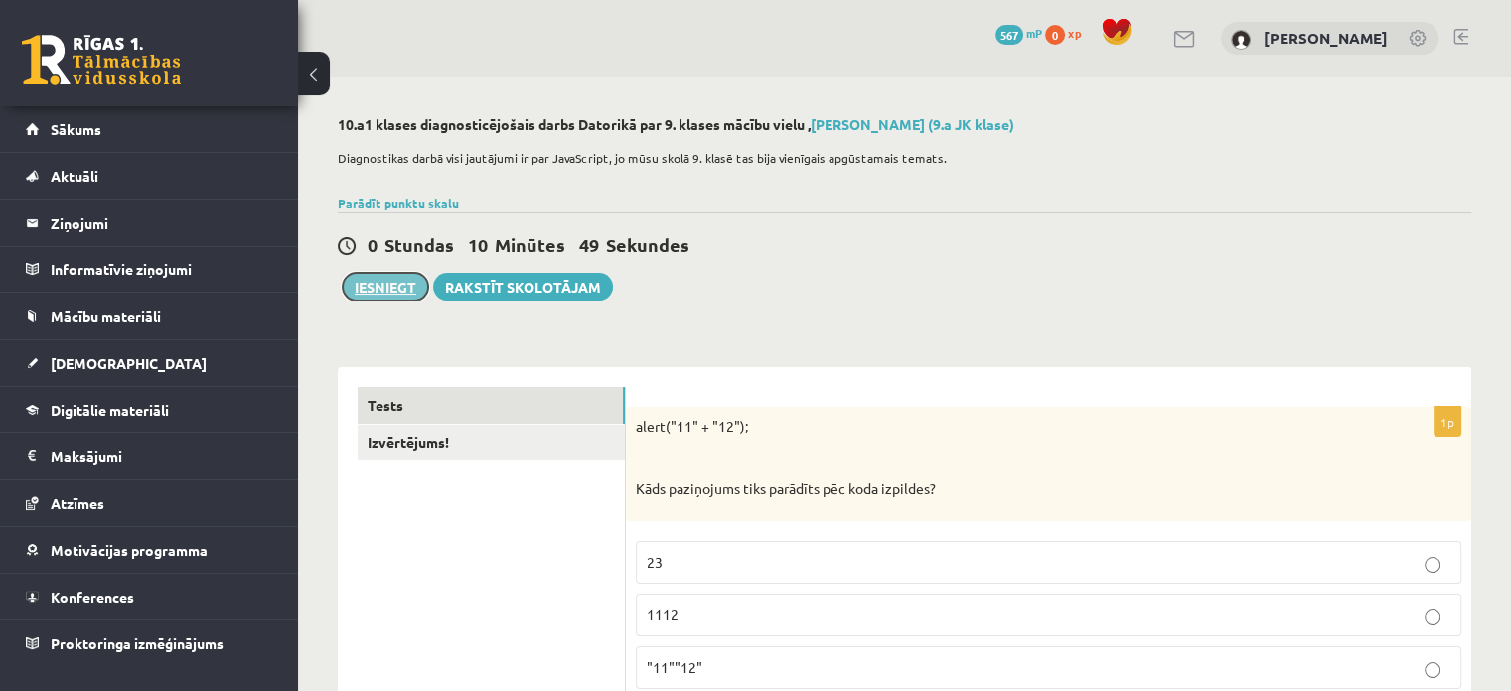
click at [405, 291] on button "Iesniegt" at bounding box center [385, 287] width 85 height 28
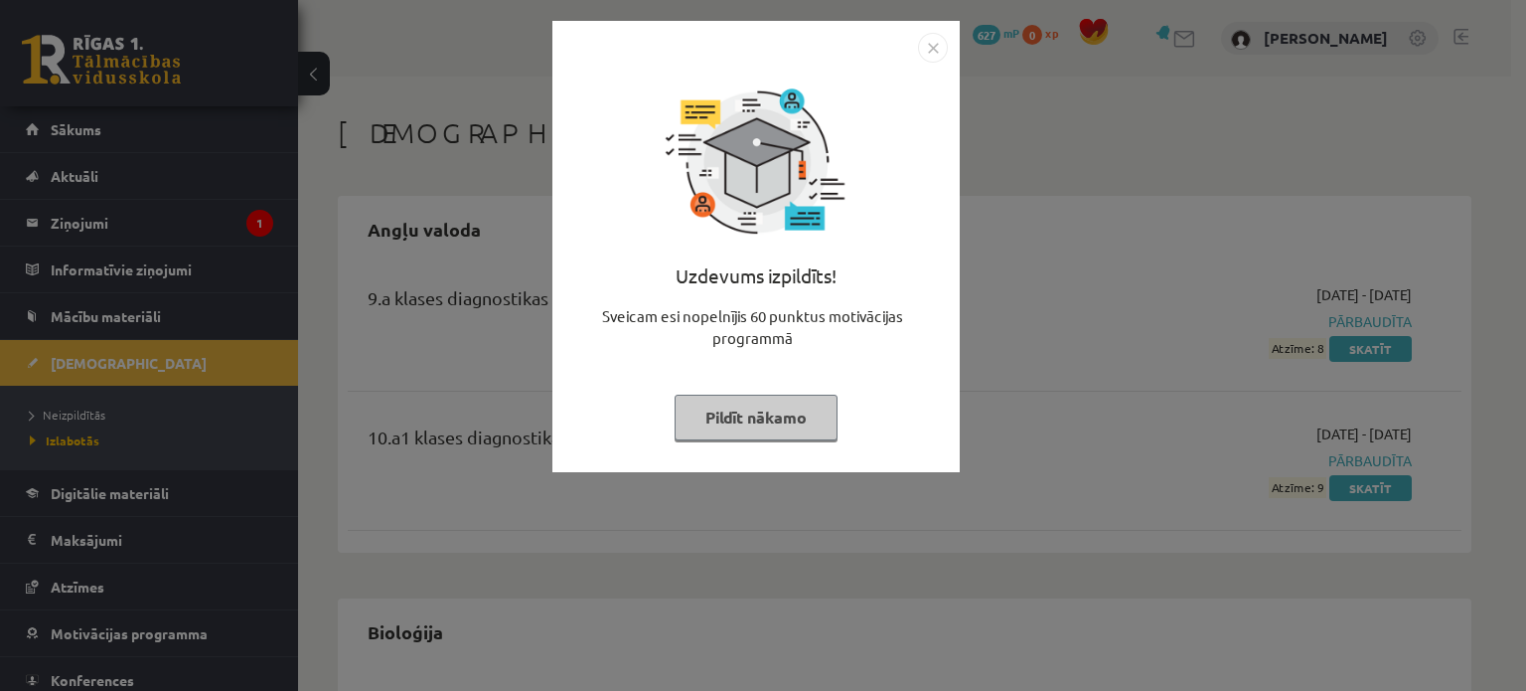
click at [934, 51] on img "Close" at bounding box center [933, 48] width 30 height 30
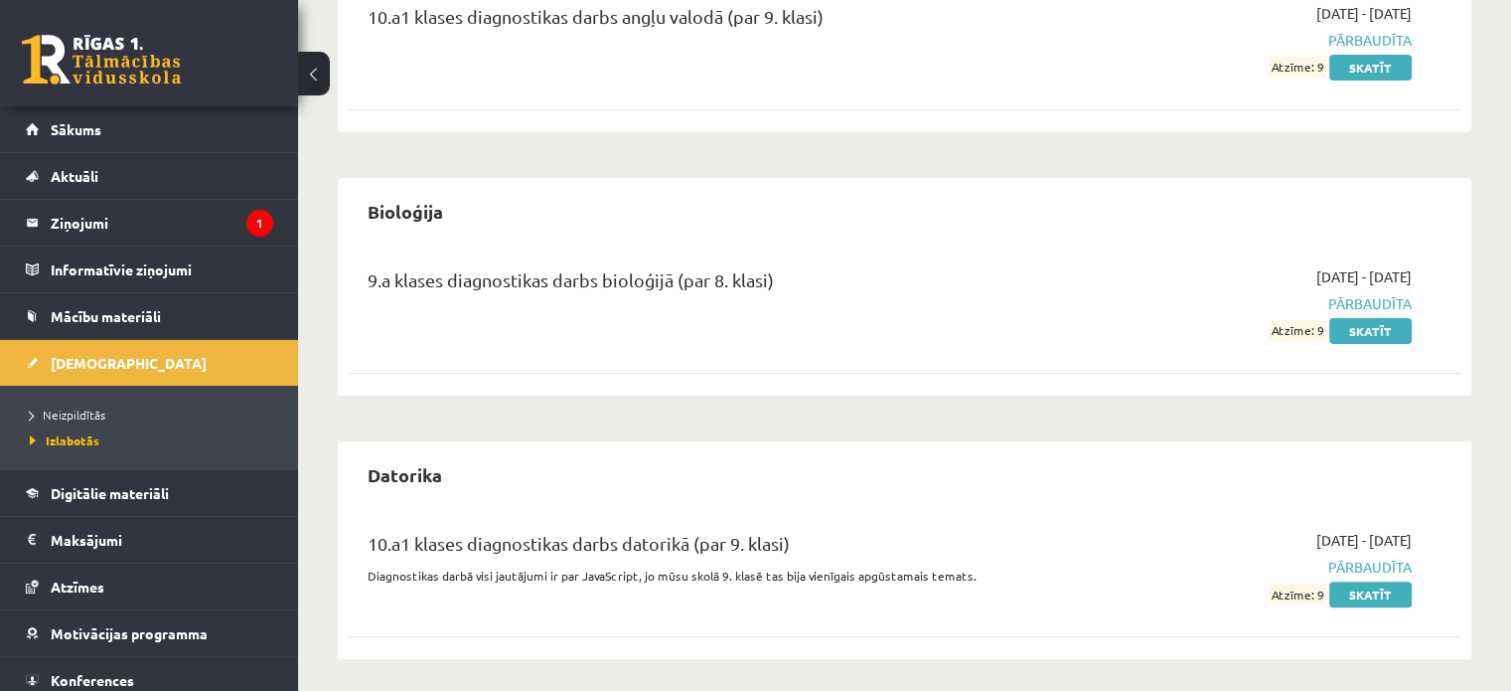
scroll to position [497, 0]
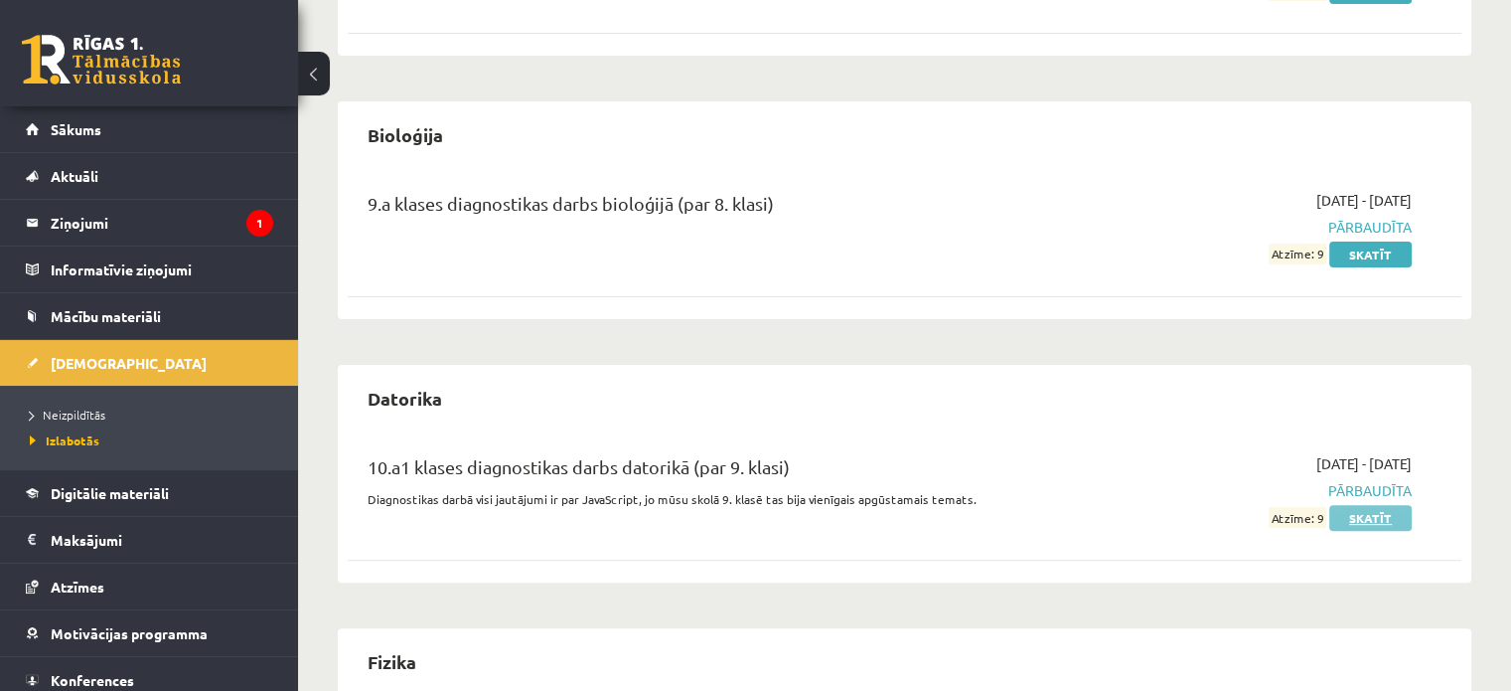
click at [1358, 519] on link "Skatīt" at bounding box center [1370, 518] width 82 height 26
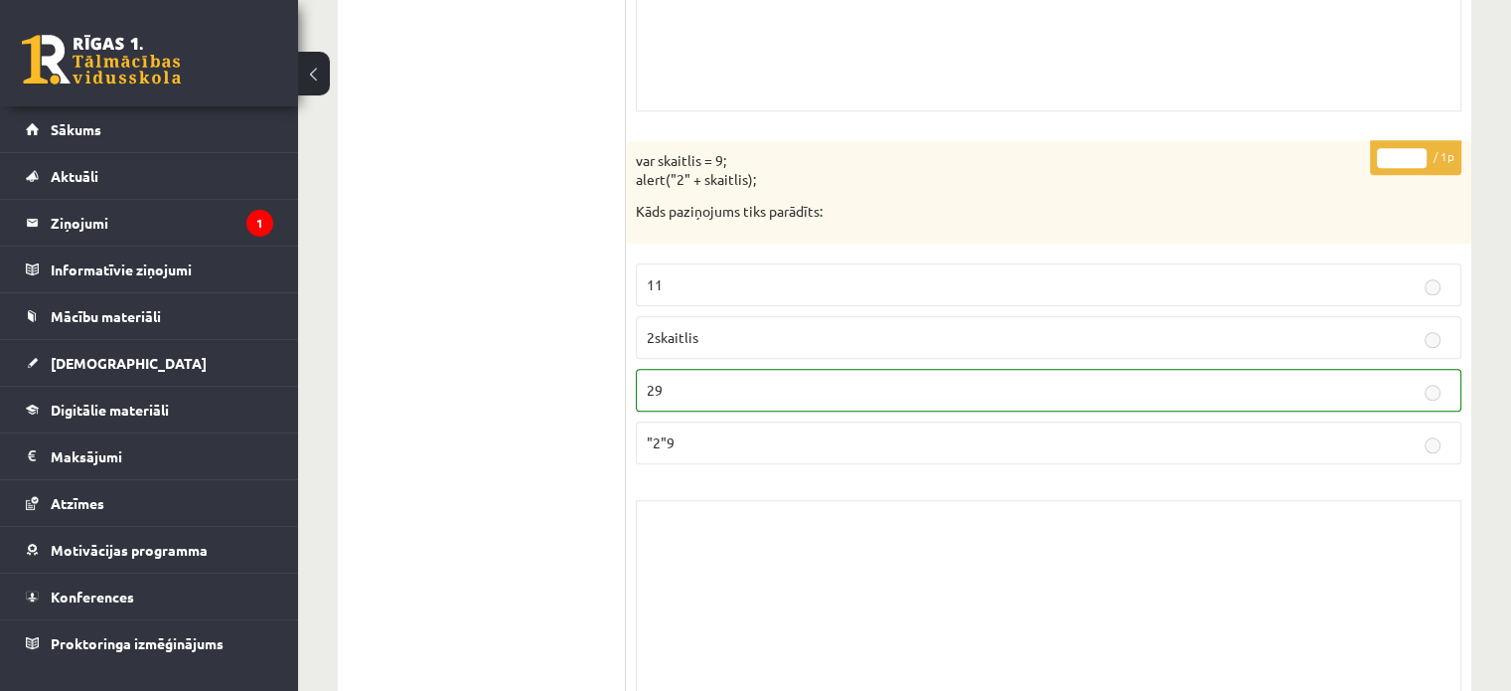
scroll to position [16879, 0]
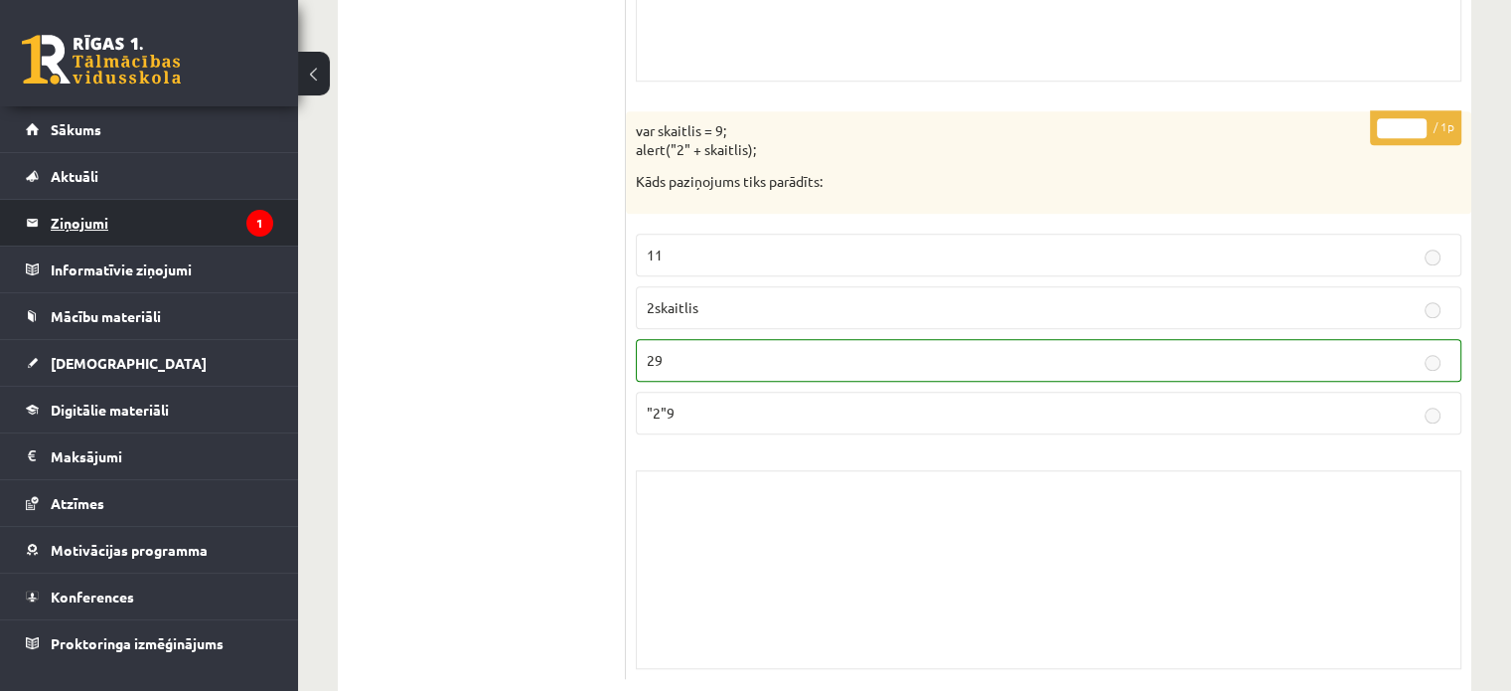
click at [187, 213] on legend "Ziņojumi 1" at bounding box center [162, 223] width 223 height 46
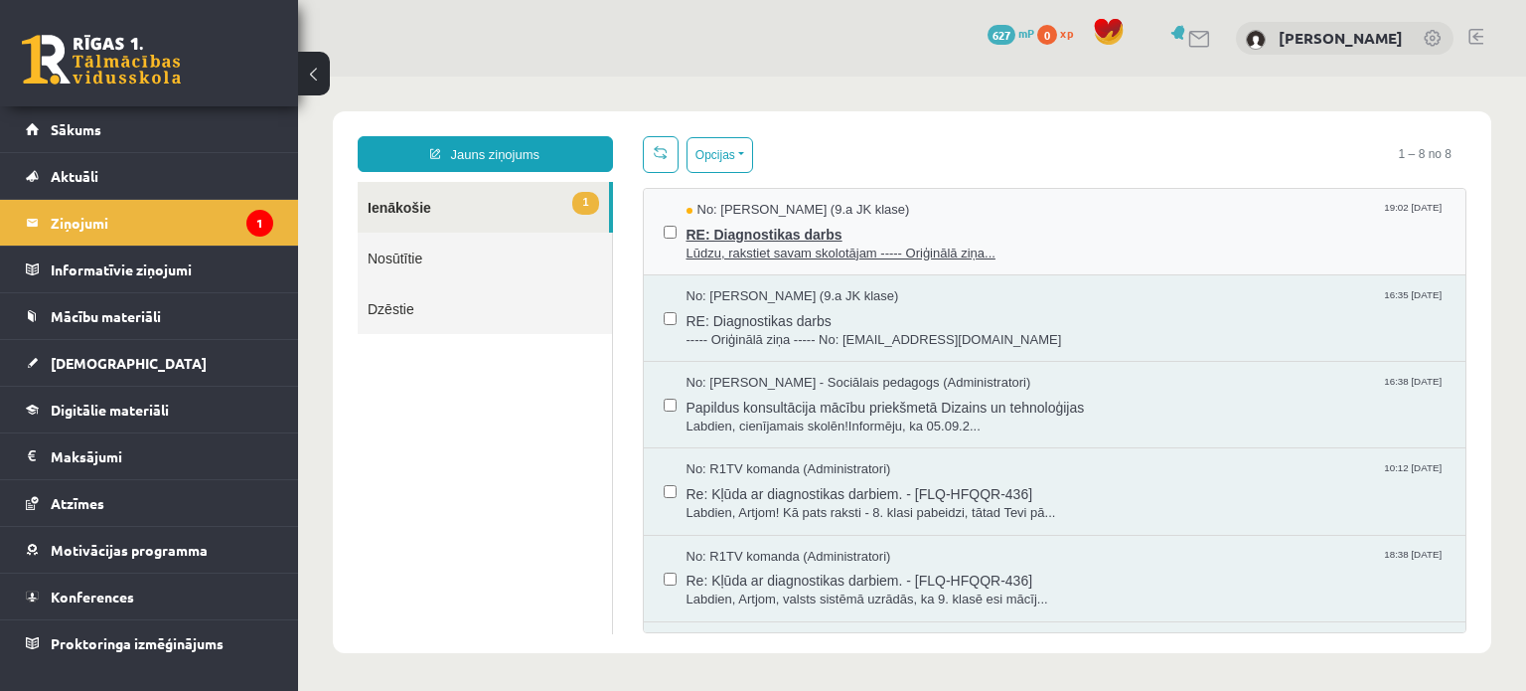
click at [798, 232] on span "RE: Diagnostikas darbs" at bounding box center [1067, 232] width 760 height 25
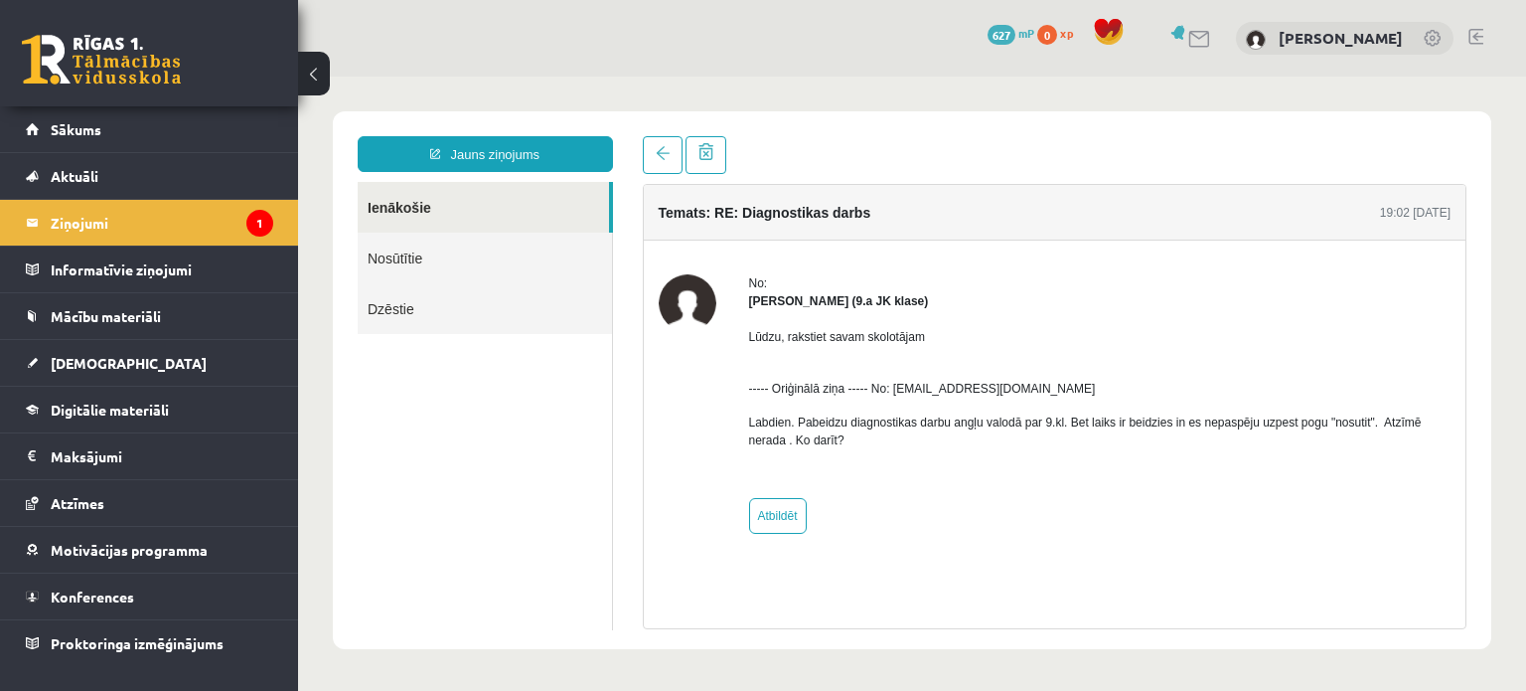
click at [483, 248] on link "Nosūtītie" at bounding box center [485, 258] width 254 height 51
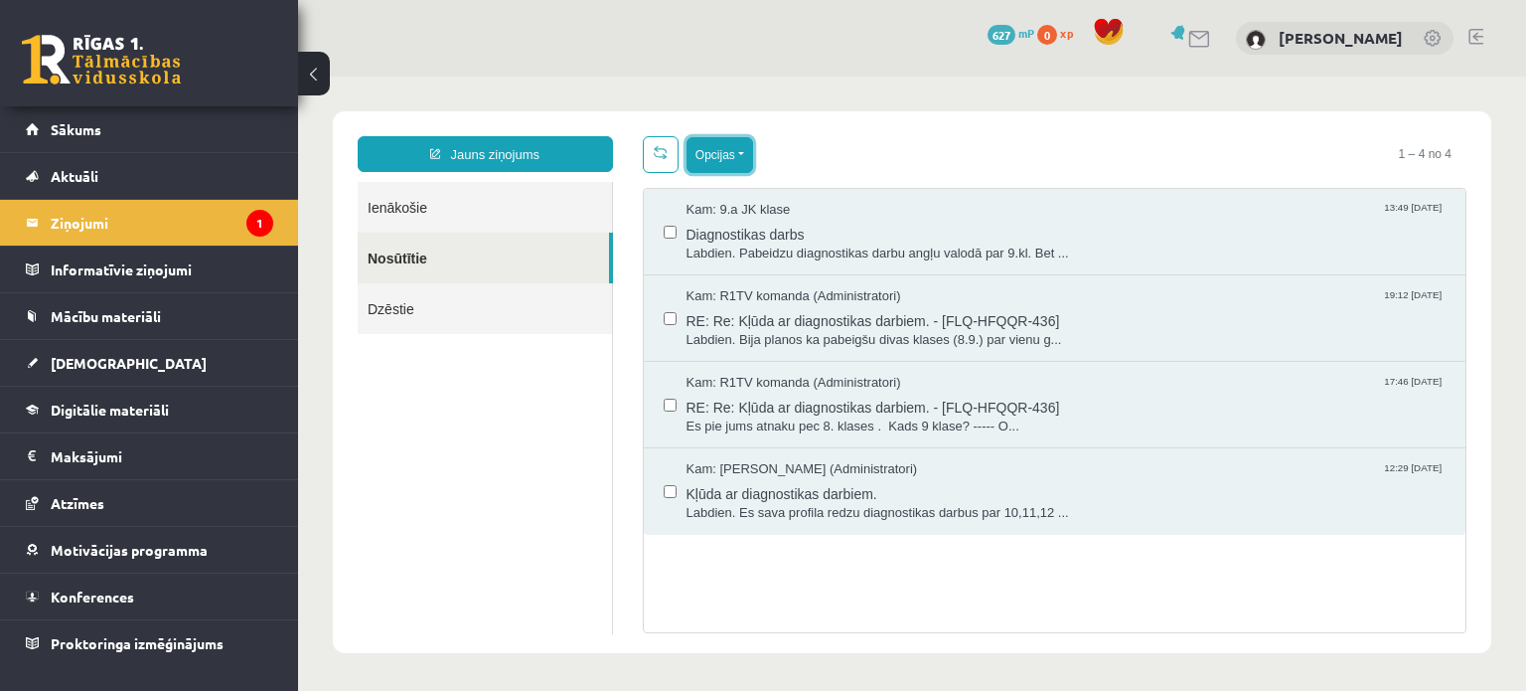
click at [741, 143] on button "Opcijas" at bounding box center [720, 155] width 67 height 36
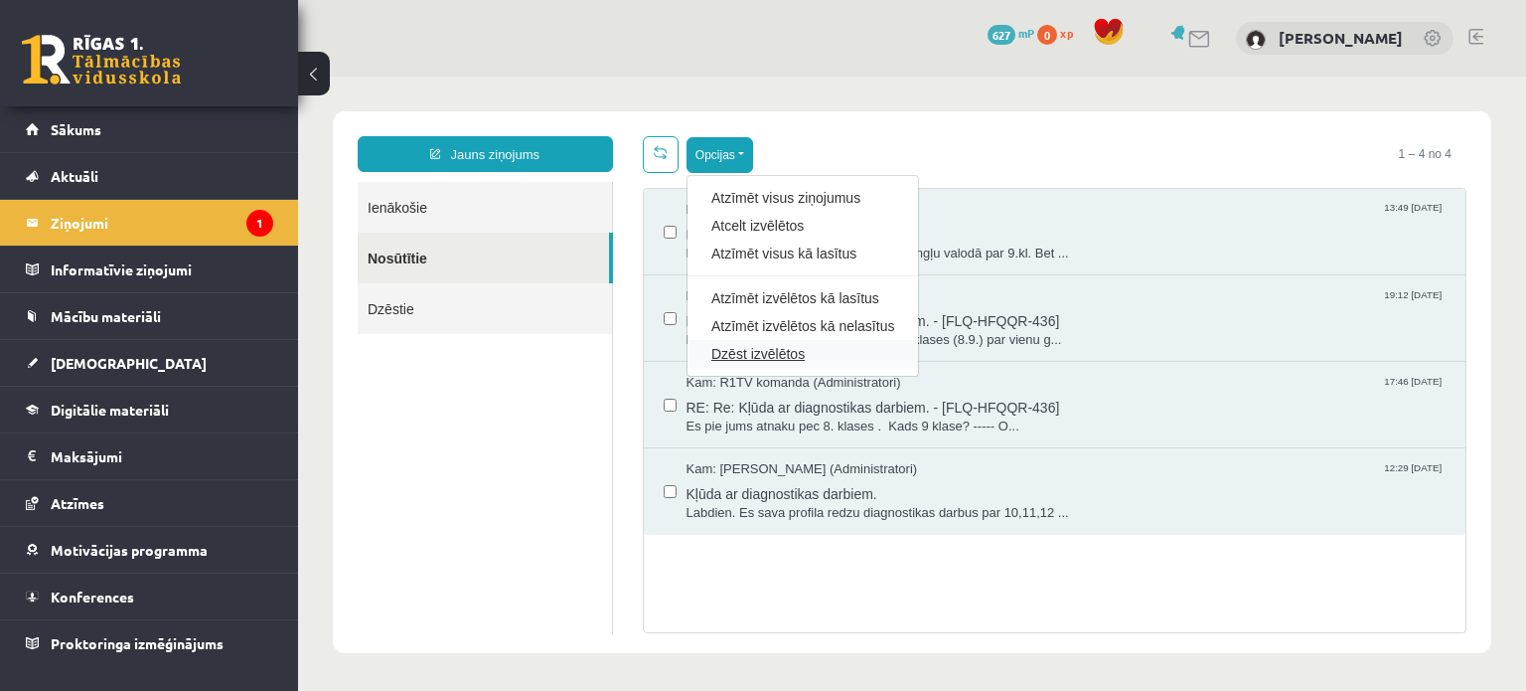
click at [764, 361] on link "Dzēst izvēlētos" at bounding box center [802, 354] width 183 height 20
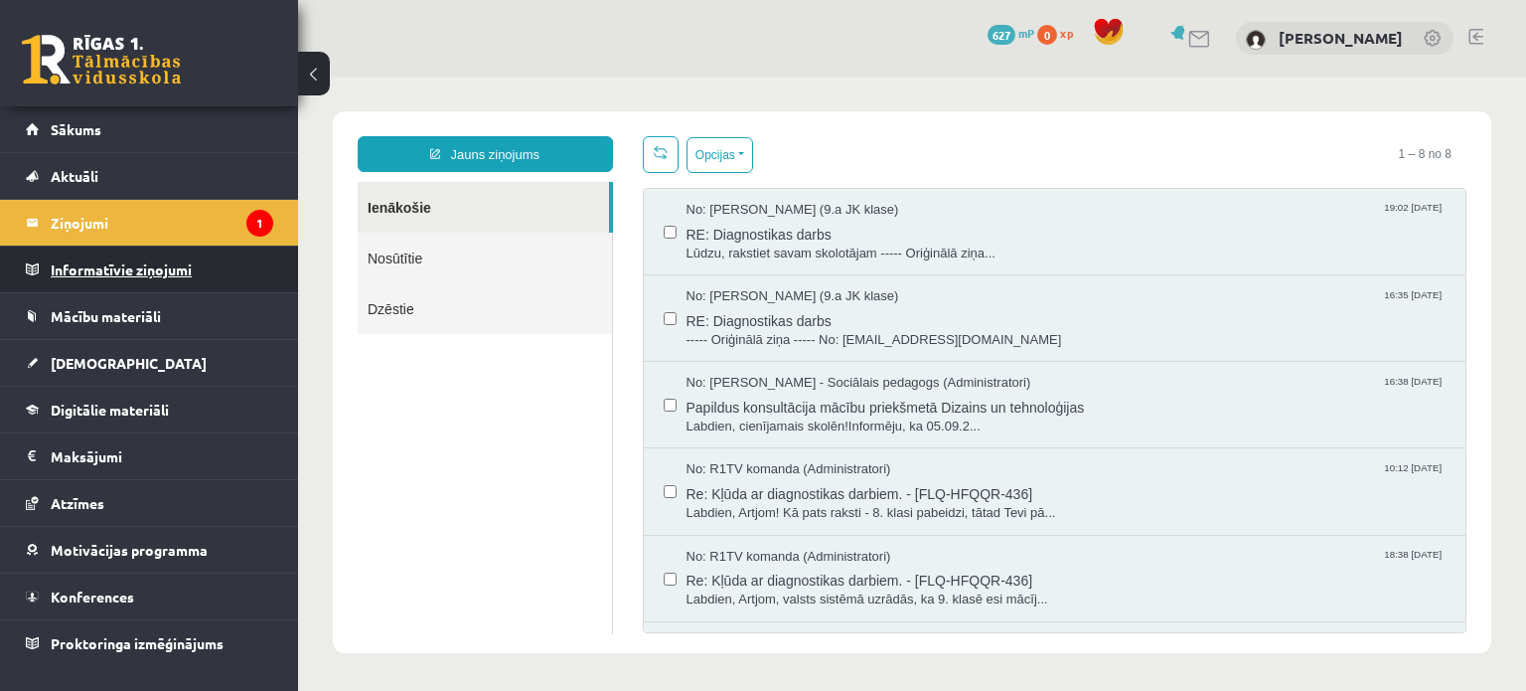
click at [203, 251] on legend "Informatīvie ziņojumi 0" at bounding box center [162, 269] width 223 height 46
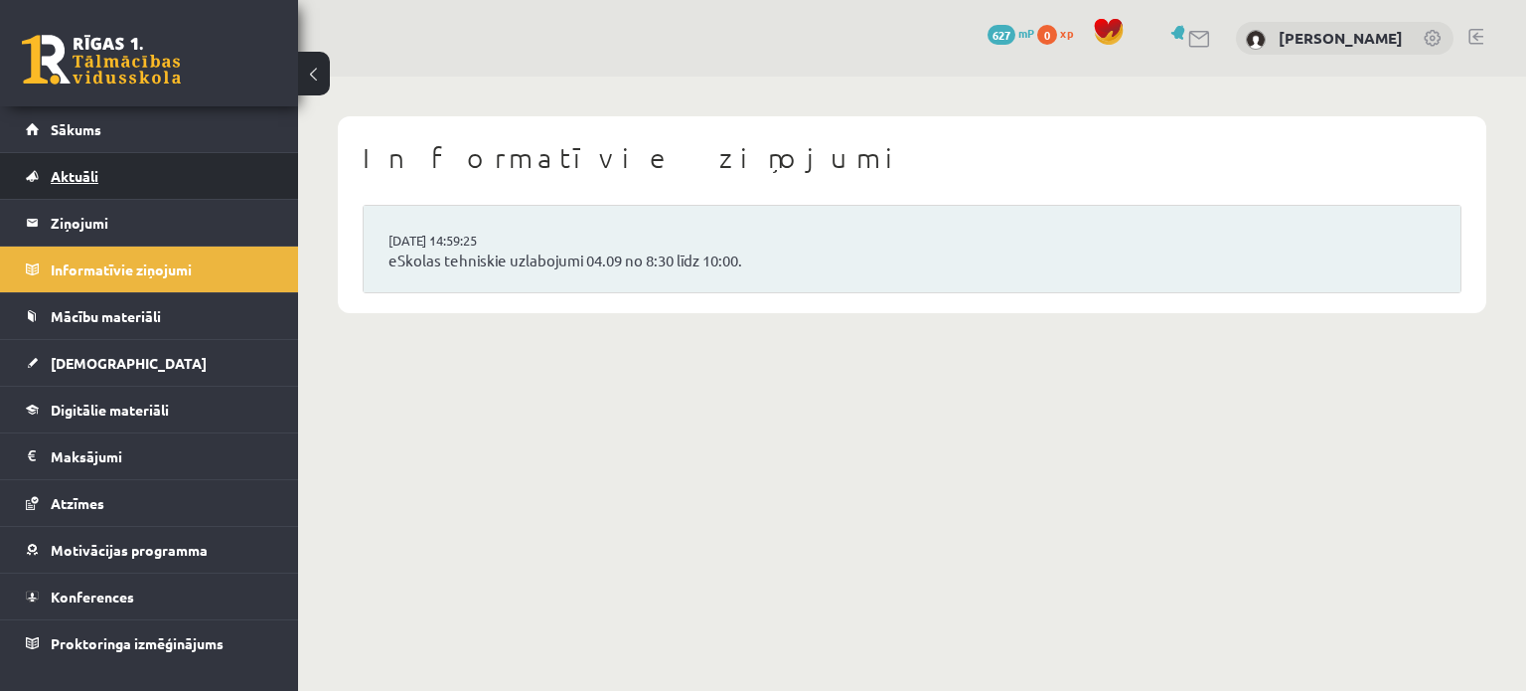
click at [246, 198] on link "Aktuāli" at bounding box center [149, 176] width 247 height 46
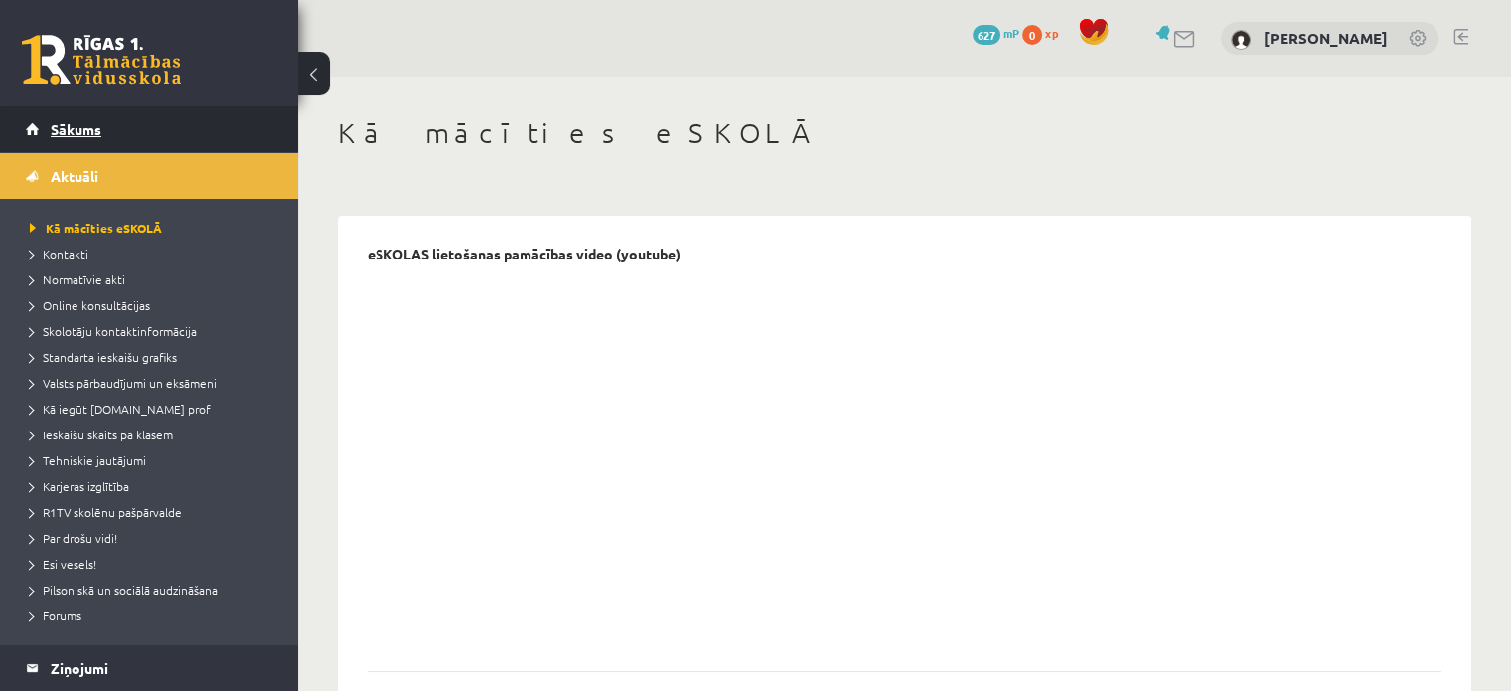
click at [92, 110] on link "Sākums" at bounding box center [149, 129] width 247 height 46
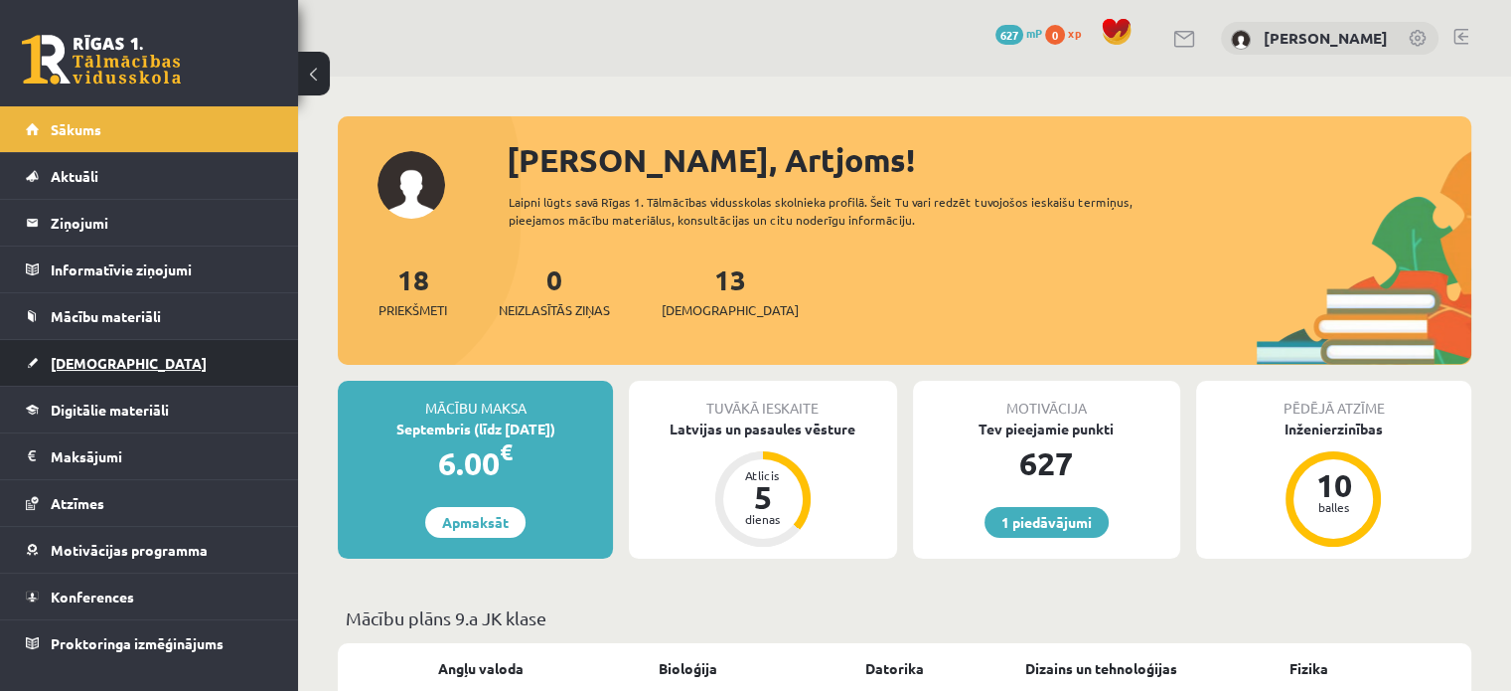
click at [171, 375] on link "[DEMOGRAPHIC_DATA]" at bounding box center [149, 363] width 247 height 46
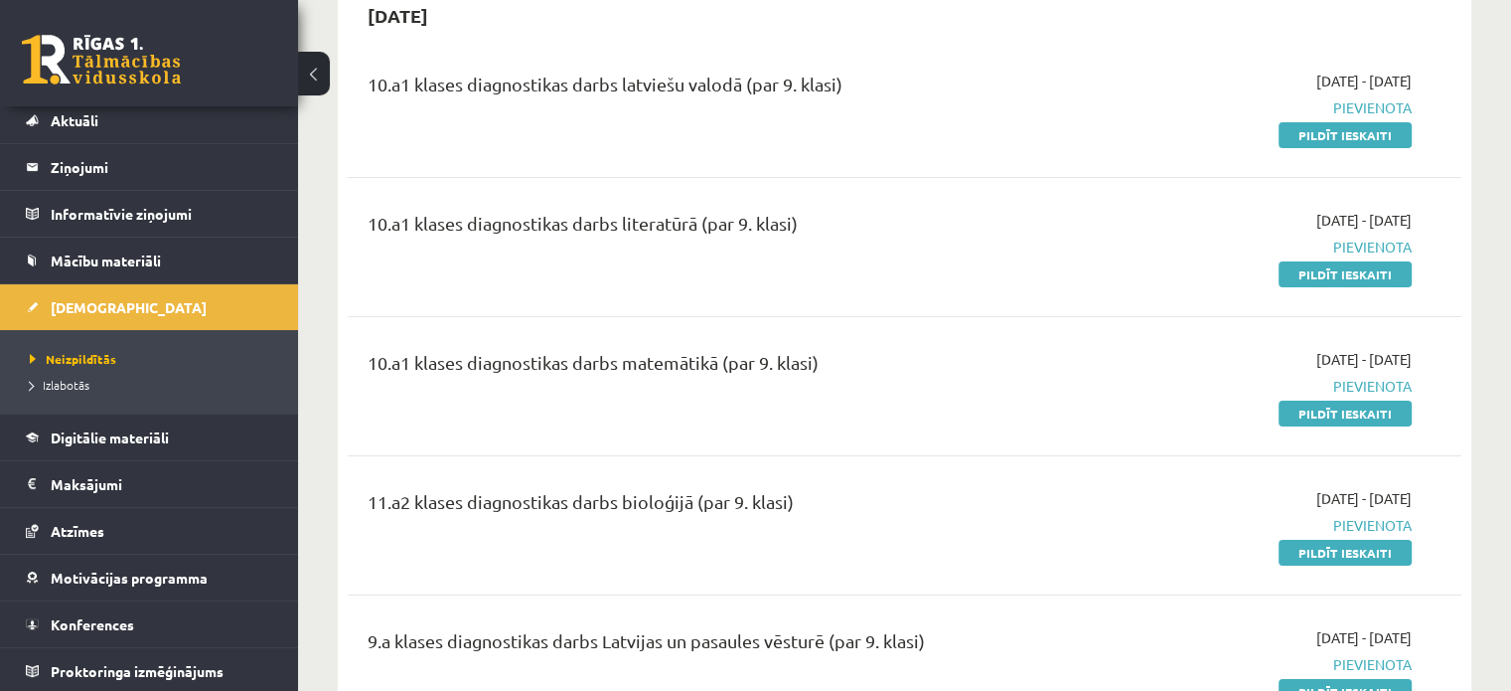
scroll to position [99, 0]
